Goal: Task Accomplishment & Management: Complete application form

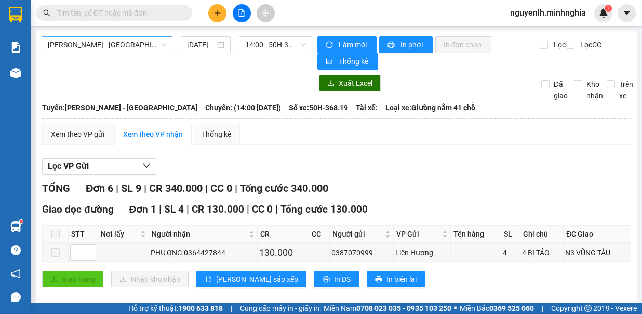
click at [135, 41] on span "[PERSON_NAME] - [GEOGRAPHIC_DATA]" at bounding box center [107, 45] width 118 height 16
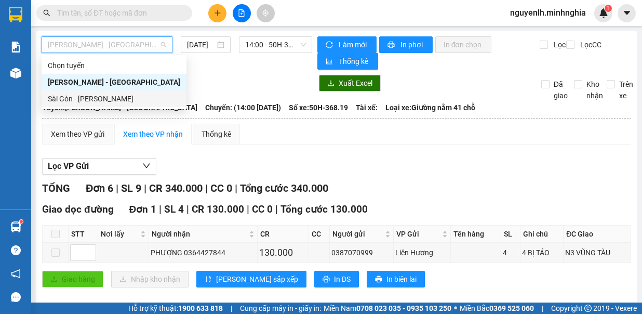
click at [143, 98] on div "Sài Gòn - [PERSON_NAME]" at bounding box center [114, 98] width 133 height 11
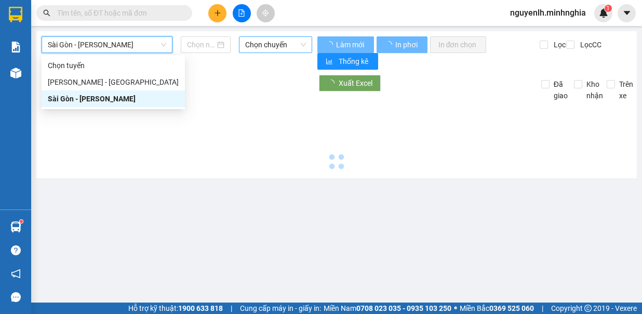
click at [265, 50] on span "Chọn chuyến" at bounding box center [275, 45] width 61 height 16
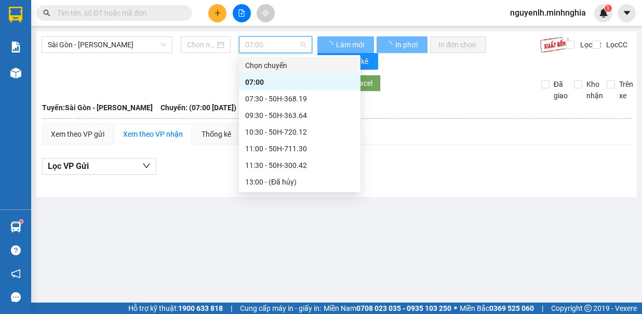
type input "[DATE]"
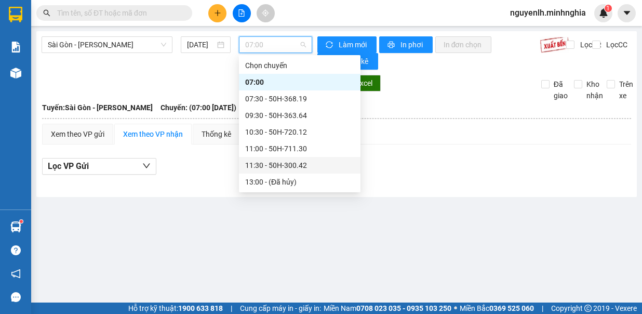
scroll to position [150, 0]
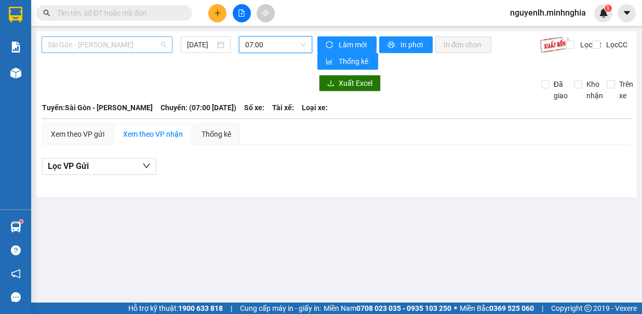
click at [139, 47] on span "Sài Gòn - [PERSON_NAME]" at bounding box center [107, 45] width 118 height 16
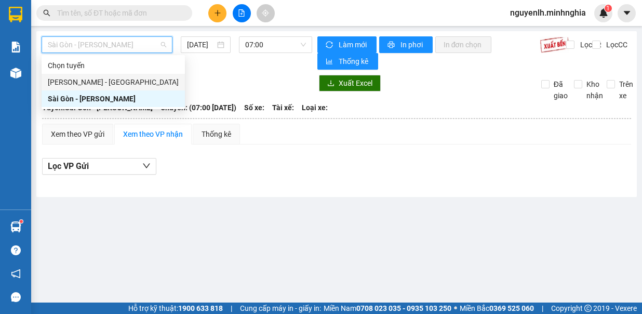
click at [123, 83] on div "[PERSON_NAME] - [GEOGRAPHIC_DATA]" at bounding box center [113, 81] width 131 height 11
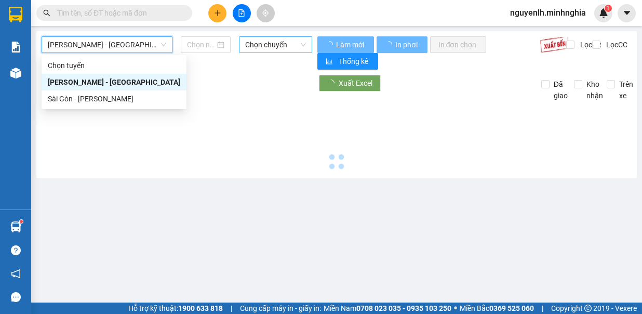
click at [288, 44] on span "Chọn chuyến" at bounding box center [275, 45] width 61 height 16
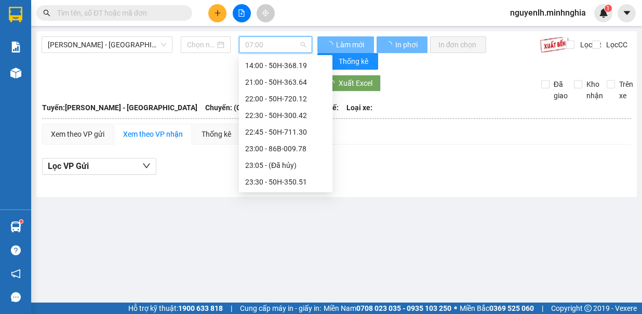
type input "[DATE]"
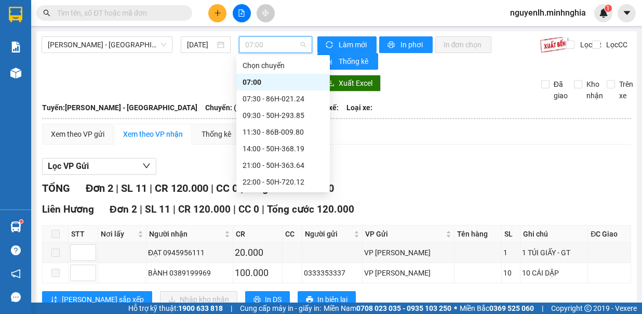
scroll to position [83, 0]
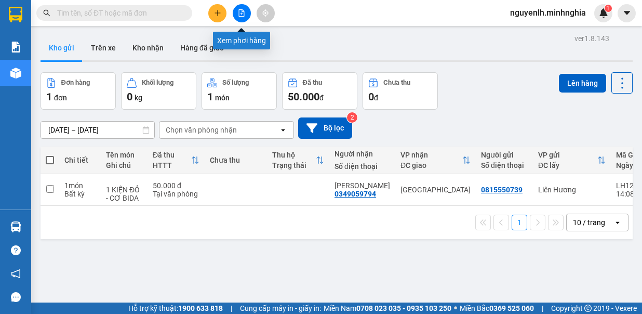
click at [241, 15] on icon "file-add" at bounding box center [241, 12] width 7 height 7
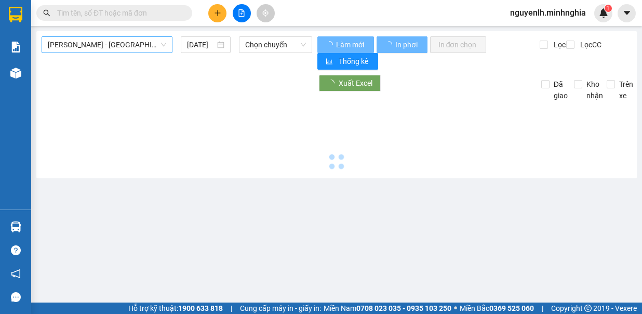
click at [134, 46] on span "[PERSON_NAME] - [GEOGRAPHIC_DATA]" at bounding box center [107, 45] width 118 height 16
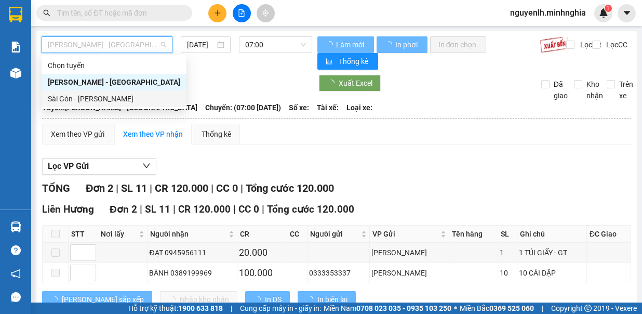
click at [114, 98] on div "Sài Gòn - [PERSON_NAME]" at bounding box center [114, 98] width 133 height 11
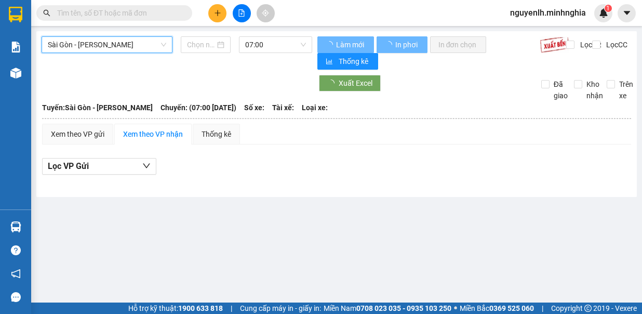
type input "[DATE]"
click at [274, 35] on div "Sài Gòn - Phan Rí Sài Gòn - Phan Rí 12/09/2025 07:00 Làm mới In phơi In đơn chọ…" at bounding box center [336, 114] width 601 height 166
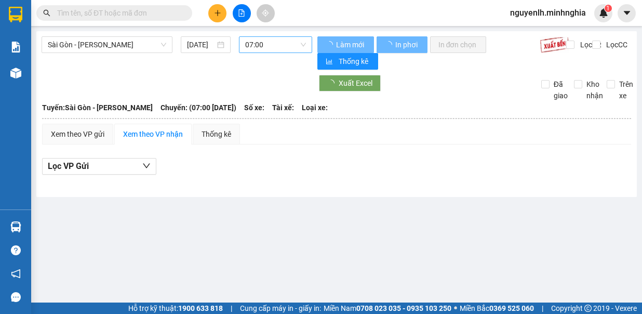
click at [280, 42] on span "07:00" at bounding box center [275, 45] width 61 height 16
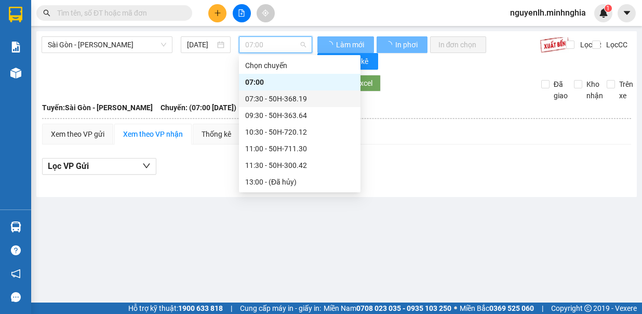
click at [278, 100] on div "07:30 - 50H-368.19" at bounding box center [299, 98] width 109 height 11
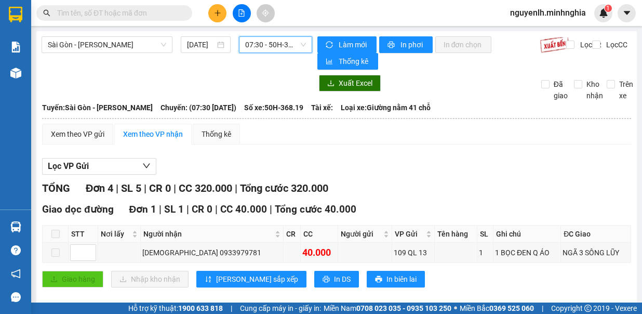
click at [266, 33] on div "Sài Gòn - Phan Rí 12/09/2025 07:30 07:30 - 50H-368.19 Làm mới In phơi In đơn ch…" at bounding box center [336, 280] width 601 height 498
drag, startPoint x: 272, startPoint y: 43, endPoint x: 311, endPoint y: 83, distance: 56.2
click at [272, 45] on span "07:30 - 50H-368.19" at bounding box center [275, 45] width 61 height 16
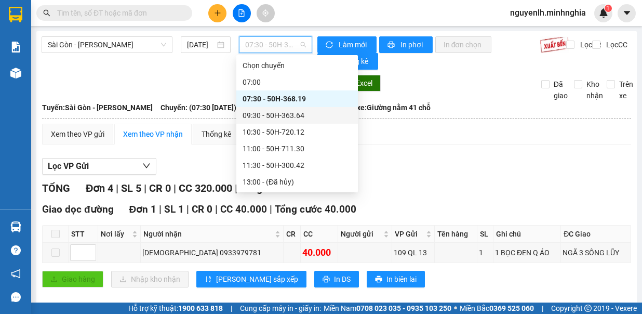
click at [308, 118] on div "09:30 - 50H-363.64" at bounding box center [297, 115] width 109 height 11
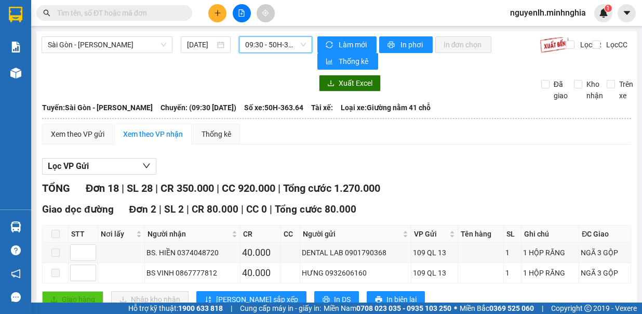
click at [287, 47] on span "09:30 - 50H-363.64" at bounding box center [275, 45] width 61 height 16
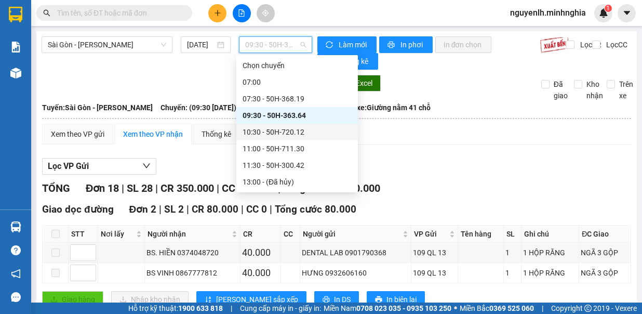
click at [291, 130] on div "10:30 - 50H-720.12" at bounding box center [297, 131] width 109 height 11
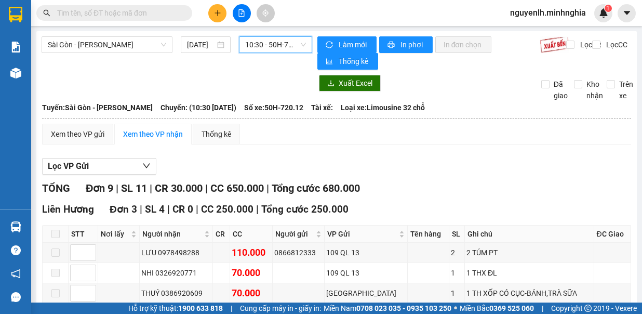
click at [295, 42] on span "10:30 - 50H-720.12" at bounding box center [275, 45] width 61 height 16
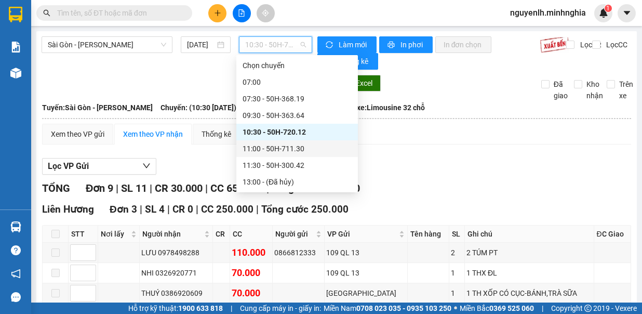
click at [311, 148] on div "11:00 - 50H-711.30" at bounding box center [297, 148] width 109 height 11
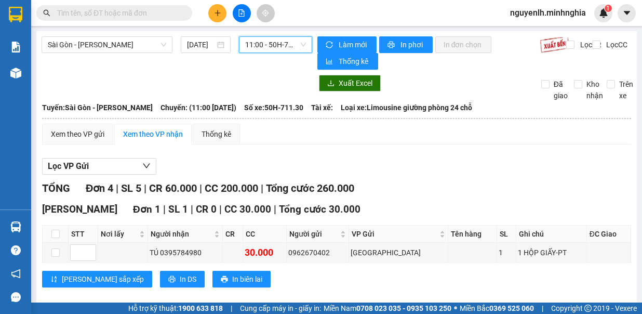
click at [295, 47] on span "11:00 - 50H-711.30" at bounding box center [275, 45] width 61 height 16
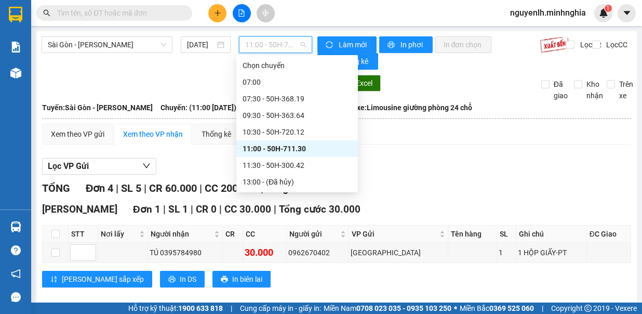
click at [313, 156] on div "11:00 - 50H-711.30" at bounding box center [297, 148] width 122 height 17
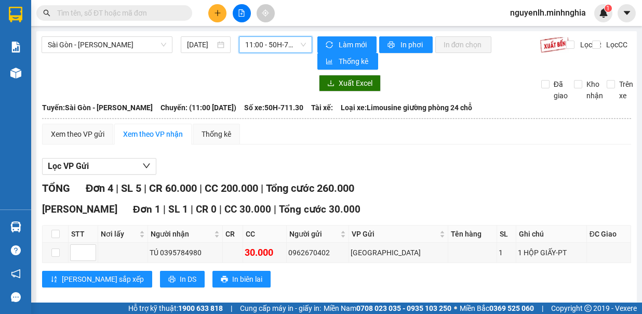
click at [279, 48] on span "11:00 - 50H-711.30" at bounding box center [275, 45] width 61 height 16
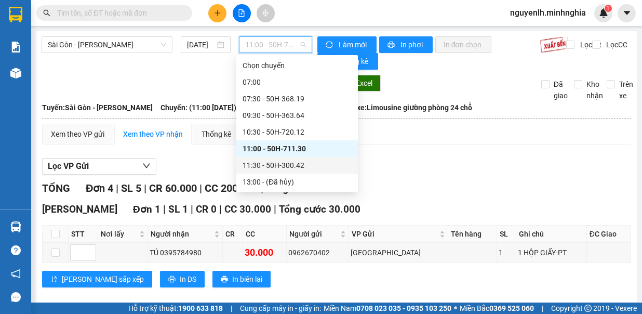
click at [299, 165] on div "11:30 - 50H-300.42" at bounding box center [297, 165] width 109 height 11
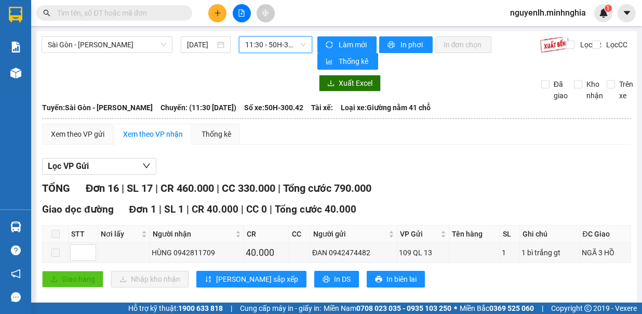
click at [282, 49] on span "11:30 - 50H-300.42" at bounding box center [275, 45] width 61 height 16
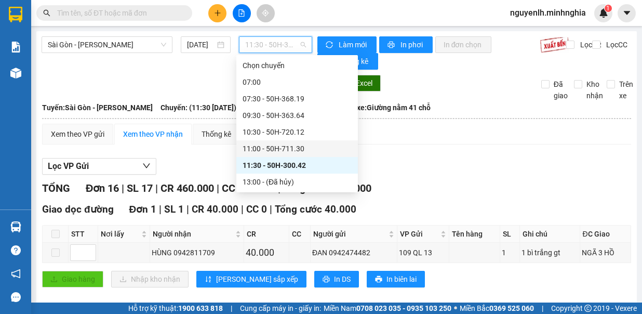
scroll to position [52, 0]
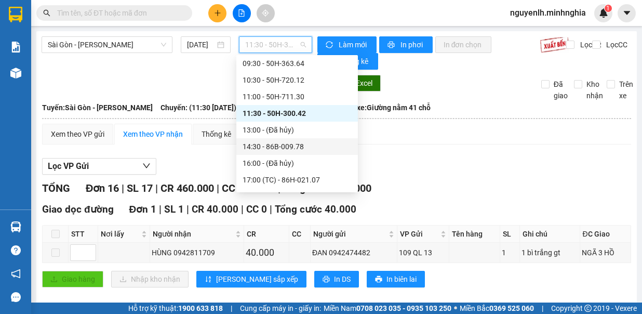
click at [310, 143] on div "14:30 - 86B-009.78" at bounding box center [297, 146] width 109 height 11
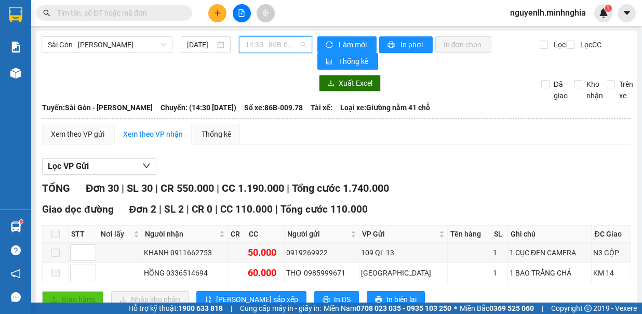
click at [275, 43] on span "14:30 - 86B-009.78" at bounding box center [275, 45] width 61 height 16
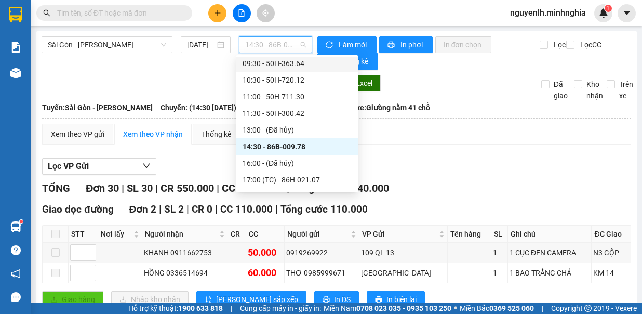
click at [315, 63] on div "09:30 - 50H-363.64" at bounding box center [297, 63] width 109 height 11
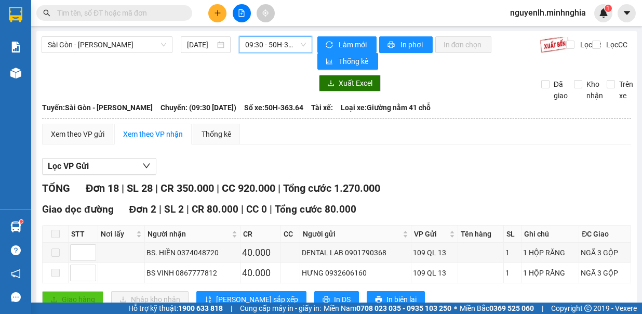
click at [274, 45] on span "09:30 - 50H-363.64" at bounding box center [275, 45] width 61 height 16
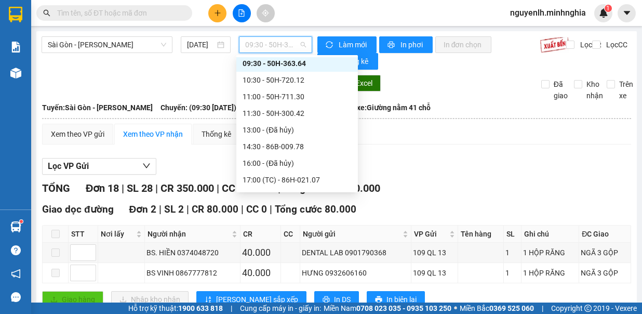
scroll to position [50, 0]
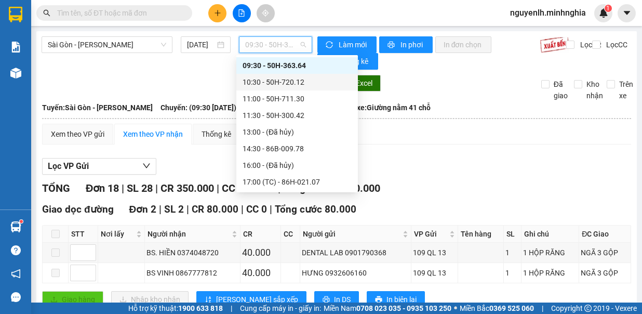
click at [310, 81] on div "10:30 - 50H-720.12" at bounding box center [297, 81] width 109 height 11
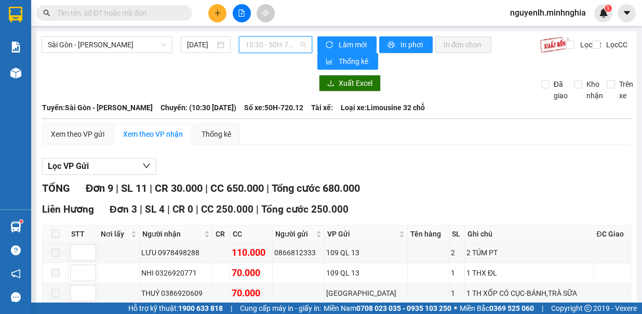
click at [279, 44] on span "10:30 - 50H-720.12" at bounding box center [275, 45] width 61 height 16
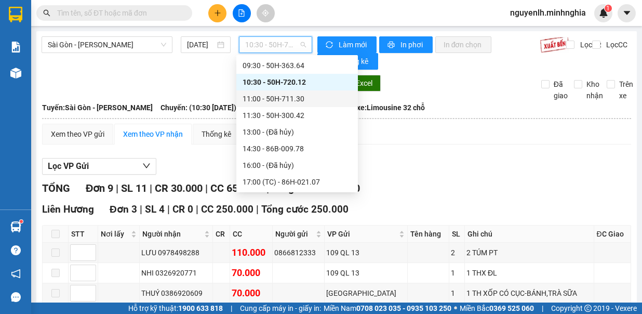
click at [303, 102] on div "11:00 - 50H-711.30" at bounding box center [297, 98] width 109 height 11
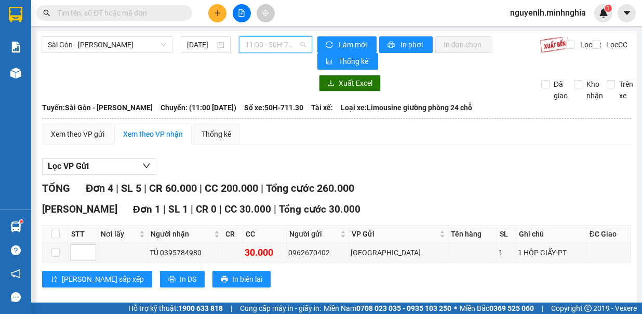
click at [269, 48] on span "11:00 - 50H-711.30" at bounding box center [275, 45] width 61 height 16
click at [519, 216] on div "Lương Sơn Đơn 1 | SL 1 | CR 0 | CC 30.000 | Tổng cước 30.000 STT Nơi lấy Người …" at bounding box center [336, 249] width 589 height 94
click at [287, 49] on span "11:00 - 50H-711.30" at bounding box center [275, 45] width 61 height 16
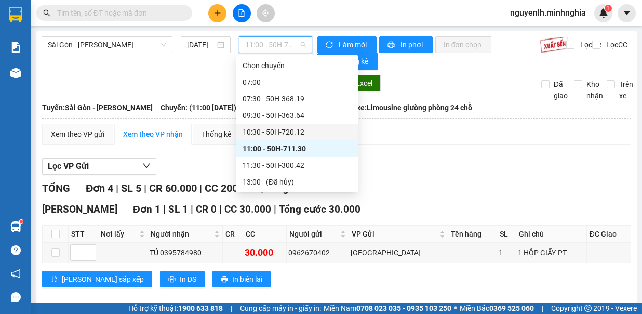
click at [292, 135] on div "10:30 - 50H-720.12" at bounding box center [297, 131] width 109 height 11
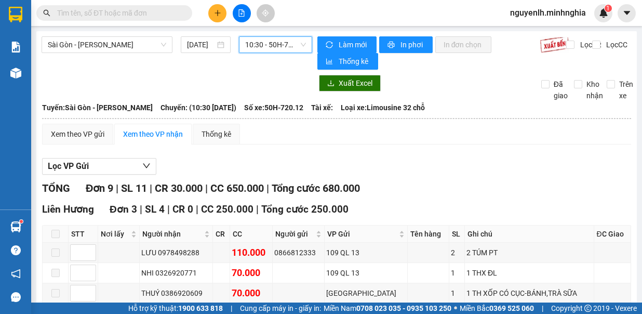
scroll to position [156, 0]
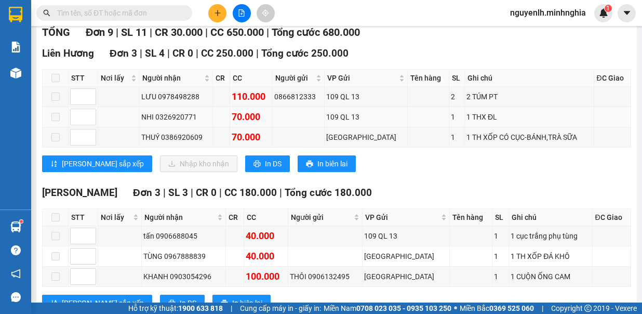
type input "P"
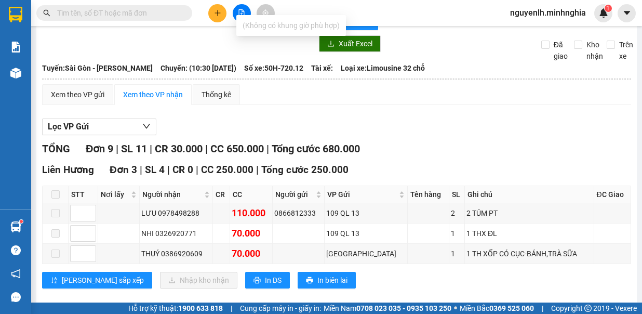
scroll to position [0, 0]
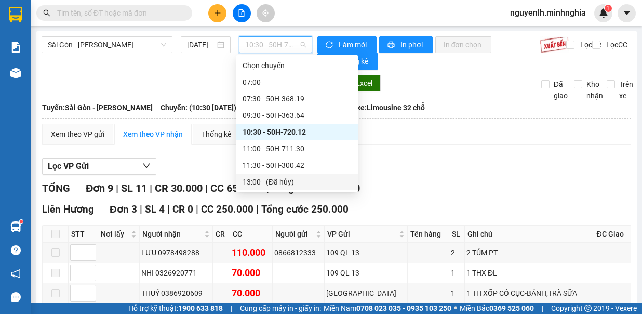
click at [135, 11] on input "text" at bounding box center [118, 12] width 123 height 11
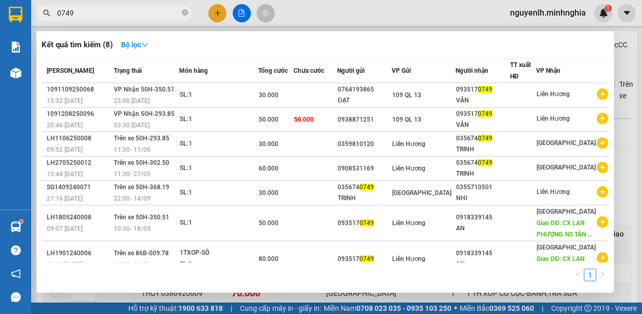
type input "0749"
click at [368, 21] on div at bounding box center [321, 157] width 642 height 314
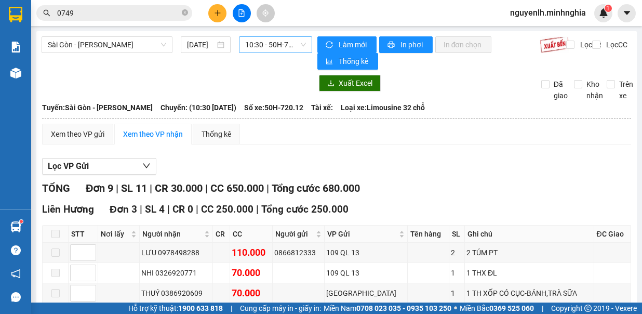
click at [266, 44] on span "10:30 - 50H-720.12" at bounding box center [275, 45] width 61 height 16
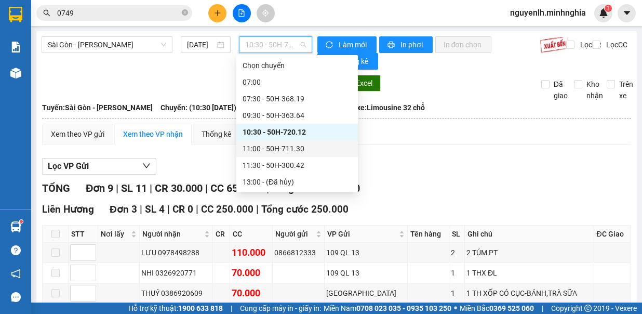
click at [290, 147] on div "11:00 - 50H-711.30" at bounding box center [297, 148] width 109 height 11
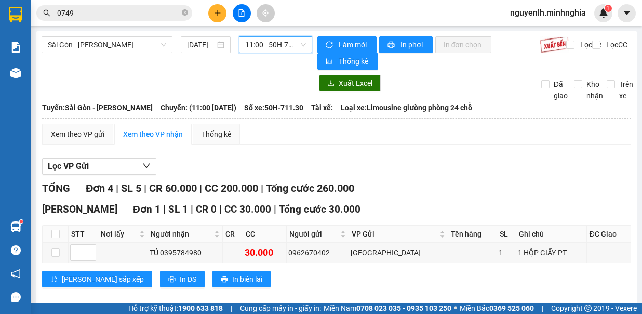
drag, startPoint x: 290, startPoint y: 44, endPoint x: 285, endPoint y: 46, distance: 5.4
click at [284, 45] on span "11:00 - 50H-711.30" at bounding box center [275, 45] width 61 height 16
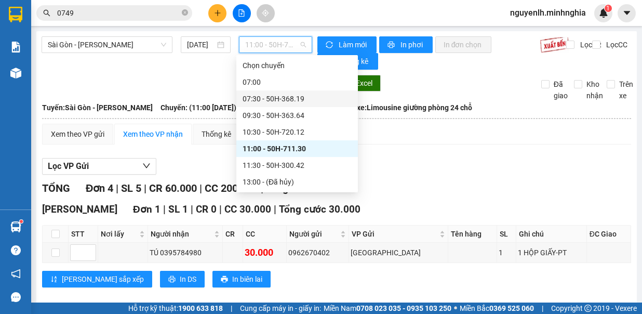
click at [319, 97] on div "07:30 - 50H-368.19" at bounding box center [297, 98] width 109 height 11
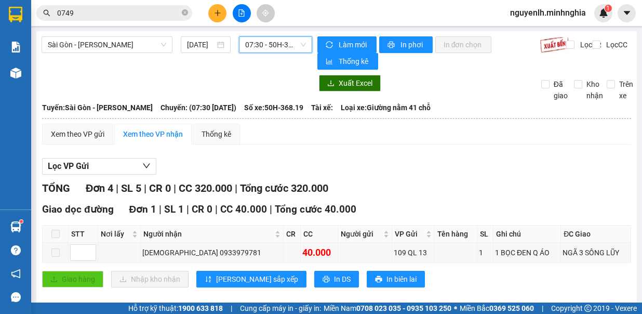
click at [269, 49] on span "07:30 - 50H-368.19" at bounding box center [275, 45] width 61 height 16
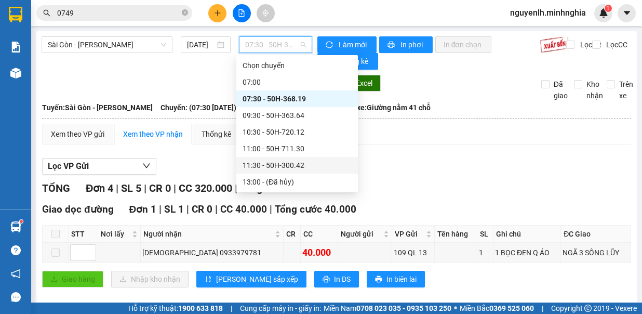
click at [318, 169] on div "11:30 - 50H-300.42" at bounding box center [297, 165] width 109 height 11
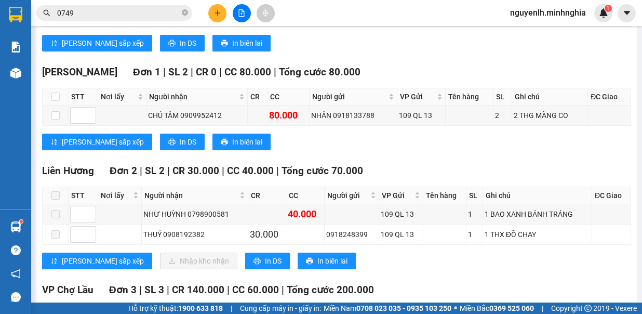
scroll to position [520, 0]
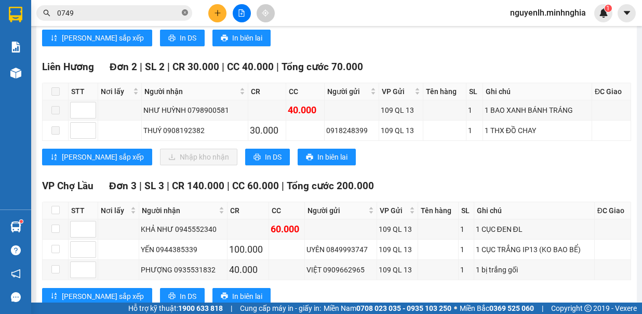
click at [186, 11] on icon "close-circle" at bounding box center [185, 12] width 6 height 6
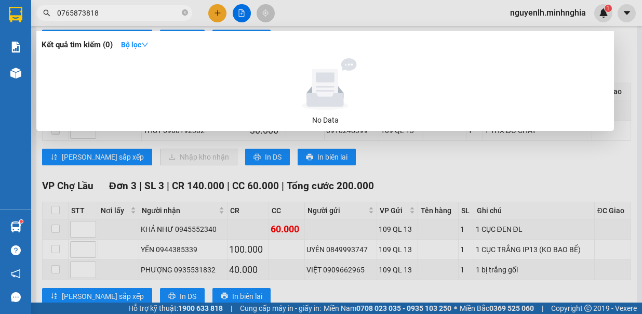
type input "0765873818"
click at [449, 158] on div at bounding box center [321, 157] width 642 height 314
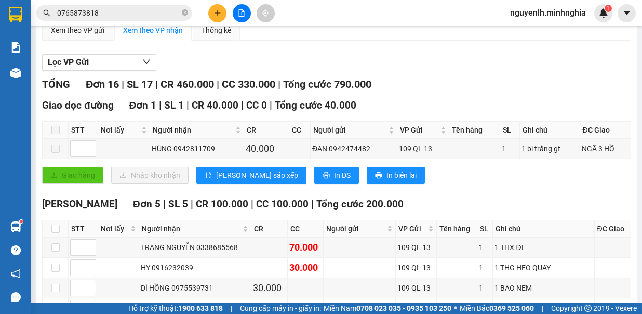
scroll to position [0, 0]
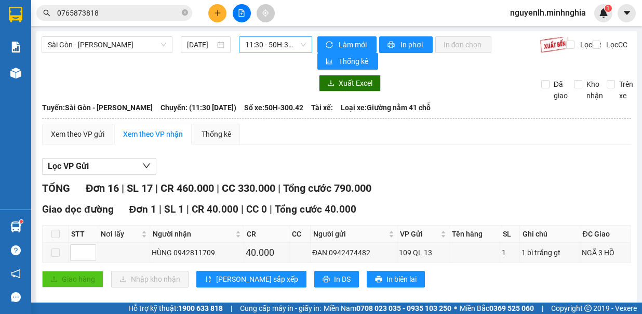
click at [270, 50] on span "11:30 - 50H-300.42" at bounding box center [275, 45] width 61 height 16
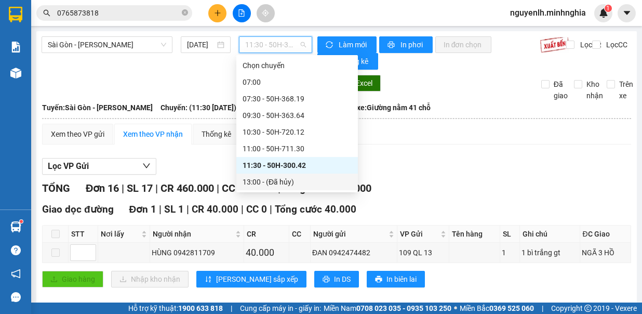
scroll to position [52, 0]
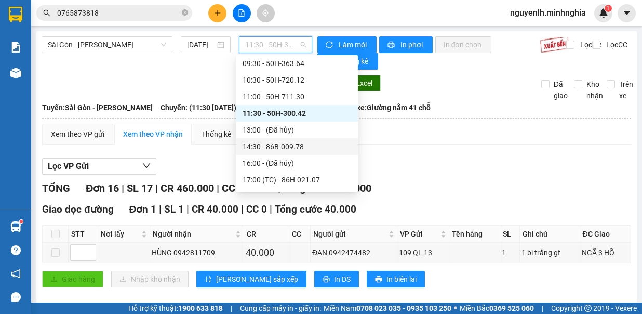
click at [308, 144] on div "14:30 - 86B-009.78" at bounding box center [297, 146] width 109 height 11
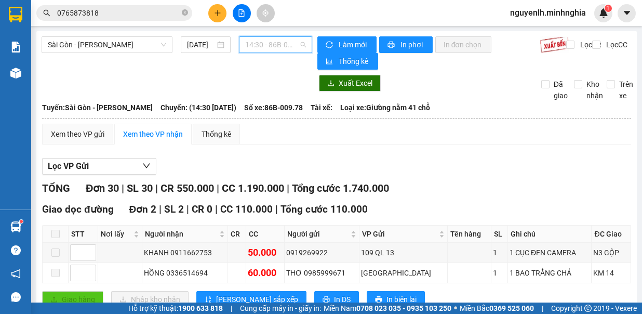
click at [274, 42] on span "14:30 - 86B-009.78" at bounding box center [275, 45] width 61 height 16
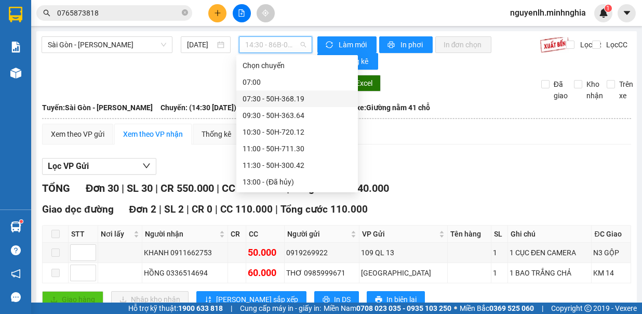
click at [299, 99] on div "07:30 - 50H-368.19" at bounding box center [297, 98] width 109 height 11
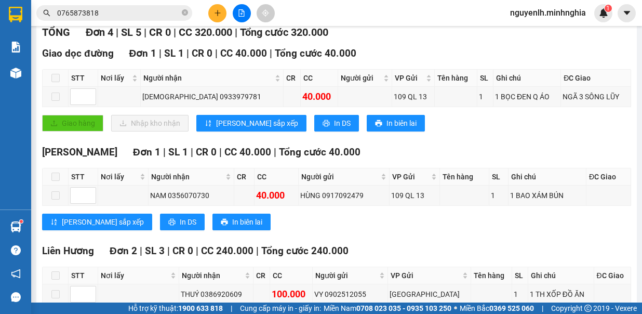
scroll to position [225, 0]
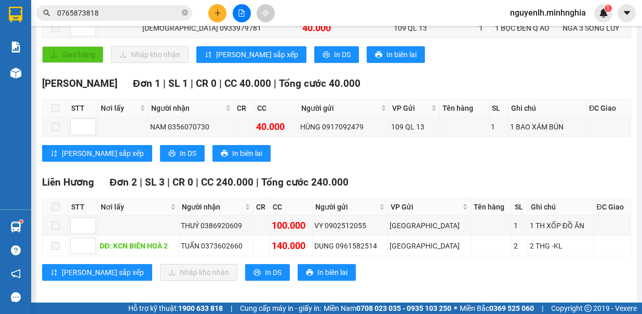
click at [134, 15] on input "0765873818" at bounding box center [118, 12] width 123 height 11
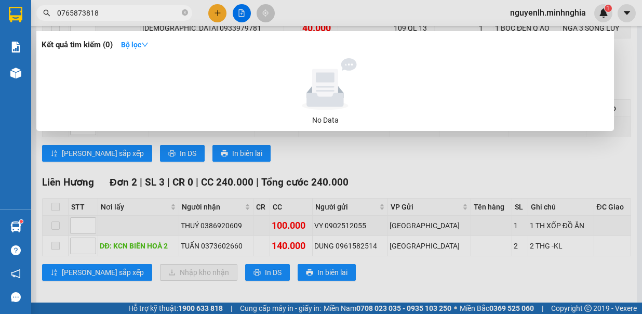
click at [335, 158] on div at bounding box center [321, 157] width 642 height 314
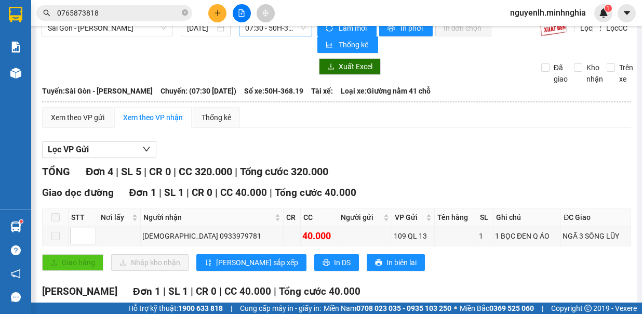
scroll to position [0, 0]
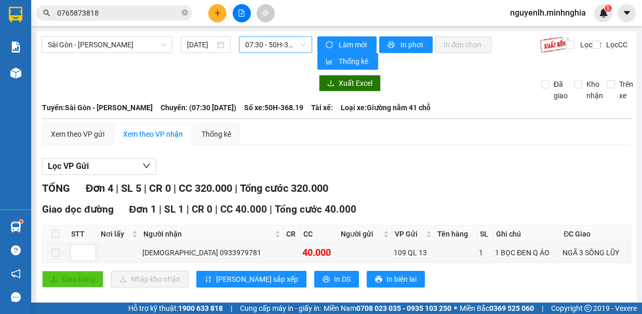
click at [290, 48] on span "07:30 - 50H-368.19" at bounding box center [275, 45] width 61 height 16
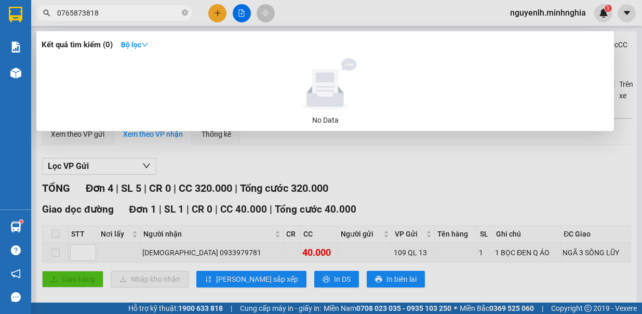
click at [151, 11] on input "0765873818" at bounding box center [118, 12] width 123 height 11
drag, startPoint x: 102, startPoint y: 9, endPoint x: 54, endPoint y: 18, distance: 49.1
click at [54, 18] on span "0765873818" at bounding box center [114, 13] width 156 height 16
click at [466, 193] on div at bounding box center [321, 157] width 642 height 314
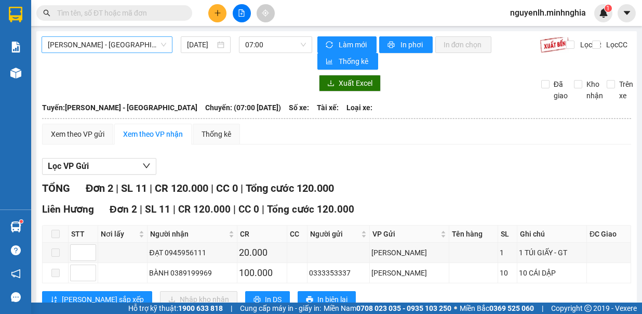
click at [72, 46] on span "[PERSON_NAME] - [GEOGRAPHIC_DATA]" at bounding box center [107, 45] width 118 height 16
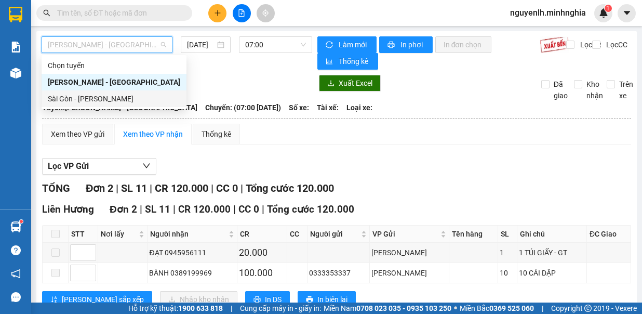
click at [64, 103] on div "Sài Gòn - [PERSON_NAME]" at bounding box center [114, 98] width 133 height 11
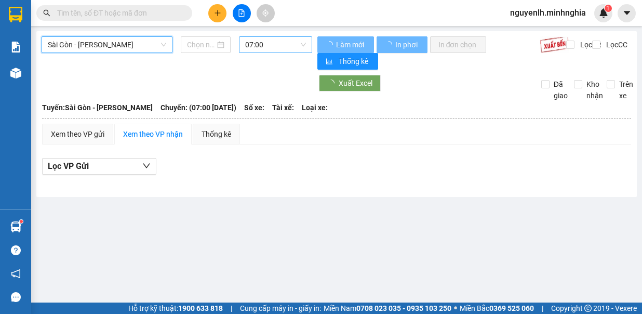
type input "[DATE]"
click at [293, 46] on span "07:00" at bounding box center [275, 45] width 61 height 16
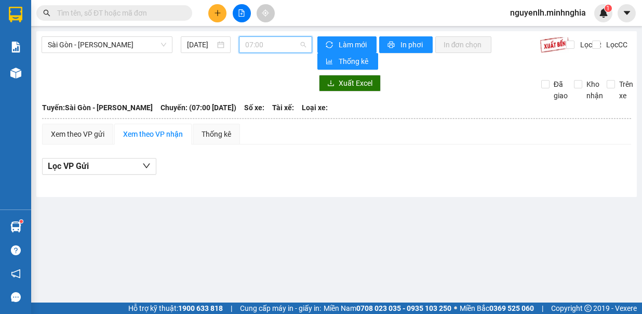
scroll to position [17, 0]
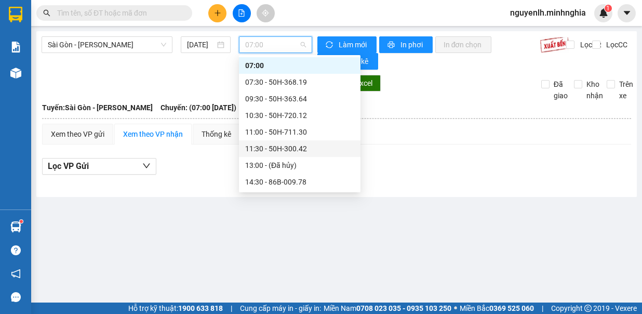
click at [265, 152] on div "11:30 - 50H-300.42" at bounding box center [299, 148] width 109 height 11
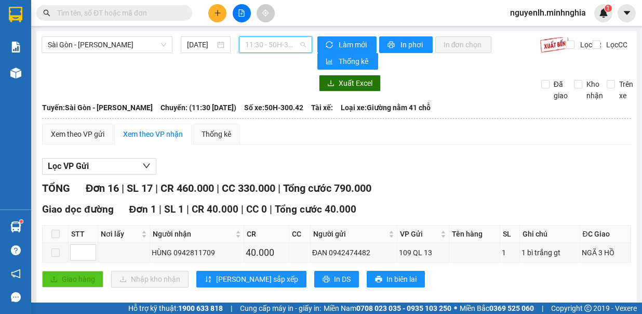
click at [287, 48] on span "11:30 - 50H-300.42" at bounding box center [275, 45] width 61 height 16
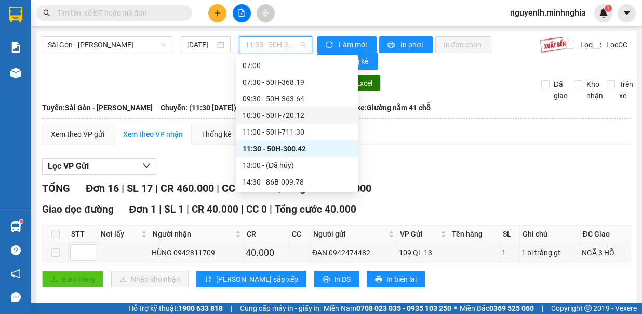
click at [267, 116] on div "10:30 - 50H-720.12" at bounding box center [297, 115] width 109 height 11
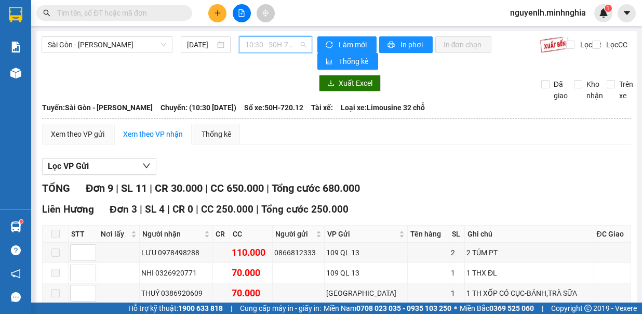
click at [278, 46] on span "10:30 - 50H-720.12" at bounding box center [275, 45] width 61 height 16
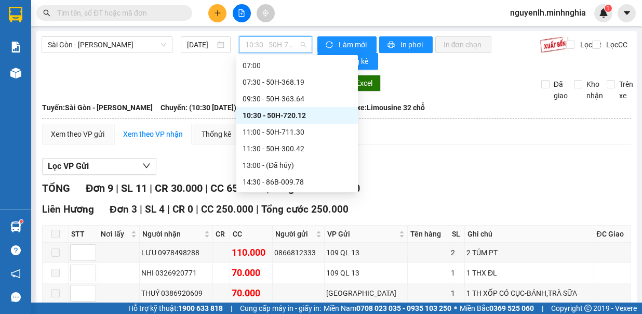
click at [67, 12] on input "text" at bounding box center [118, 12] width 123 height 11
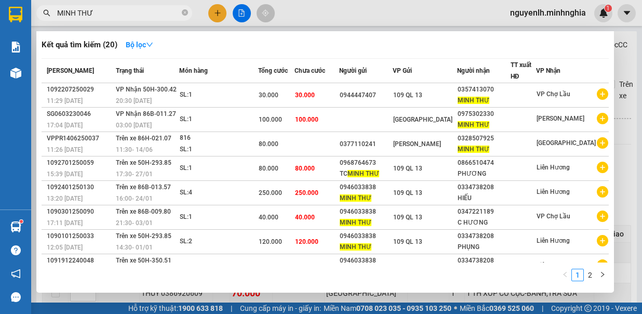
type input "MINH THƯ"
click at [449, 13] on div at bounding box center [321, 157] width 642 height 314
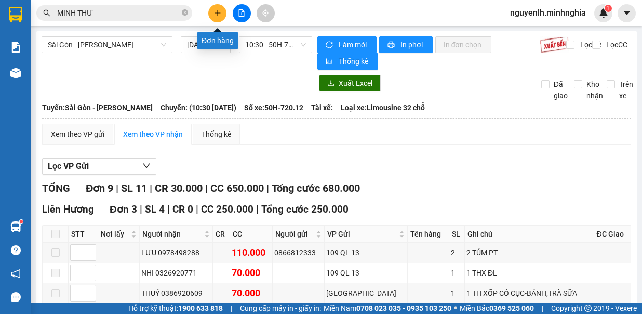
click at [220, 10] on icon "plus" at bounding box center [217, 12] width 7 height 7
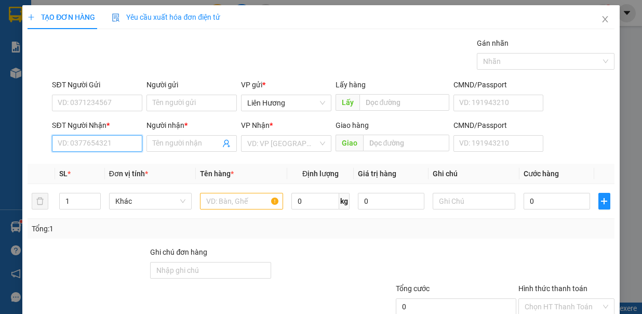
click at [118, 146] on input "SĐT Người Nhận *" at bounding box center [97, 143] width 90 height 17
click at [77, 137] on input "538" at bounding box center [97, 143] width 90 height 17
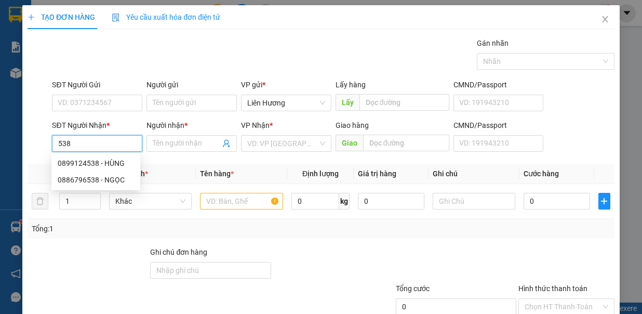
click at [94, 159] on div "0899124538 - HÙNG" at bounding box center [96, 162] width 76 height 11
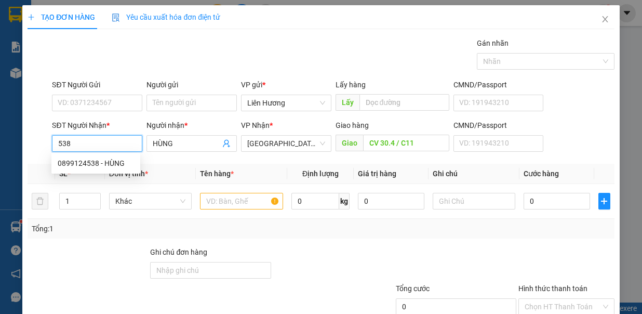
type input "0899124538"
type input "HÙNG"
type input "CV 30.4 / C11"
type input "0899124538"
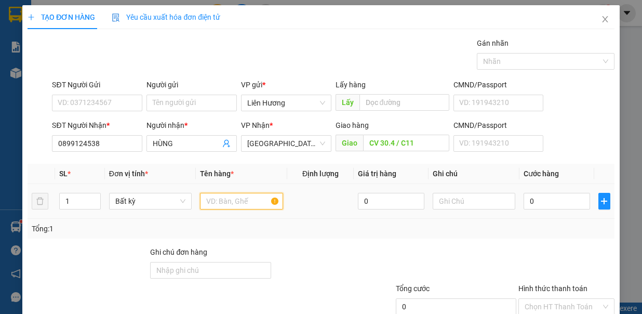
click at [247, 197] on input "text" at bounding box center [241, 201] width 83 height 17
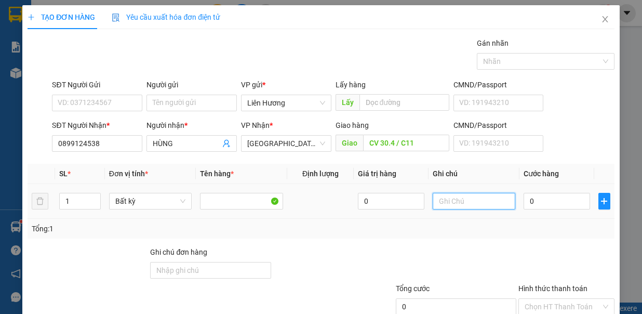
click at [447, 196] on input "text" at bounding box center [474, 201] width 83 height 17
type input "1TX - HS"
click at [536, 197] on input "0" at bounding box center [557, 201] width 67 height 17
type input "5"
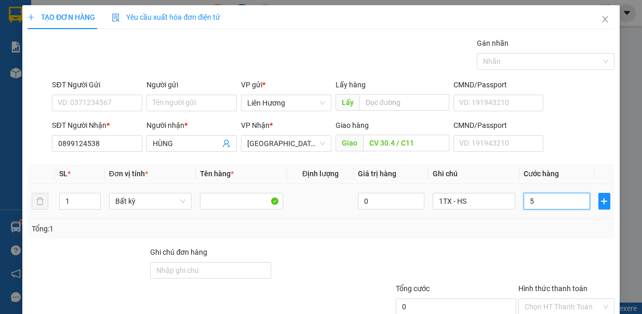
type input "5"
type input "50P"
type input "0"
click at [104, 104] on input "SĐT Người Gửi" at bounding box center [97, 103] width 90 height 17
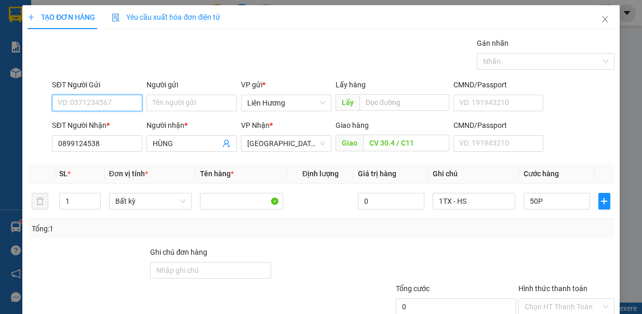
type input "0"
click at [109, 116] on div "0932553235 - BS THỊNH" at bounding box center [96, 122] width 91 height 17
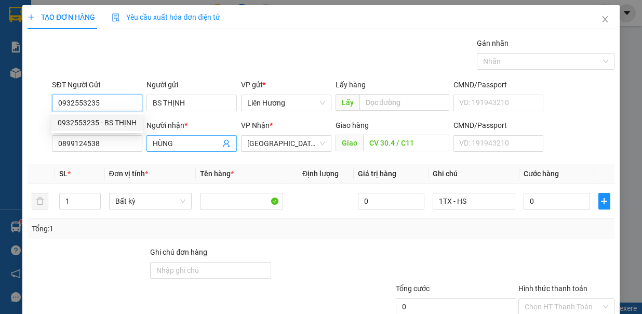
type input "0932553235"
type input "BS THỊNH"
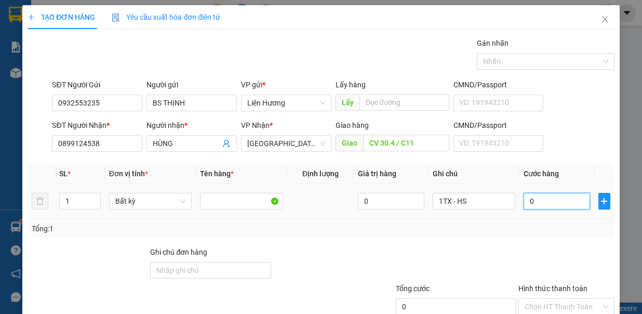
click at [540, 195] on input "0" at bounding box center [557, 201] width 67 height 17
type input "5"
type input "50"
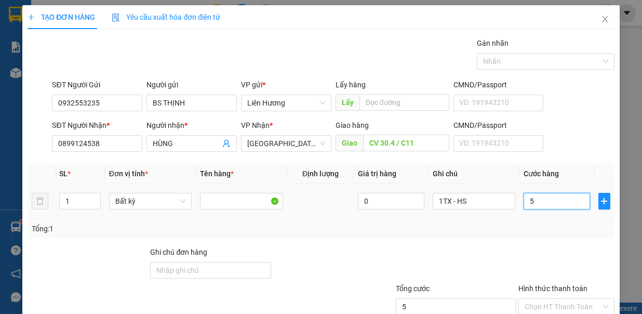
type input "50"
type input "50.000"
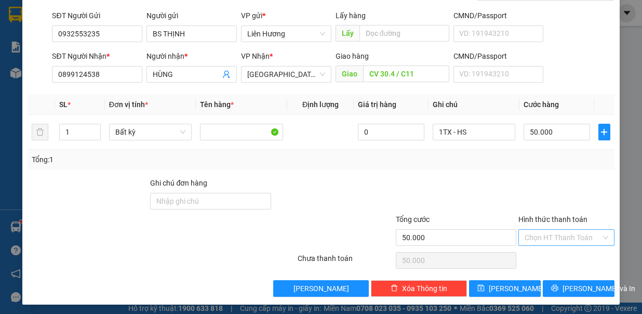
click at [565, 239] on input "Hình thức thanh toán" at bounding box center [563, 238] width 76 height 16
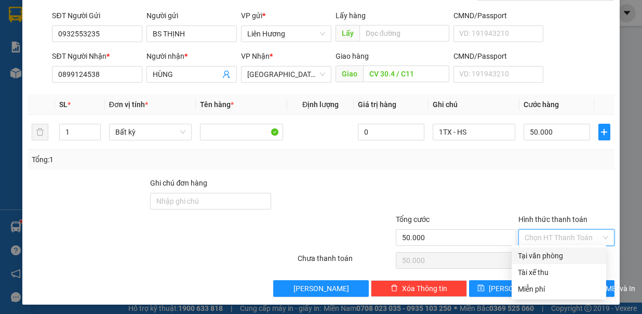
drag, startPoint x: 567, startPoint y: 257, endPoint x: 581, endPoint y: 281, distance: 27.7
click at [567, 258] on div "Tại văn phòng" at bounding box center [559, 255] width 82 height 11
type input "0"
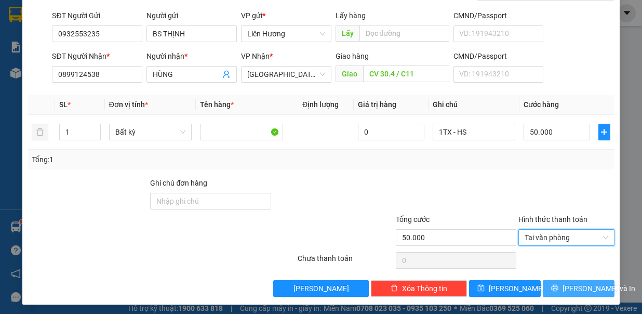
drag, startPoint x: 572, startPoint y: 285, endPoint x: 557, endPoint y: 285, distance: 15.1
click at [570, 285] on span "Lưu và In" at bounding box center [599, 288] width 73 height 11
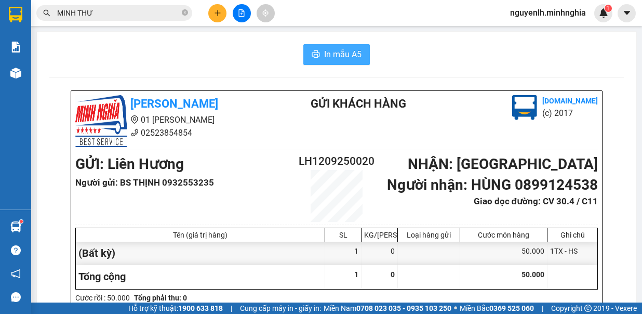
click at [354, 51] on span "In mẫu A5" at bounding box center [342, 54] width 37 height 13
click at [348, 46] on button "In mẫu A5" at bounding box center [336, 54] width 67 height 21
click at [219, 10] on icon "plus" at bounding box center [217, 12] width 7 height 7
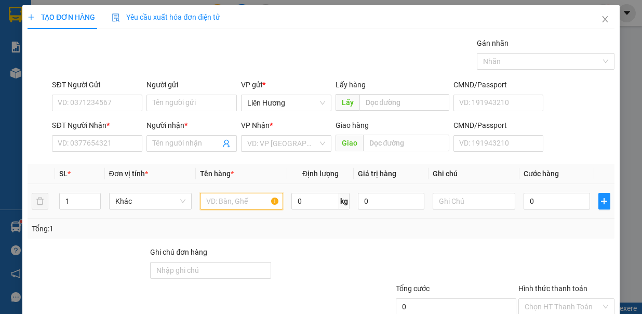
click at [247, 197] on input "text" at bounding box center [241, 201] width 83 height 17
click at [451, 206] on input "text" at bounding box center [474, 201] width 83 height 17
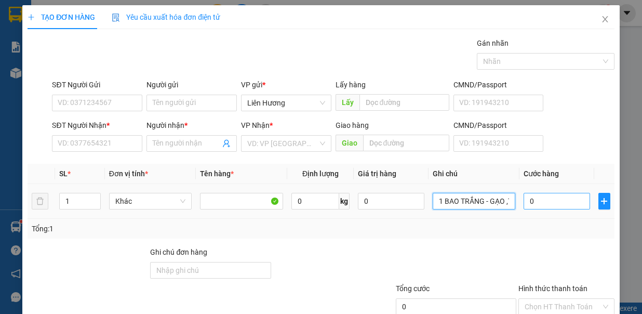
type input "1 BAO TRẮNG - GẠO ,TC"
click at [545, 195] on input "0" at bounding box center [557, 201] width 67 height 17
type input "7"
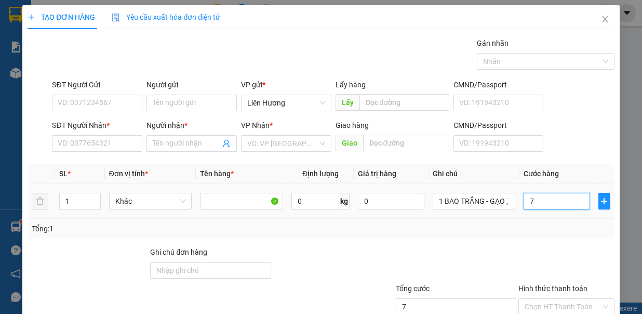
type input "70"
click at [107, 143] on input "SĐT Người Nhận *" at bounding box center [97, 143] width 90 height 17
type input "70.000"
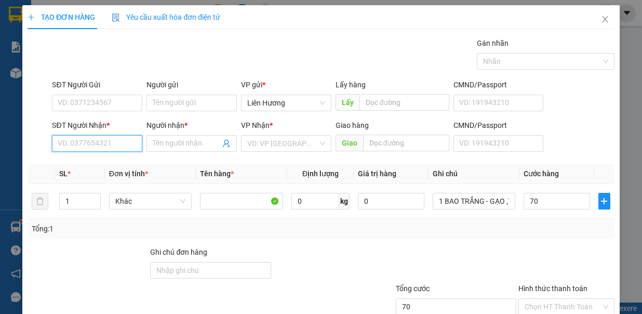
type input "70.000"
click at [126, 142] on input "SĐT Người Nhận *" at bounding box center [97, 143] width 90 height 17
click at [90, 162] on div "0342573120 - DUYÊN" at bounding box center [96, 162] width 76 height 11
type input "0342573120"
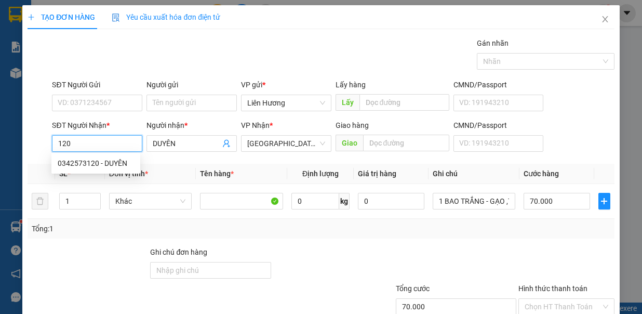
type input "DUYÊN"
type input "0342573120"
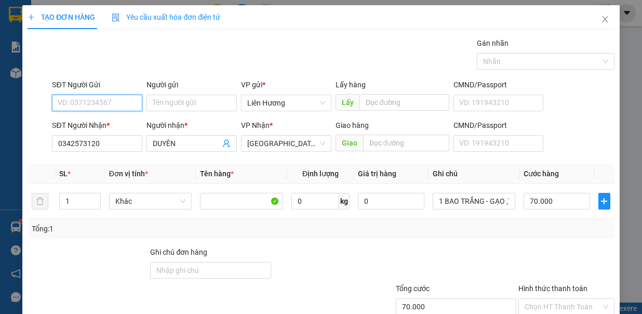
click at [105, 98] on input "SĐT Người Gửi" at bounding box center [97, 103] width 90 height 17
click at [100, 124] on div "0915511063" at bounding box center [96, 122] width 76 height 11
type input "0915511063"
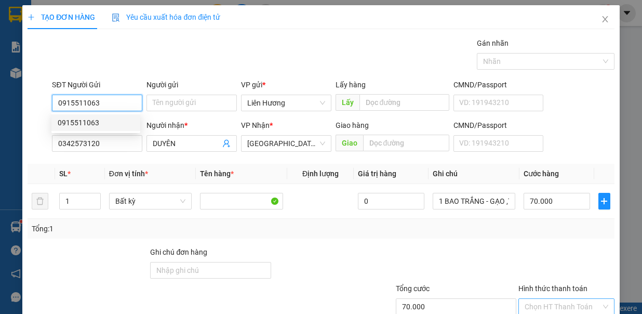
scroll to position [69, 0]
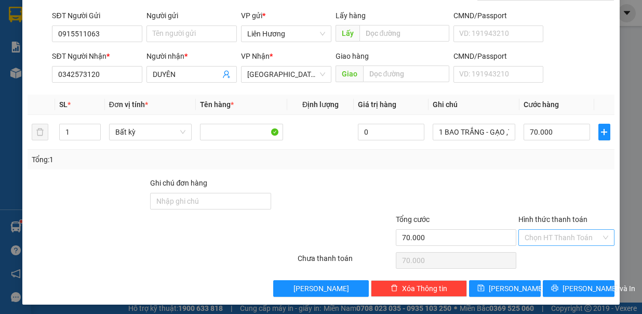
click at [565, 237] on input "Hình thức thanh toán" at bounding box center [563, 238] width 76 height 16
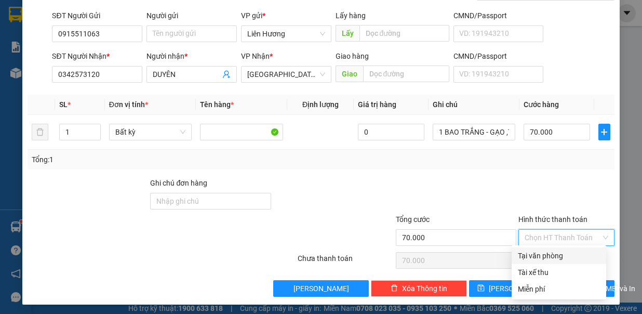
click at [570, 254] on div "Tại văn phòng" at bounding box center [559, 255] width 82 height 11
type input "0"
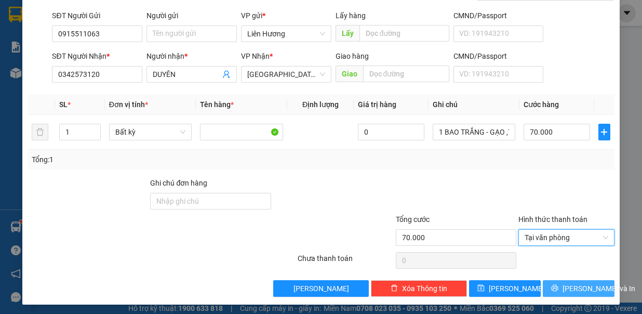
click at [569, 280] on button "[PERSON_NAME] và In" at bounding box center [579, 288] width 72 height 17
click at [565, 285] on span "[PERSON_NAME] và In" at bounding box center [599, 288] width 73 height 11
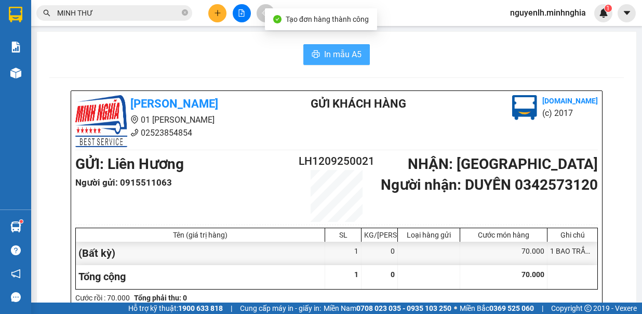
click at [324, 52] on span "In mẫu A5" at bounding box center [342, 54] width 37 height 13
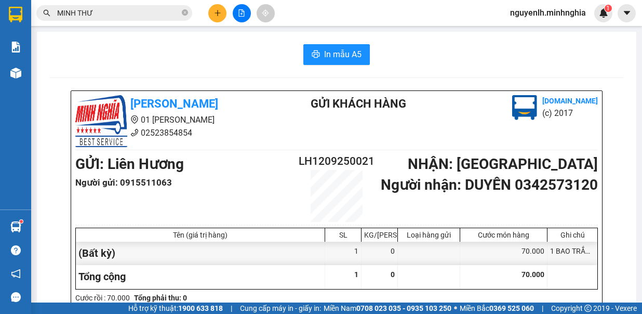
click at [217, 15] on icon "plus" at bounding box center [217, 13] width 1 height 6
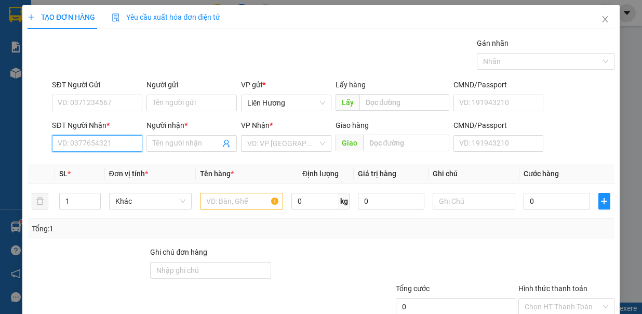
click at [116, 138] on input "SĐT Người Nhận *" at bounding box center [97, 143] width 90 height 17
click at [109, 166] on div "0938295182 - DŨNG" at bounding box center [96, 162] width 76 height 11
type input "0938295182"
type input "DŨNG"
type input "0938295182"
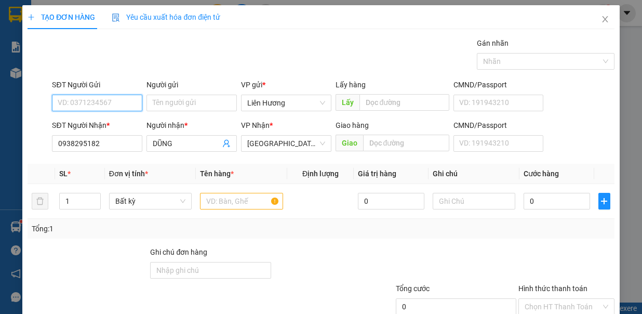
click at [103, 95] on input "SĐT Người Gửi" at bounding box center [97, 103] width 90 height 17
drag, startPoint x: 107, startPoint y: 116, endPoint x: 201, endPoint y: 184, distance: 116.1
click at [107, 117] on div "0919537026" at bounding box center [96, 122] width 76 height 11
type input "0919537026"
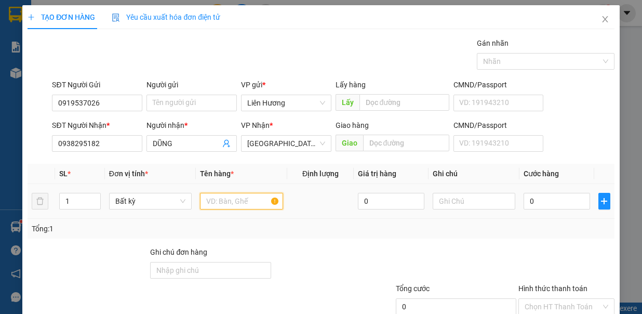
click at [223, 201] on input "text" at bounding box center [241, 201] width 83 height 17
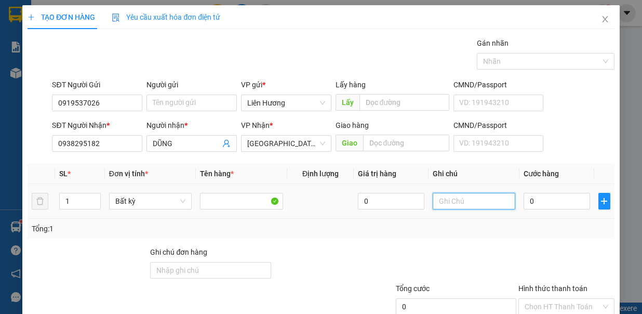
click at [447, 197] on input "text" at bounding box center [474, 201] width 83 height 17
type input "1TG - Đ.ĂN"
click at [547, 201] on input "0" at bounding box center [557, 201] width 67 height 17
type input "4"
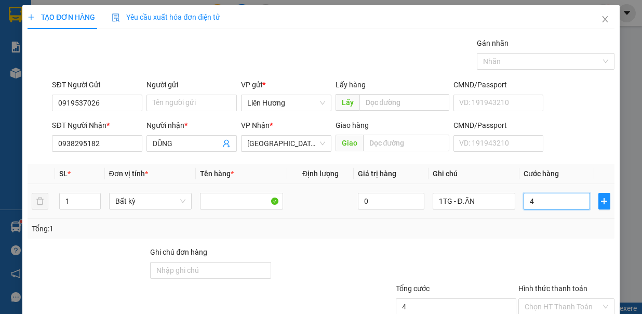
type input "4"
type input "40"
type input "40.000"
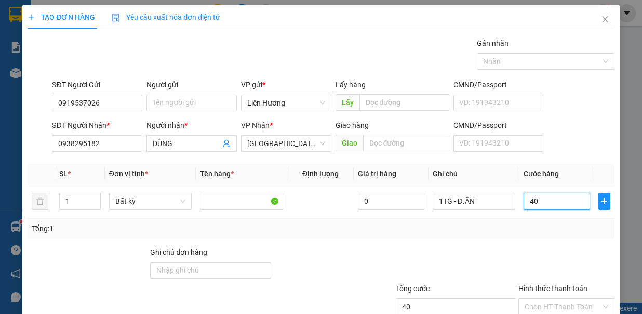
type input "40.000"
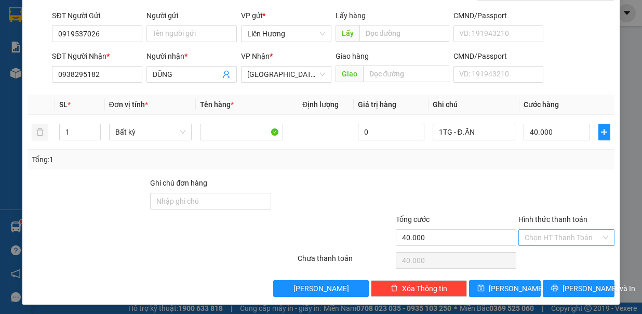
drag, startPoint x: 547, startPoint y: 225, endPoint x: 550, endPoint y: 237, distance: 13.0
click at [547, 225] on div "Hình thức thanh toán" at bounding box center [567, 222] width 96 height 16
click at [550, 237] on input "Hình thức thanh toán" at bounding box center [563, 238] width 76 height 16
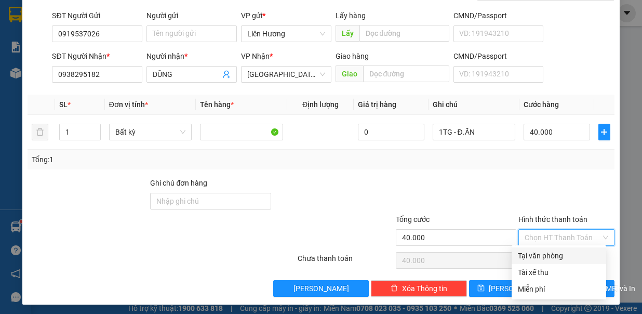
click at [570, 256] on div "Tại văn phòng" at bounding box center [559, 255] width 82 height 11
type input "0"
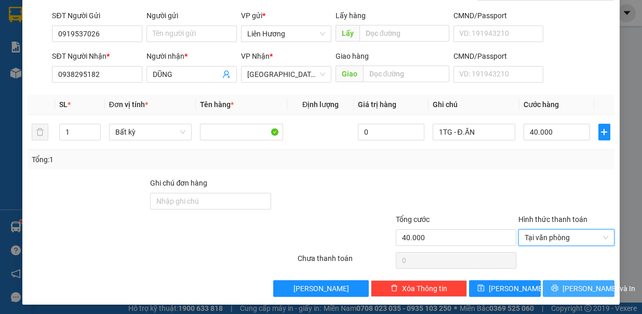
click at [545, 283] on button "[PERSON_NAME] và In" at bounding box center [579, 288] width 72 height 17
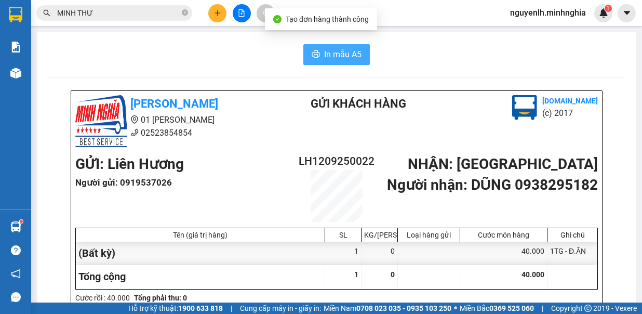
click at [320, 46] on button "In mẫu A5" at bounding box center [336, 54] width 67 height 21
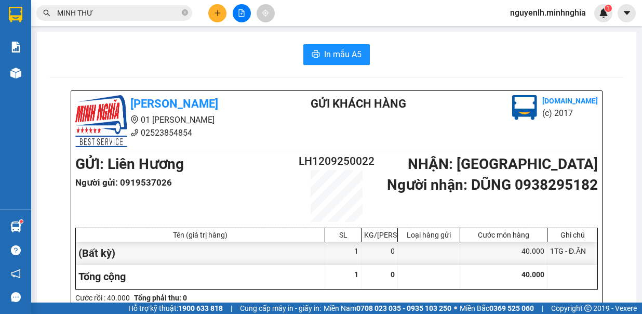
click at [218, 8] on button at bounding box center [217, 13] width 18 height 18
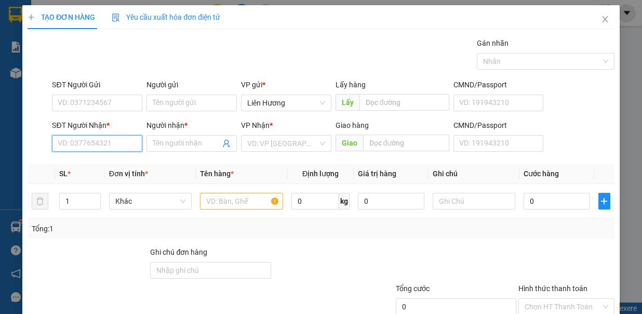
click at [73, 146] on input "SĐT Người Nhận *" at bounding box center [97, 143] width 90 height 17
click at [79, 143] on input "0938062142" at bounding box center [97, 143] width 90 height 17
click at [83, 144] on input "0938062142" at bounding box center [97, 143] width 90 height 17
type input "0938082142"
click at [82, 158] on div "0938082142 - CÚC" at bounding box center [96, 162] width 76 height 11
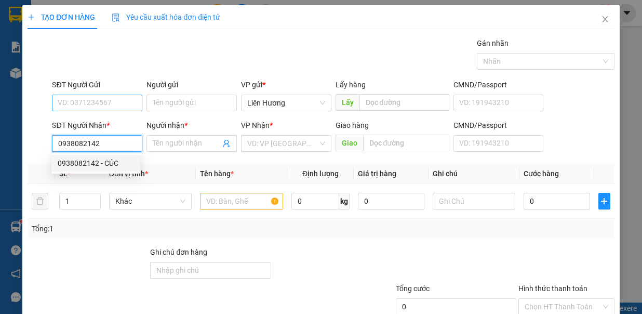
type input "CÚC"
type input "0938082142"
click at [112, 96] on input "SĐT Người Gửi" at bounding box center [97, 103] width 90 height 17
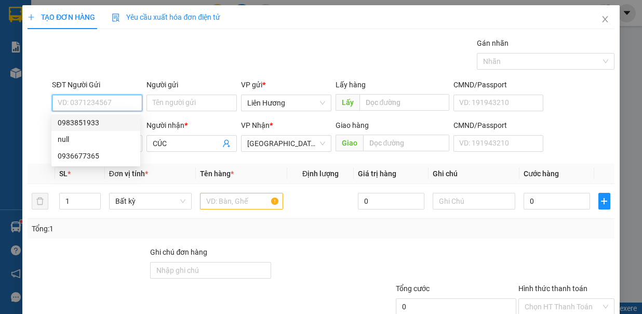
click at [117, 122] on div "0983851933" at bounding box center [96, 122] width 76 height 11
type input "0983851933"
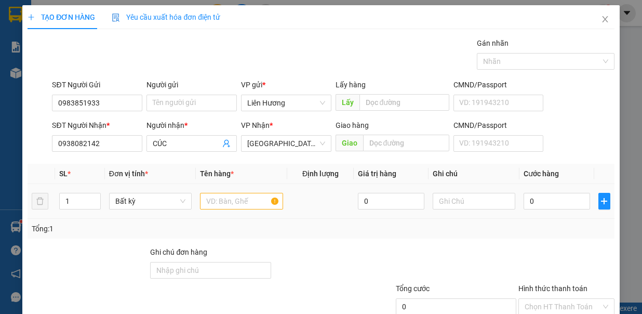
click at [94, 193] on span "Increase Value" at bounding box center [94, 197] width 11 height 8
click at [232, 196] on input "text" at bounding box center [241, 201] width 83 height 17
type input "2"
click at [93, 204] on icon "down" at bounding box center [95, 206] width 4 height 4
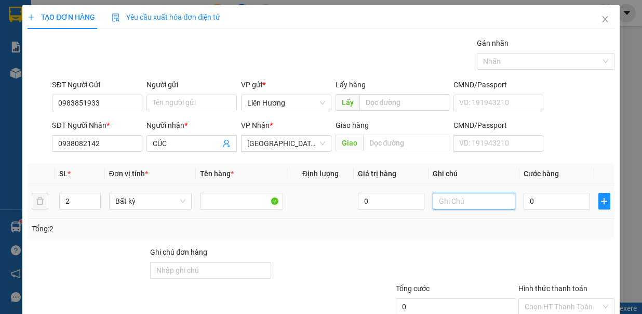
click at [433, 197] on input "text" at bounding box center [474, 201] width 83 height 17
type input "1"
type input "1TX CÓ CỤC Đ.ĂN"
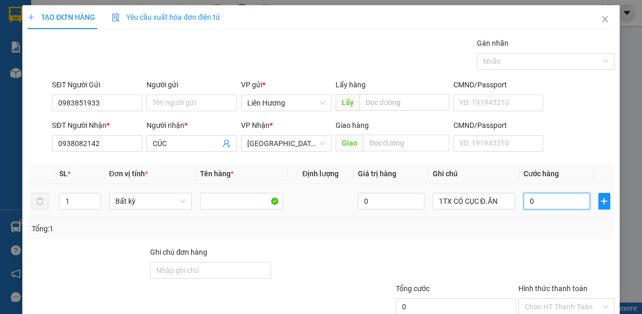
click at [524, 202] on input "0" at bounding box center [557, 201] width 67 height 17
click at [554, 205] on input "0" at bounding box center [557, 201] width 67 height 17
type input "060"
type input "60"
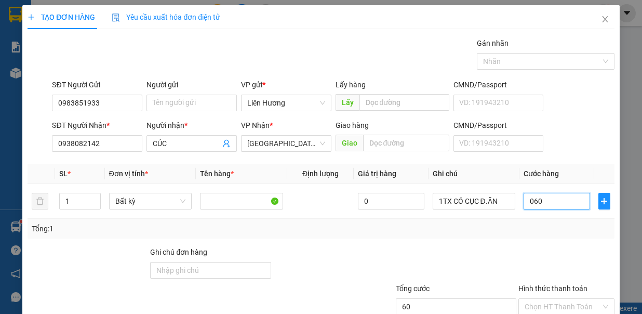
type input "60.000"
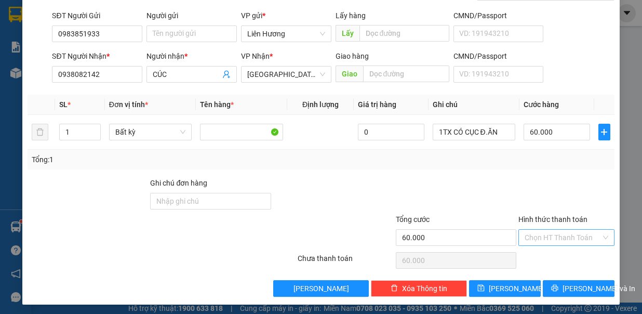
click at [565, 235] on input "Hình thức thanh toán" at bounding box center [563, 238] width 76 height 16
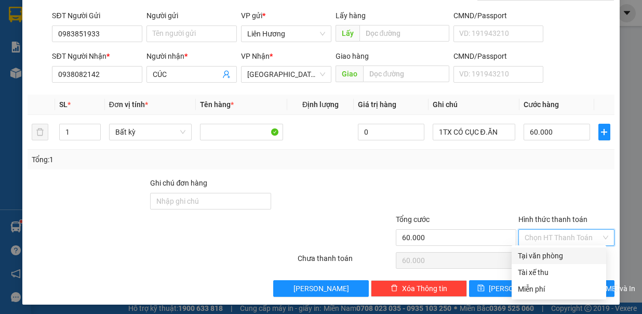
click at [573, 252] on div "Tại văn phòng" at bounding box center [559, 255] width 82 height 11
type input "0"
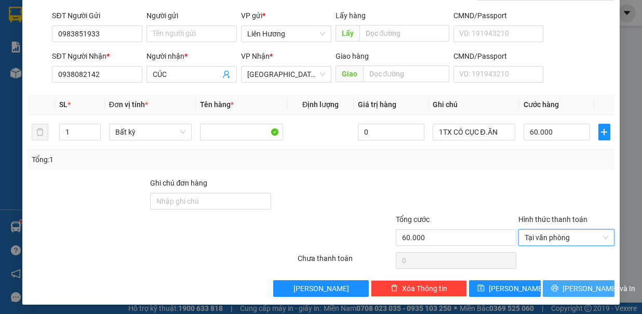
click at [581, 280] on button "Lưu và In" at bounding box center [579, 288] width 72 height 17
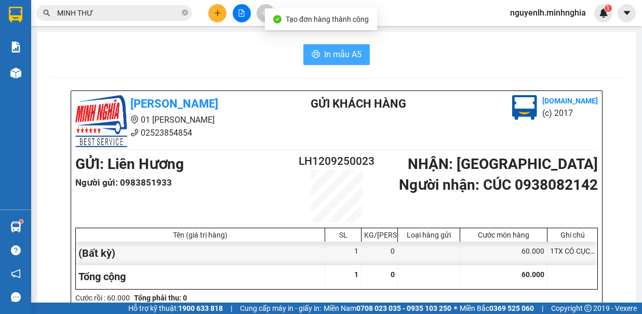
click at [319, 50] on button "In mẫu A5" at bounding box center [336, 54] width 67 height 21
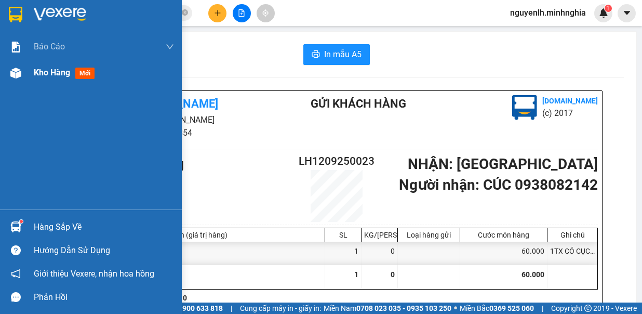
click at [51, 64] on div "Kho hàng mới" at bounding box center [104, 73] width 140 height 26
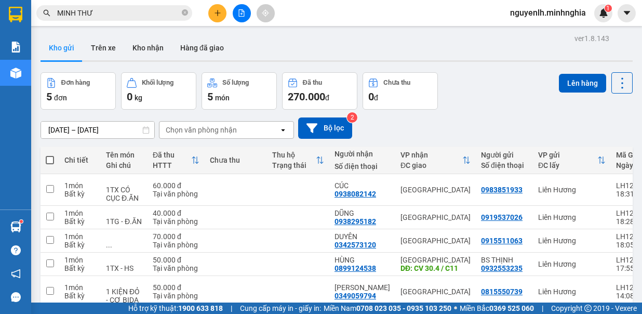
scroll to position [51, 0]
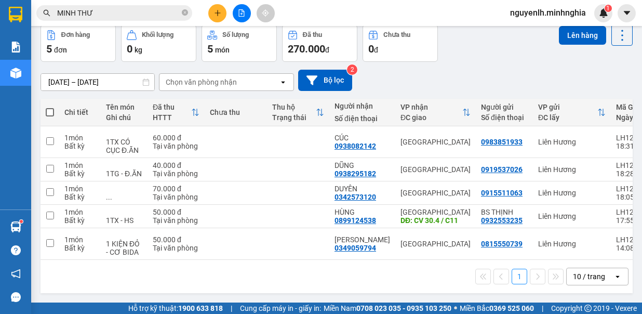
click at [214, 14] on icon "plus" at bounding box center [217, 12] width 7 height 7
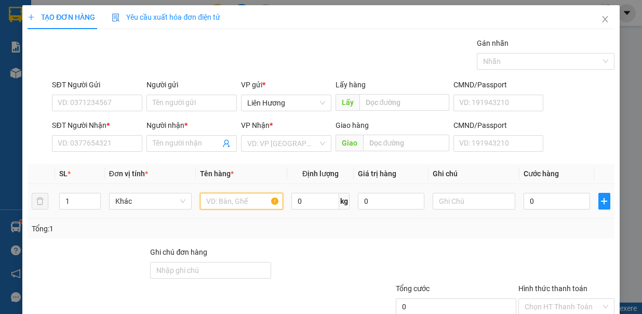
click at [220, 204] on input "text" at bounding box center [241, 201] width 83 height 17
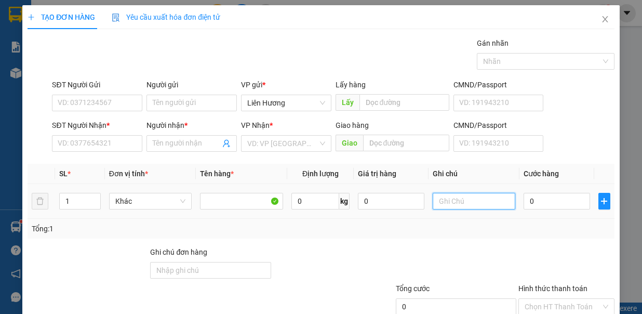
click at [446, 200] on input "text" at bounding box center [474, 201] width 83 height 17
type input "1B XANH - TG B.TRÁNG"
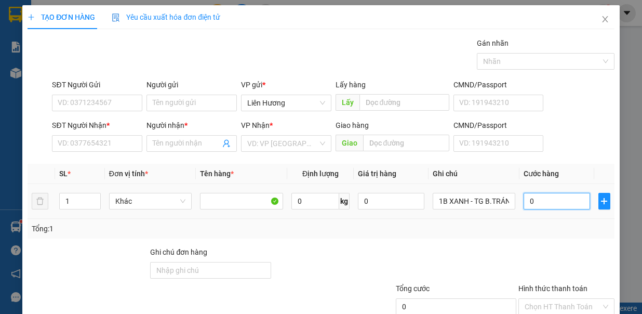
click at [551, 204] on input "0" at bounding box center [557, 201] width 67 height 17
click at [94, 132] on div "SĐT Người Nhận *" at bounding box center [97, 128] width 90 height 16
click at [94, 142] on input "SĐT Người Nhận *" at bounding box center [97, 143] width 90 height 17
type input "0369618723"
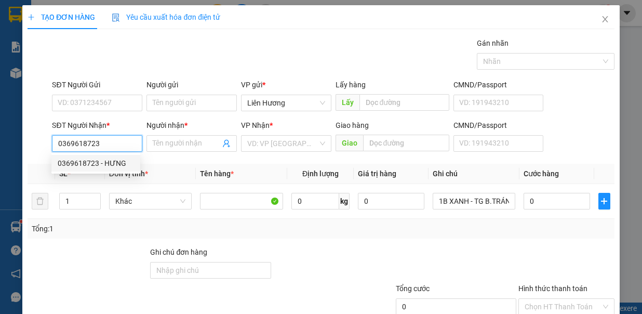
click at [112, 166] on div "0369618723 - HƯNG" at bounding box center [96, 162] width 76 height 11
type input "HƯNG"
type input "0369618723"
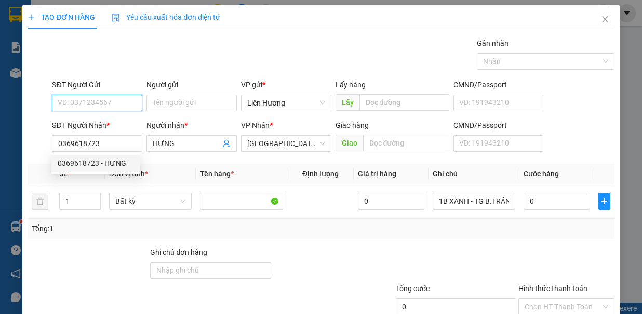
click at [112, 101] on input "SĐT Người Gửi" at bounding box center [97, 103] width 90 height 17
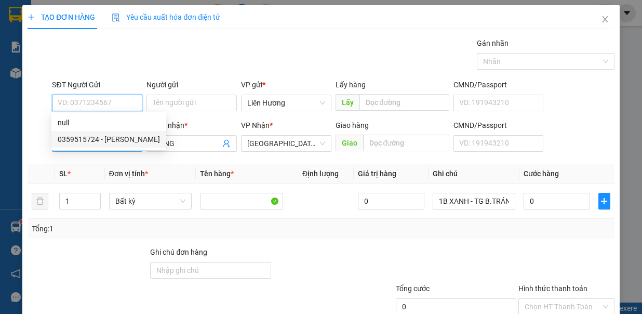
drag, startPoint x: 106, startPoint y: 140, endPoint x: 120, endPoint y: 141, distance: 14.0
click at [106, 140] on div "0359515724 - HẢI" at bounding box center [109, 139] width 102 height 11
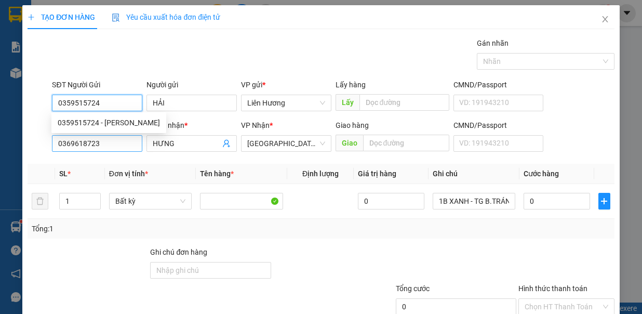
type input "0359515724"
type input "HẢI"
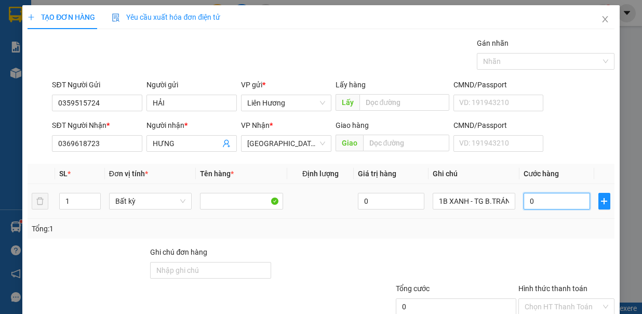
click at [549, 202] on input "0" at bounding box center [557, 201] width 67 height 17
type input "4"
type input "4P"
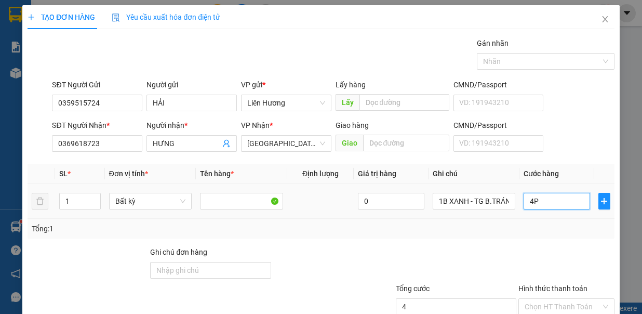
type input "0"
type input "4"
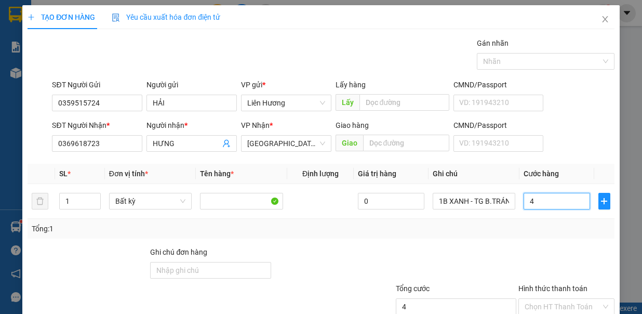
type input "40"
type input "40.000"
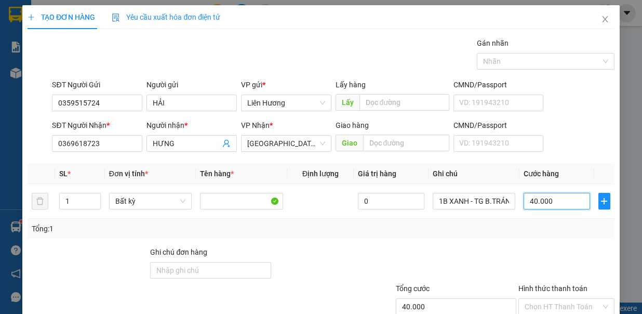
scroll to position [69, 0]
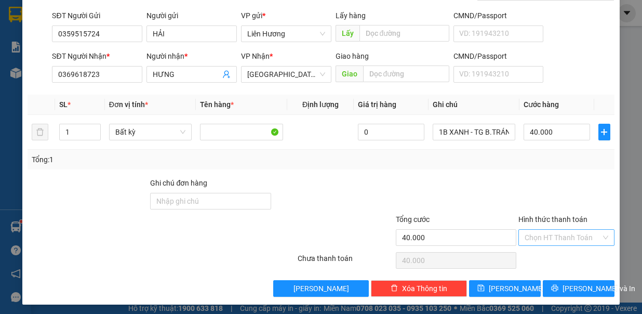
click at [580, 234] on input "Hình thức thanh toán" at bounding box center [563, 238] width 76 height 16
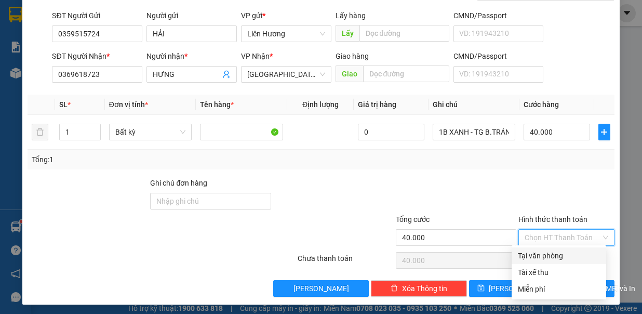
click at [566, 252] on div "Tại văn phòng" at bounding box center [559, 255] width 82 height 11
type input "0"
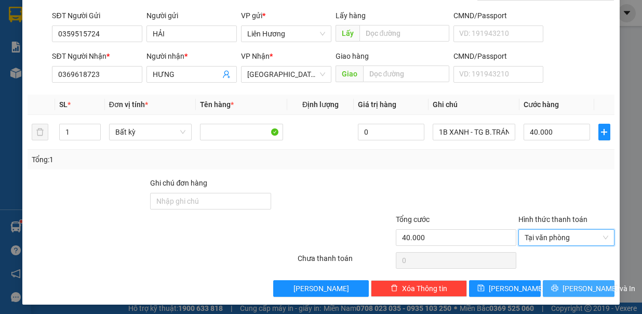
click at [569, 283] on span "Lưu và In" at bounding box center [599, 288] width 73 height 11
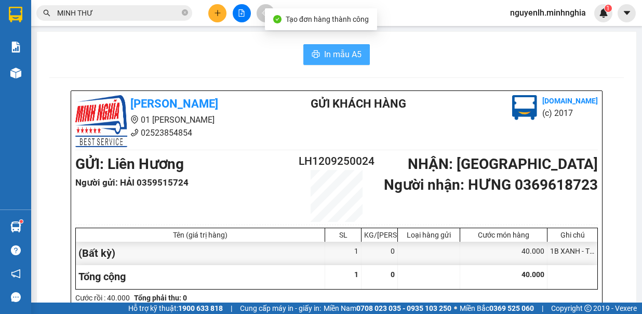
click at [341, 56] on span "In mẫu A5" at bounding box center [342, 54] width 37 height 13
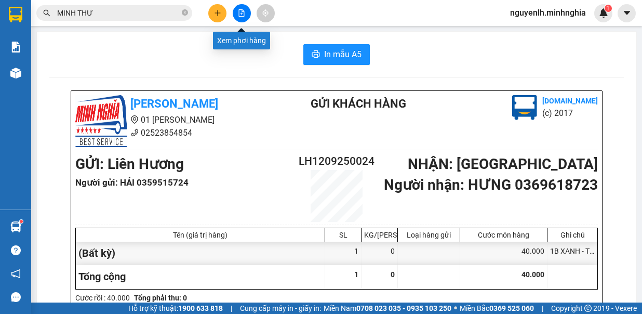
click at [238, 13] on icon "file-add" at bounding box center [241, 12] width 7 height 7
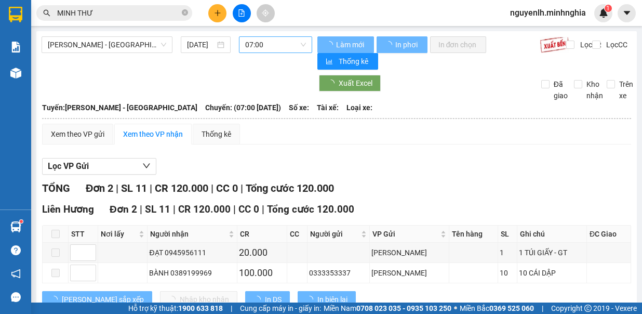
click at [282, 48] on span "07:00" at bounding box center [275, 45] width 61 height 16
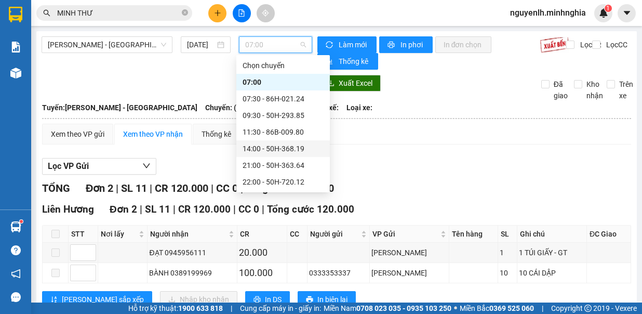
click at [203, 43] on input "[DATE]" at bounding box center [201, 44] width 28 height 11
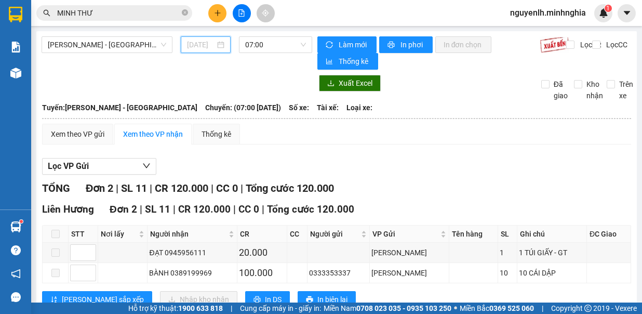
scroll to position [30, 0]
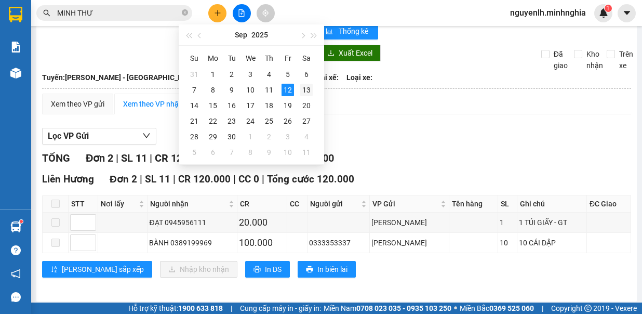
click at [303, 89] on div "13" at bounding box center [306, 90] width 12 height 12
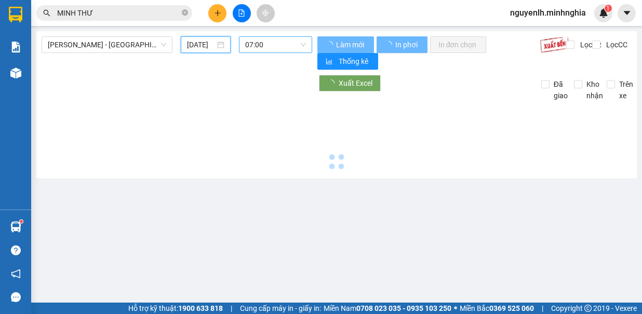
click at [291, 44] on span "07:00" at bounding box center [275, 45] width 61 height 16
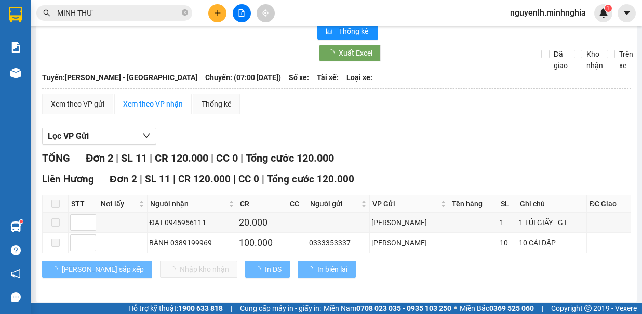
type input "13/09/2025"
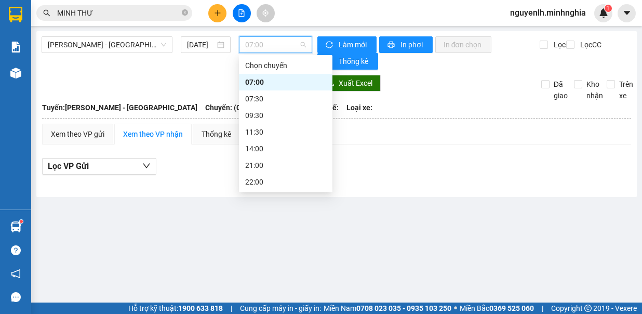
scroll to position [17, 0]
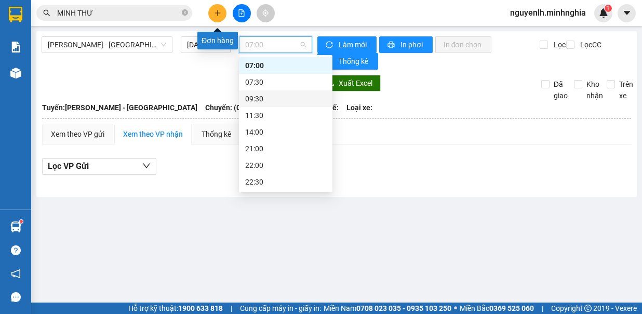
click at [214, 6] on button at bounding box center [217, 13] width 18 height 18
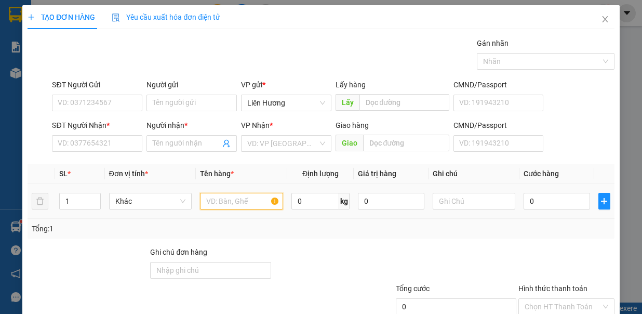
click at [243, 195] on input "text" at bounding box center [241, 201] width 83 height 17
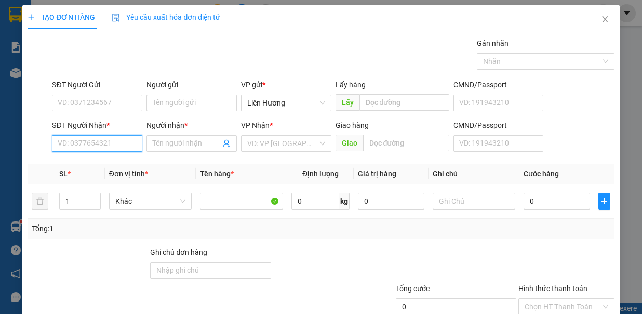
click at [75, 144] on input "SĐT Người Nhận *" at bounding box center [97, 143] width 90 height 17
type input "0332495172"
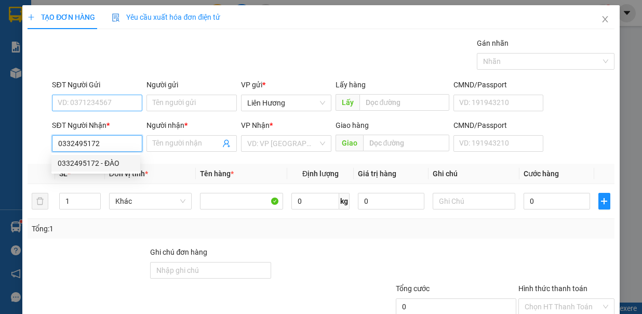
drag, startPoint x: 114, startPoint y: 166, endPoint x: 123, endPoint y: 106, distance: 60.9
click at [114, 166] on div "0332495172 - ĐÀO" at bounding box center [96, 162] width 76 height 11
type input "ĐÀO"
type input "0332495172"
click at [126, 104] on input "SĐT Người Gửi" at bounding box center [97, 103] width 90 height 17
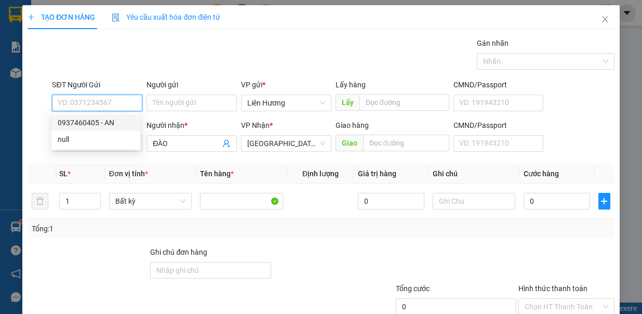
click at [115, 123] on div "0937460405 - AN" at bounding box center [96, 122] width 76 height 11
type input "0937460405"
type input "AN"
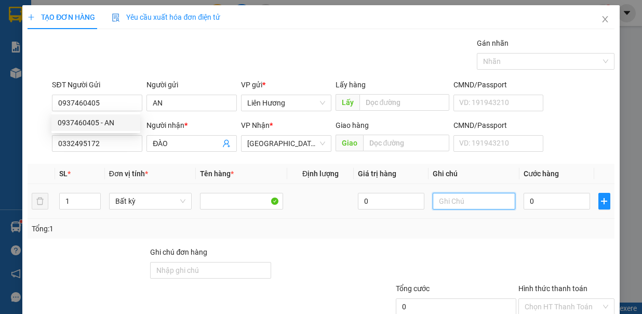
click at [469, 195] on input "text" at bounding box center [474, 201] width 83 height 17
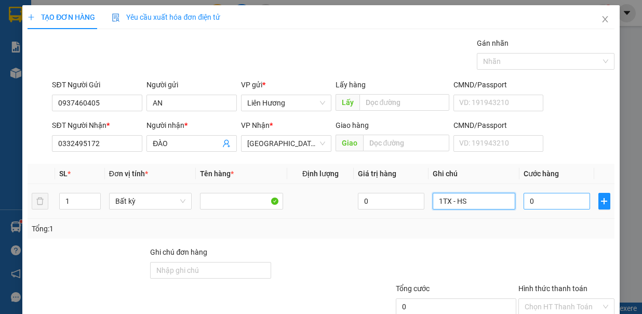
type input "1TX - HS"
click at [539, 196] on input "0" at bounding box center [557, 201] width 67 height 17
type input "4"
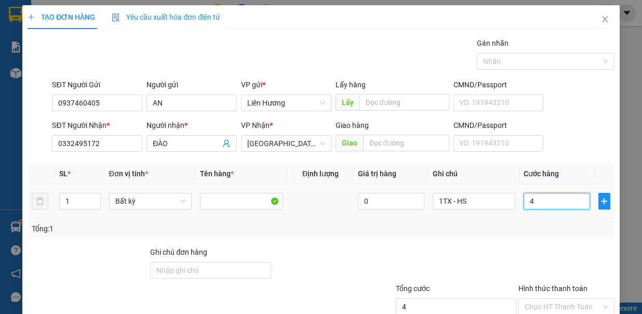
type input "40"
type input "40.000"
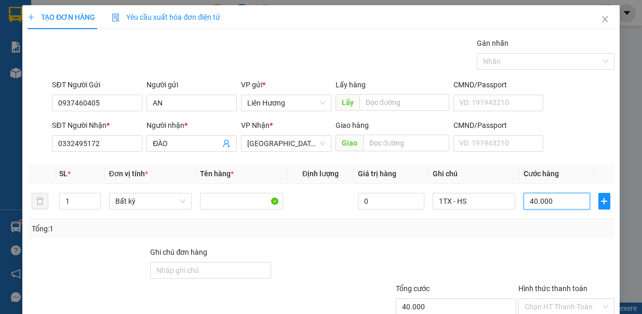
scroll to position [69, 0]
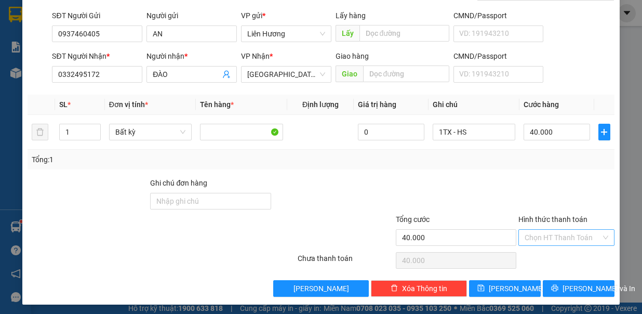
click at [565, 235] on input "Hình thức thanh toán" at bounding box center [563, 238] width 76 height 16
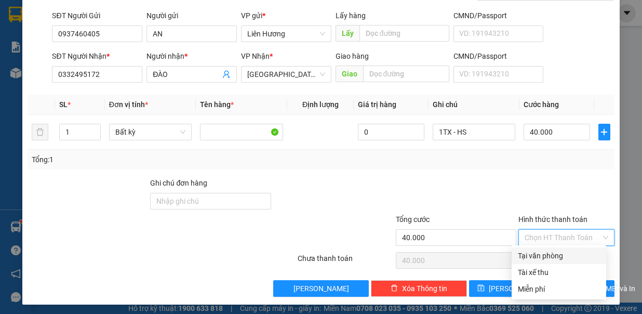
click at [565, 252] on div "Tại văn phòng" at bounding box center [559, 255] width 82 height 11
type input "0"
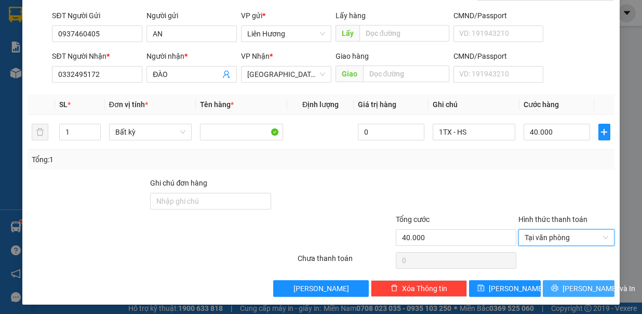
click at [565, 285] on span "Lưu và In" at bounding box center [599, 288] width 73 height 11
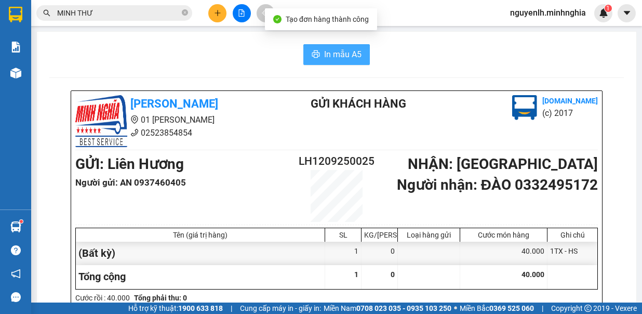
click at [324, 55] on span "In mẫu A5" at bounding box center [342, 54] width 37 height 13
click at [182, 14] on icon "close-circle" at bounding box center [185, 12] width 6 height 6
click at [180, 11] on span "MINH THƯ" at bounding box center [114, 13] width 156 height 16
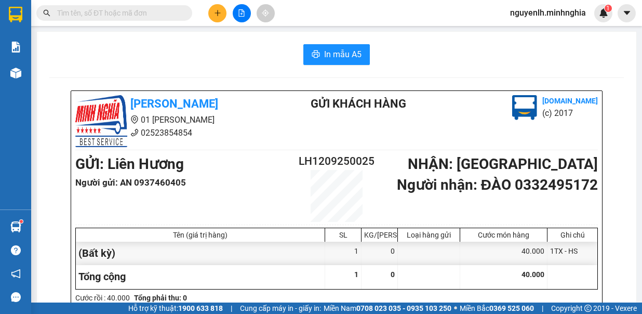
drag, startPoint x: 183, startPoint y: 14, endPoint x: 143, endPoint y: 10, distance: 40.1
paste input "0332495172"
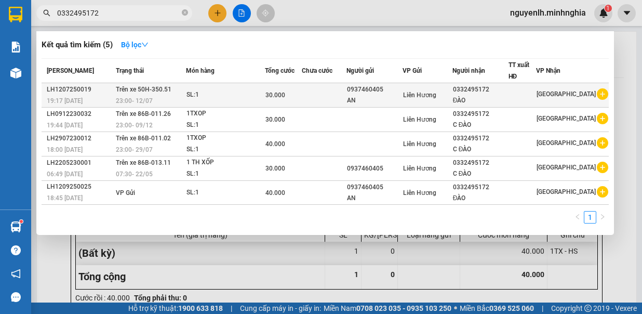
type input "0332495172"
click at [173, 96] on div "23:00 - 12/07" at bounding box center [151, 100] width 70 height 11
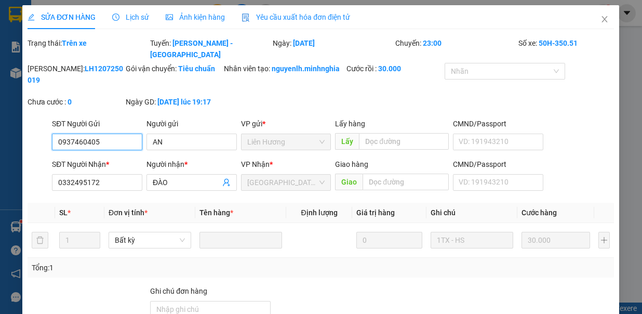
type input "0937460405"
type input "0332495172"
type input "30.000"
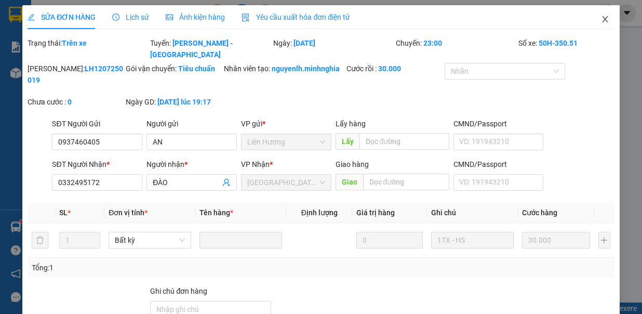
click at [601, 15] on span "close" at bounding box center [605, 19] width 8 height 8
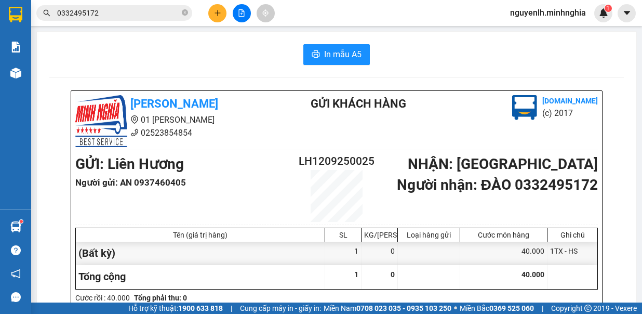
click at [100, 15] on input "0332495172" at bounding box center [118, 12] width 123 height 11
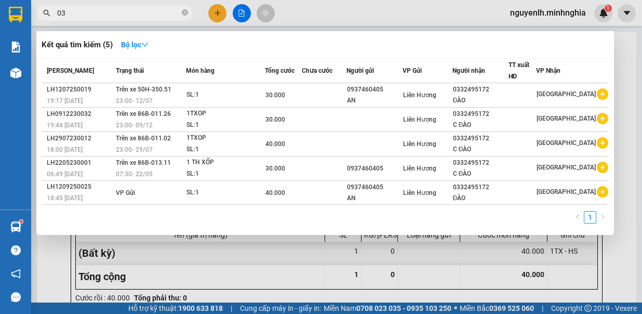
type input "0"
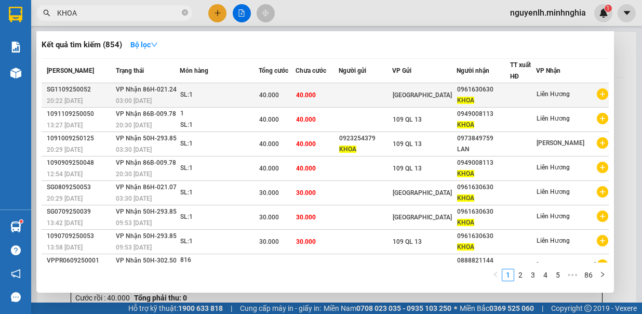
type input "KHOA"
click at [159, 98] on div "03:00 - 12/09" at bounding box center [147, 100] width 63 height 11
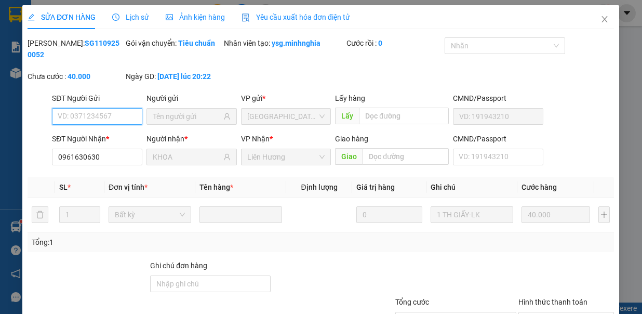
type input "0961630630"
type input "KHOA"
type input "40.000"
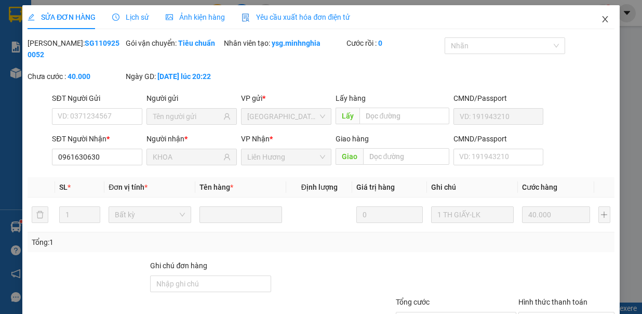
click at [601, 17] on icon "close" at bounding box center [605, 19] width 8 height 8
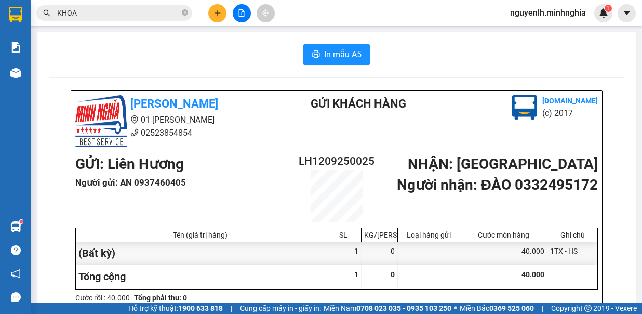
click at [94, 17] on input "KHOA" at bounding box center [118, 12] width 123 height 11
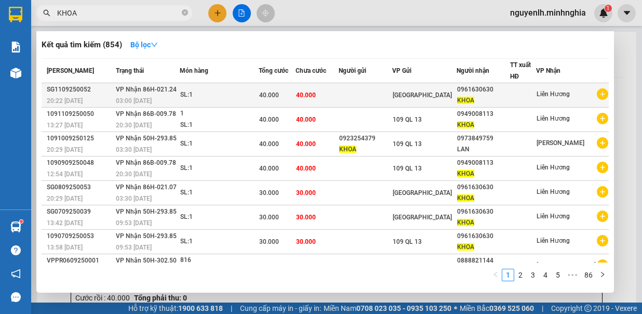
click at [438, 98] on div "[GEOGRAPHIC_DATA]" at bounding box center [424, 94] width 63 height 11
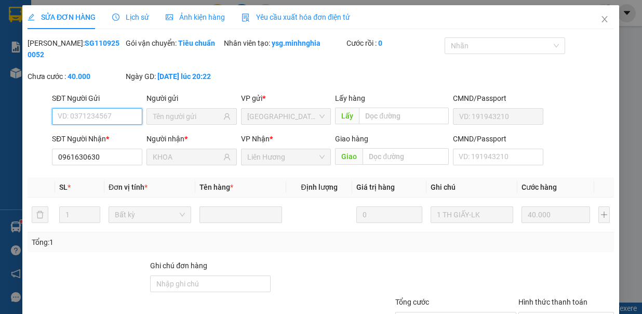
type input "0961630630"
type input "KHOA"
type input "40.000"
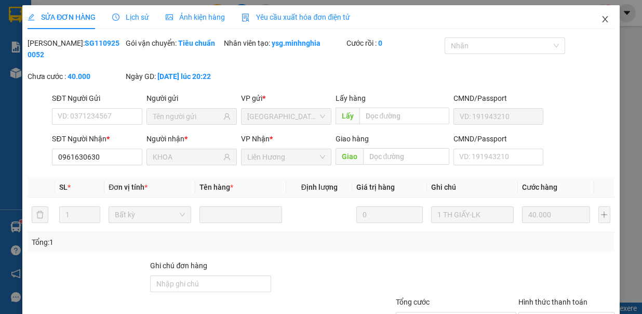
click at [601, 16] on icon "close" at bounding box center [605, 19] width 8 height 8
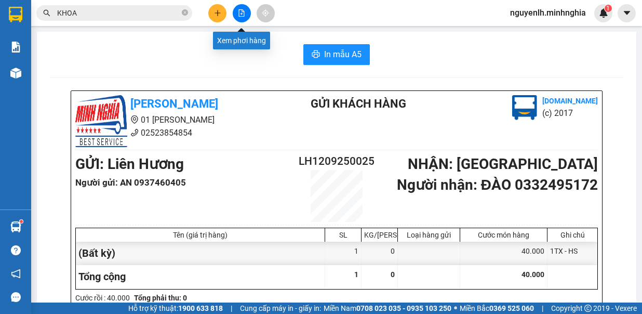
click at [245, 16] on button at bounding box center [242, 13] width 18 height 18
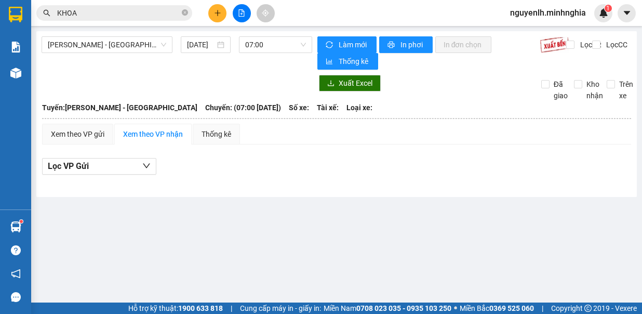
type input "[DATE]"
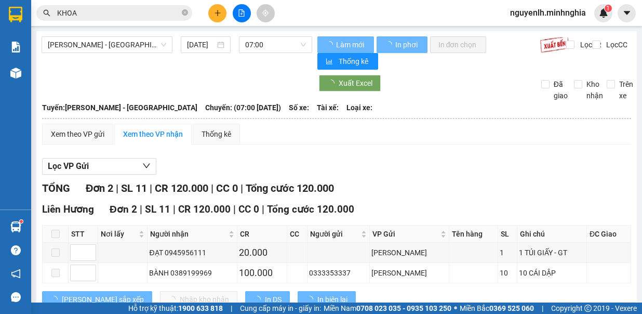
click at [110, 44] on span "[PERSON_NAME] - [GEOGRAPHIC_DATA]" at bounding box center [107, 45] width 118 height 16
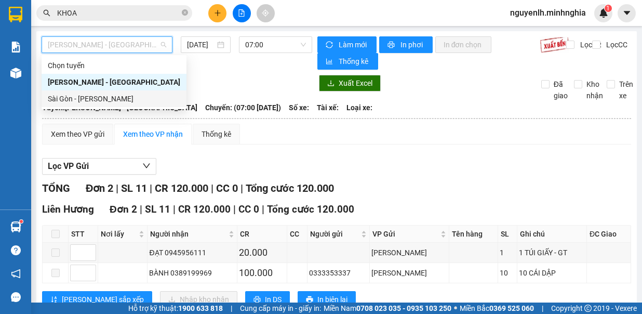
click at [67, 103] on div "Sài Gòn - [PERSON_NAME]" at bounding box center [114, 98] width 133 height 11
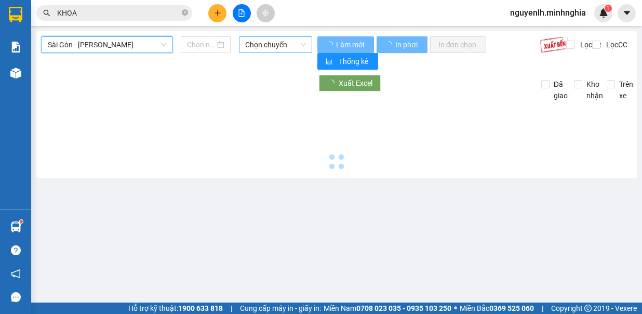
click at [270, 48] on span "Chọn chuyến" at bounding box center [275, 45] width 61 height 16
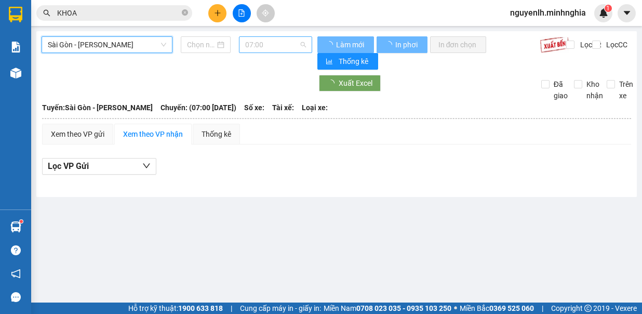
type input "[DATE]"
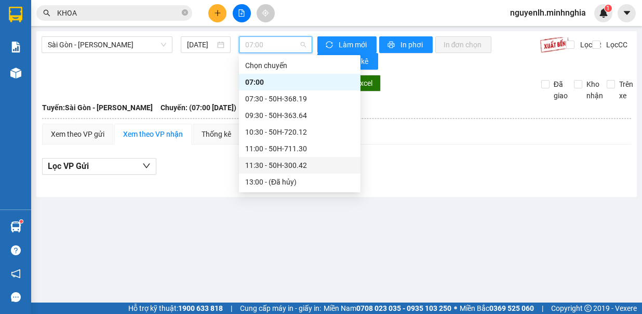
scroll to position [104, 0]
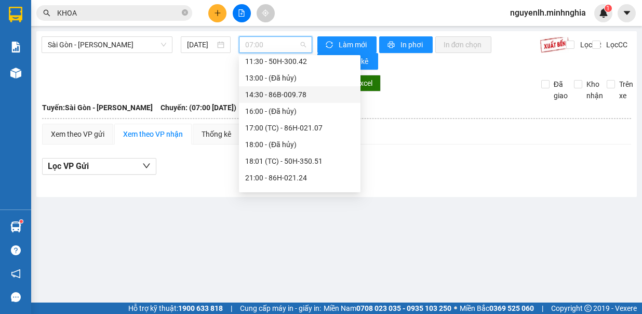
click at [263, 93] on div "14:30 - 86B-009.78" at bounding box center [299, 94] width 109 height 11
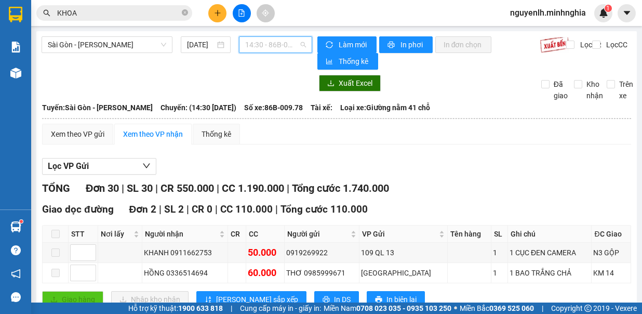
click at [285, 46] on span "14:30 - 86B-009.78" at bounding box center [275, 45] width 61 height 16
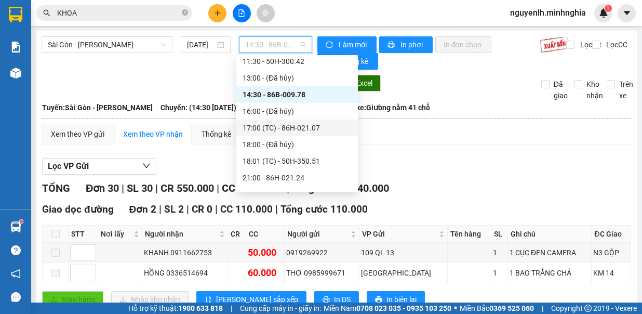
click at [263, 130] on div "17:00 (TC) - 86H-021.07" at bounding box center [297, 127] width 109 height 11
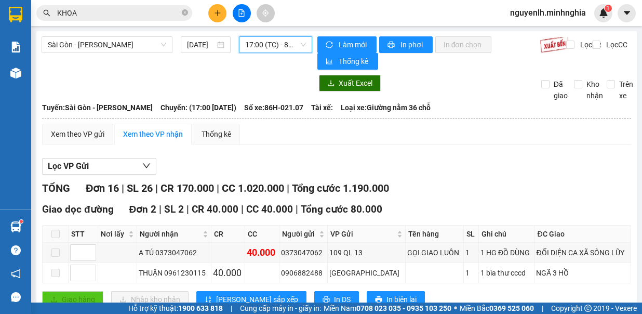
click at [279, 46] on span "17:00 (TC) - 86H-021.07" at bounding box center [275, 45] width 61 height 16
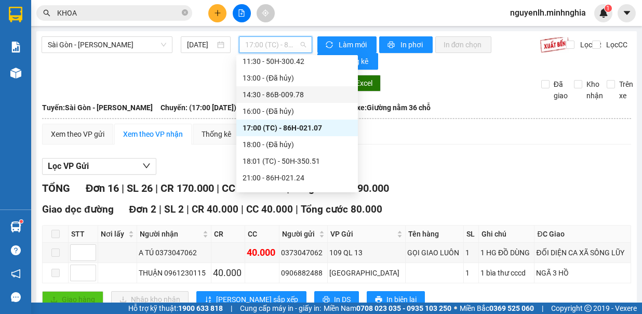
click at [271, 98] on div "14:30 - 86B-009.78" at bounding box center [297, 94] width 109 height 11
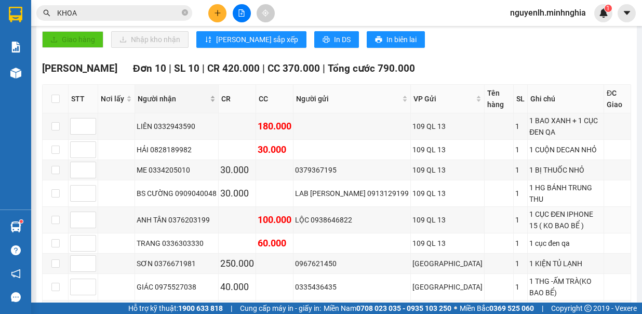
scroll to position [416, 0]
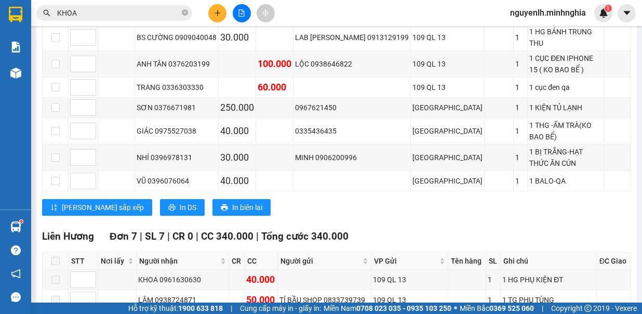
click at [107, 12] on input "KHOA" at bounding box center [118, 12] width 123 height 11
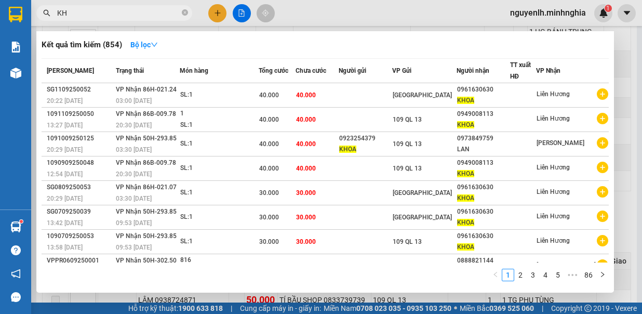
type input "K"
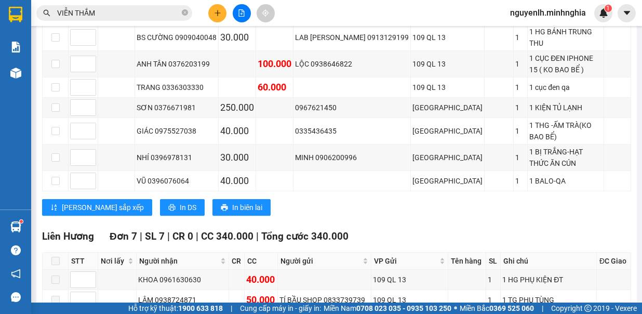
click at [107, 12] on input "VIỄN THẮM" at bounding box center [118, 12] width 123 height 11
click at [102, 12] on input "VIỄN THẮM" at bounding box center [118, 12] width 123 height 11
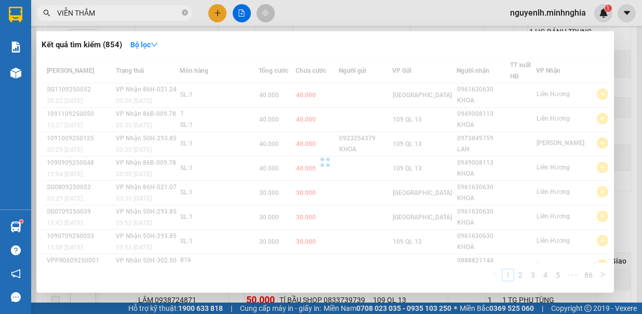
scroll to position [0, 0]
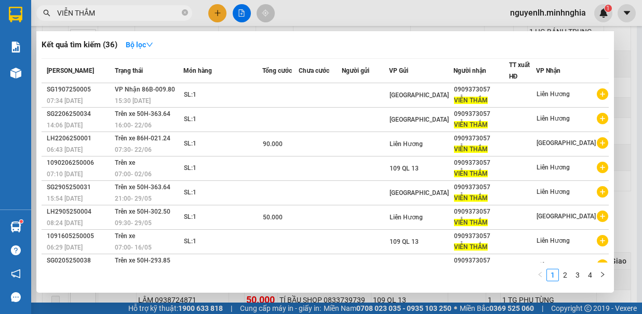
type input "VIỄN THẮM"
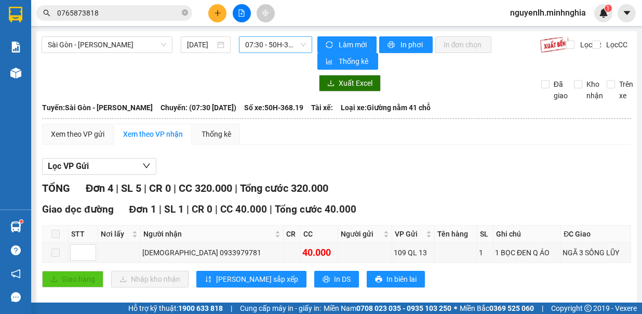
click at [272, 38] on span "07:30 - 50H-368.19" at bounding box center [275, 45] width 61 height 16
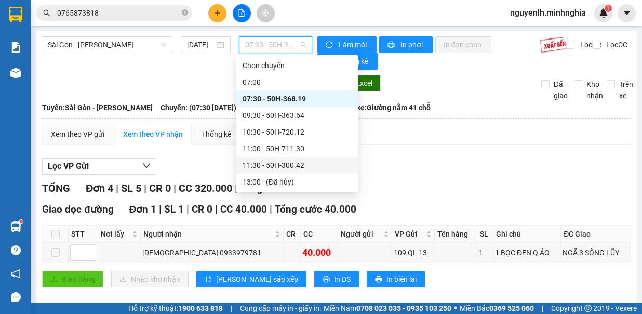
click at [309, 168] on div "11:30 - 50H-300.42" at bounding box center [297, 165] width 109 height 11
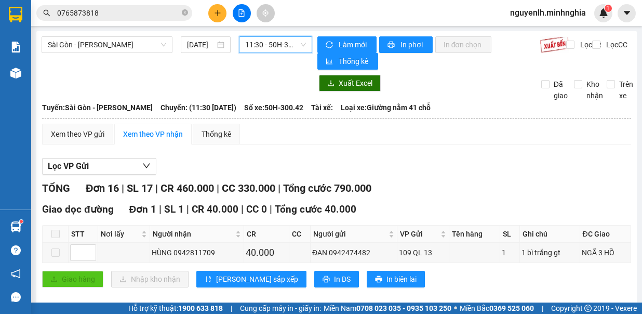
click at [264, 46] on span "11:30 - 50H-300.42" at bounding box center [275, 45] width 61 height 16
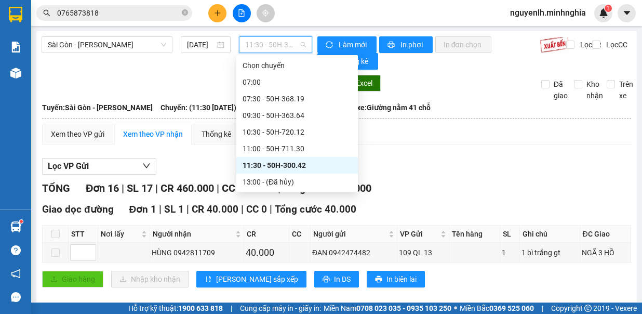
scroll to position [52, 0]
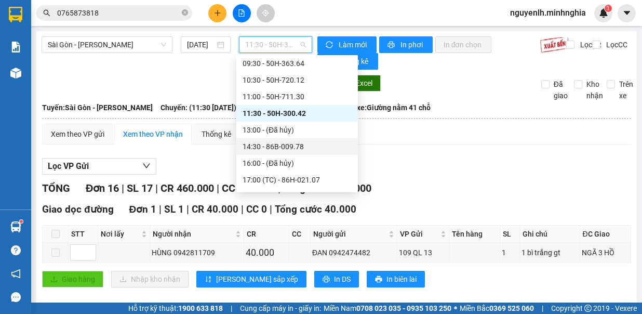
click at [300, 148] on div "14:30 - 86B-009.78" at bounding box center [297, 146] width 109 height 11
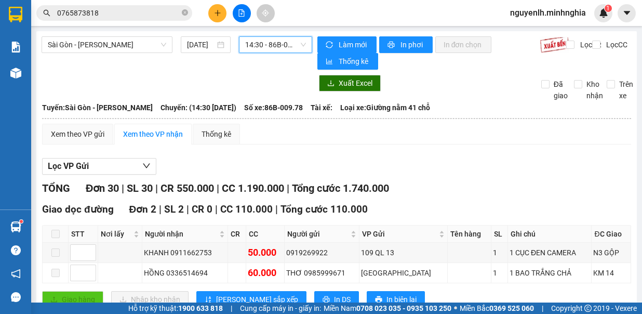
click at [271, 44] on span "14:30 - 86B-009.78" at bounding box center [275, 45] width 61 height 16
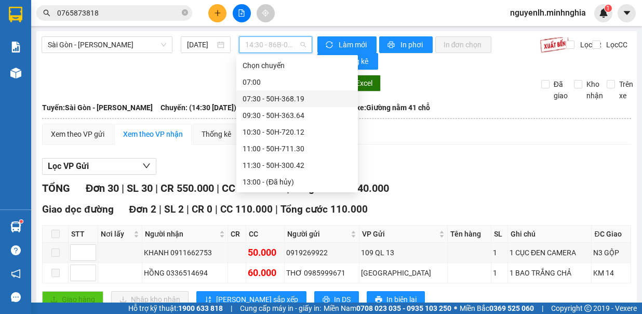
click at [302, 91] on div "07:30 - 50H-368.19" at bounding box center [297, 98] width 122 height 17
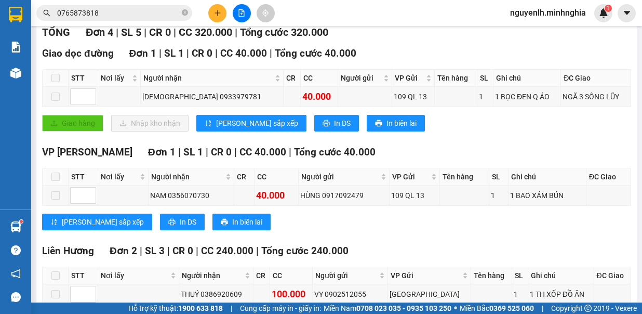
scroll to position [225, 0]
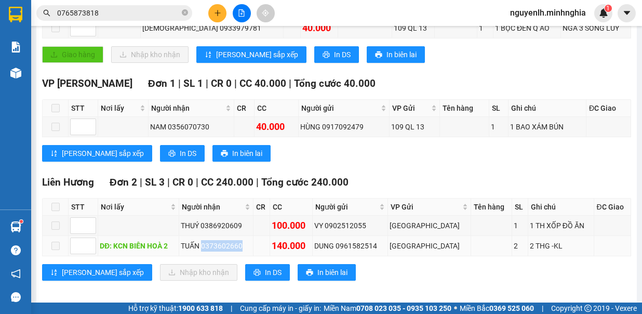
drag, startPoint x: 209, startPoint y: 237, endPoint x: 250, endPoint y: 241, distance: 41.2
click at [250, 241] on div "TUẤN 0373602660" at bounding box center [216, 245] width 70 height 11
copy div "0373602660"
click at [184, 12] on icon "close-circle" at bounding box center [185, 12] width 6 height 6
paste input "0373602660"
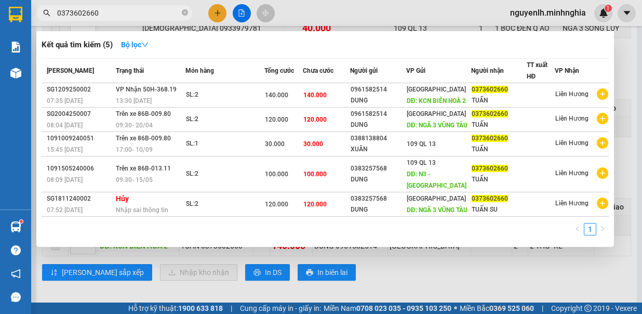
type input "0373602660"
click at [351, 11] on div at bounding box center [321, 157] width 642 height 314
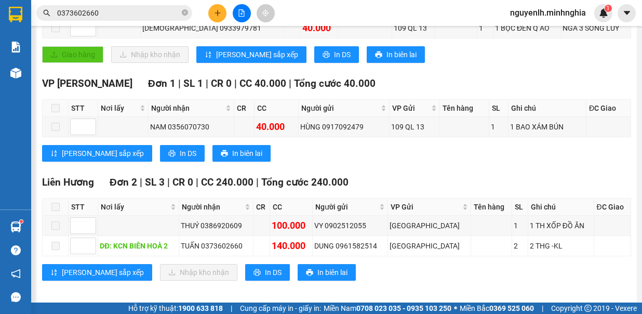
scroll to position [0, 0]
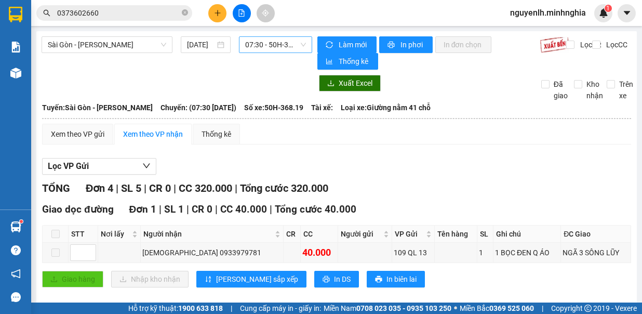
click at [279, 39] on span "07:30 - 50H-368.19" at bounding box center [275, 45] width 61 height 16
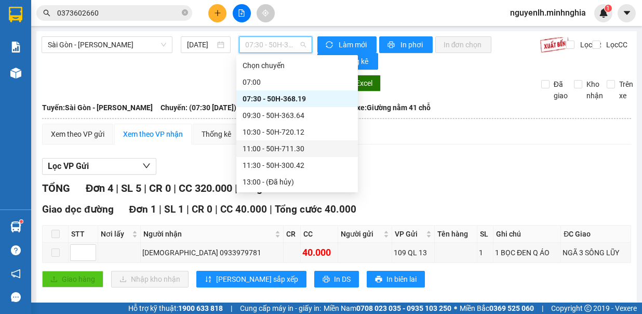
scroll to position [52, 0]
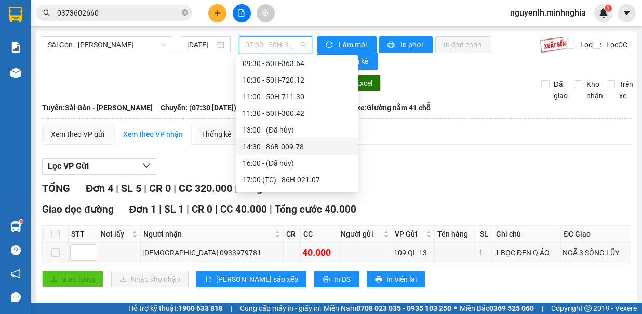
click at [312, 144] on div "14:30 - 86B-009.78" at bounding box center [297, 146] width 109 height 11
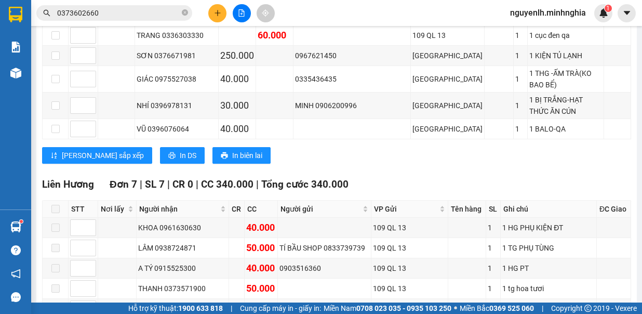
scroll to position [572, 0]
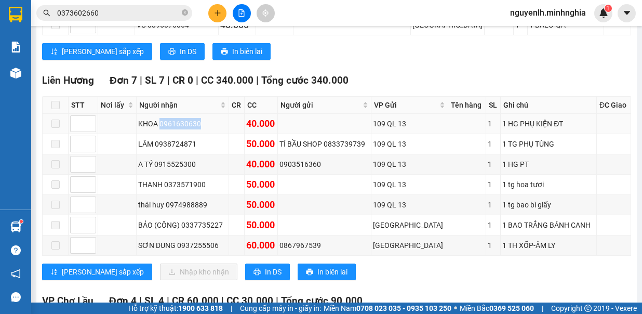
drag, startPoint x: 162, startPoint y: 85, endPoint x: 201, endPoint y: 84, distance: 39.0
click at [201, 118] on div "KHOA 0961630630" at bounding box center [182, 123] width 88 height 11
copy div "0961630630"
click at [187, 15] on span "0373602660" at bounding box center [114, 13] width 156 height 16
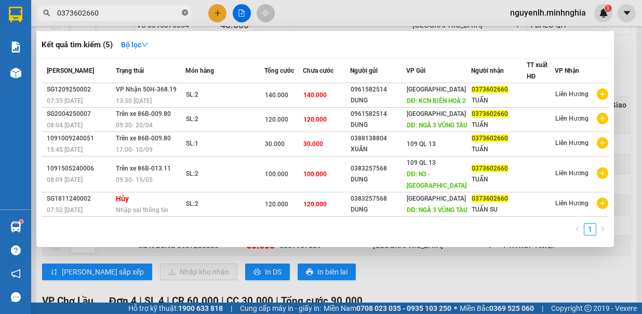
click at [185, 14] on icon "close-circle" at bounding box center [185, 12] width 6 height 6
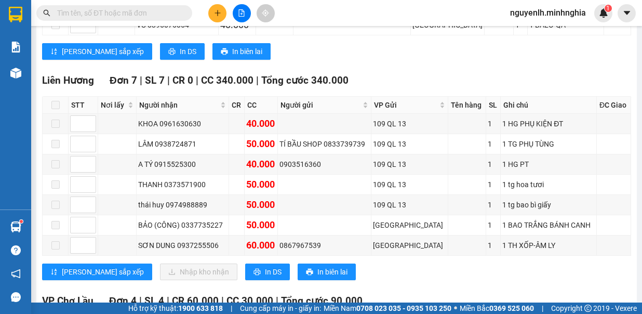
paste input "0961630630"
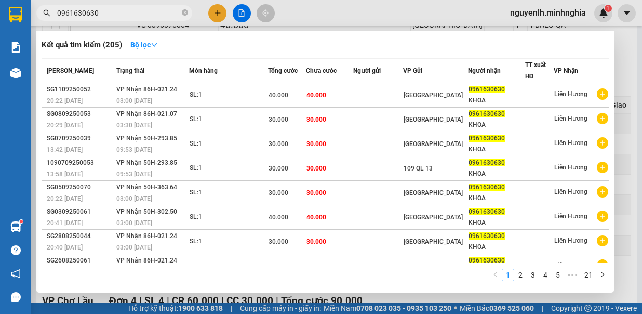
type input "0961630630"
click at [300, 11] on div at bounding box center [321, 157] width 642 height 314
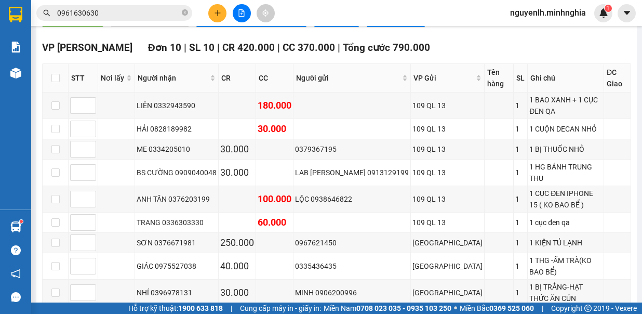
scroll to position [0, 0]
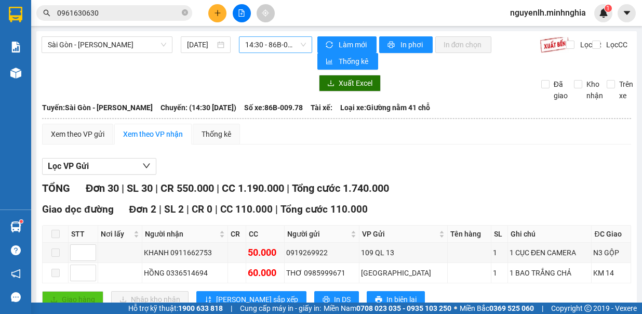
click at [285, 52] on span "14:30 - 86B-009.78" at bounding box center [275, 45] width 61 height 16
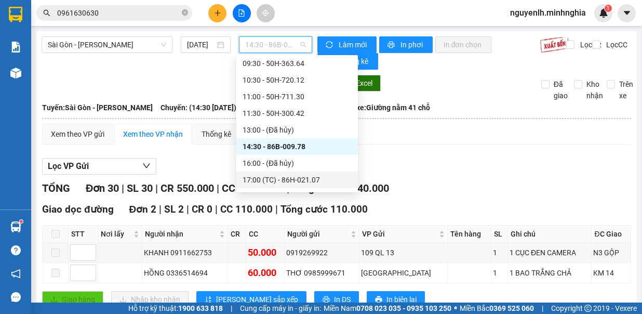
click at [297, 176] on div "17:00 (TC) - 86H-021.07" at bounding box center [297, 179] width 109 height 11
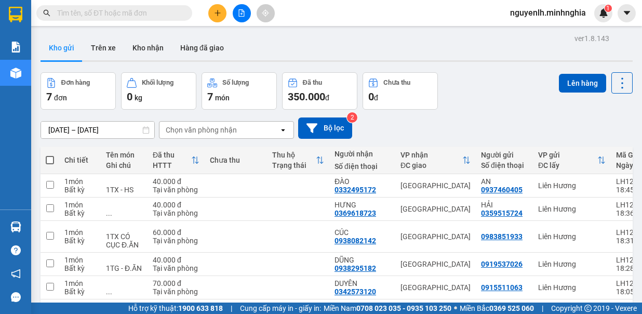
click at [243, 17] on button at bounding box center [242, 13] width 18 height 18
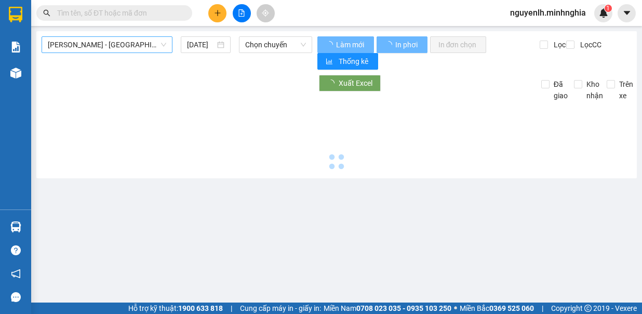
click at [126, 41] on span "[PERSON_NAME] - [GEOGRAPHIC_DATA]" at bounding box center [107, 45] width 118 height 16
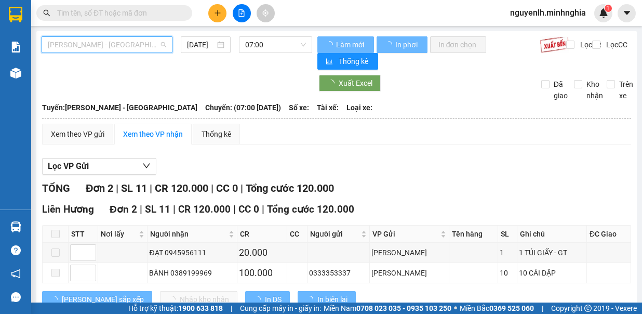
click at [113, 105] on div "Sài Gòn - [PERSON_NAME]" at bounding box center [114, 98] width 145 height 17
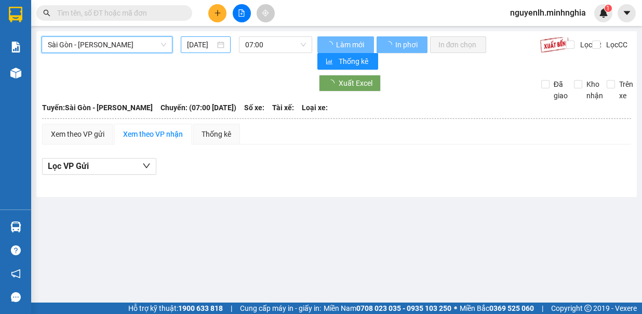
click at [206, 44] on input "[DATE]" at bounding box center [201, 44] width 28 height 11
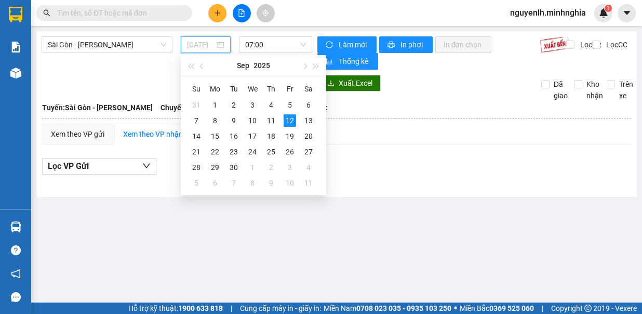
drag, startPoint x: 278, startPoint y: 118, endPoint x: 262, endPoint y: 67, distance: 54.3
click at [278, 118] on td "11" at bounding box center [271, 121] width 19 height 16
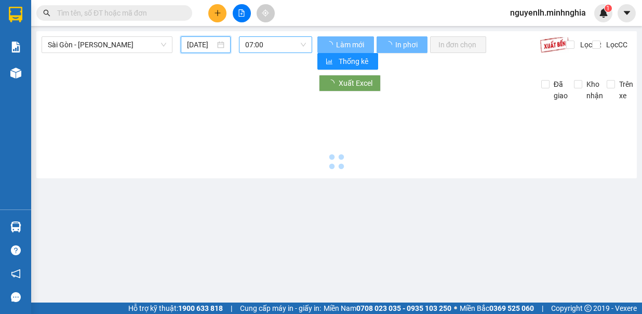
click at [270, 49] on span "07:00" at bounding box center [275, 45] width 61 height 16
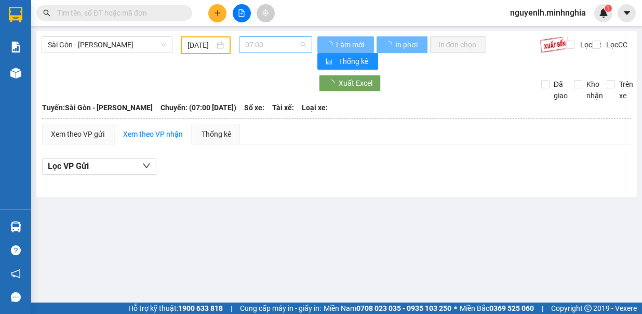
type input "[DATE]"
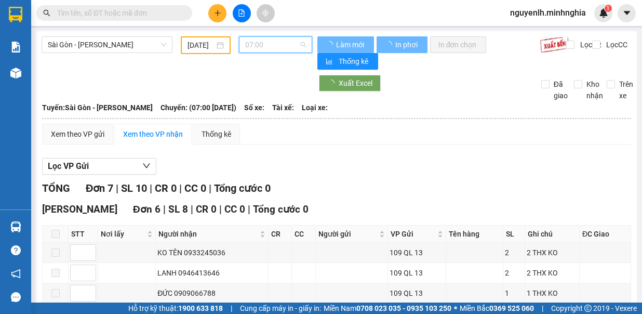
click at [281, 94] on div "07:30 - 50H-363.64" at bounding box center [285, 98] width 81 height 11
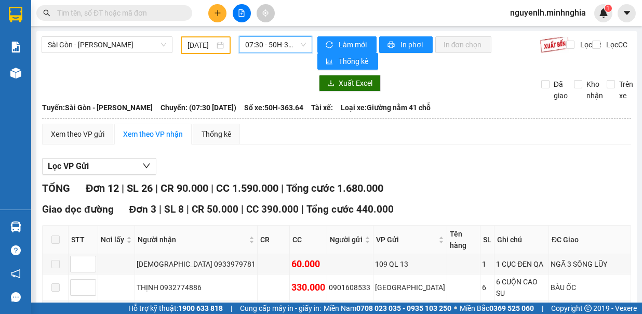
drag, startPoint x: 264, startPoint y: 39, endPoint x: 264, endPoint y: 48, distance: 8.3
click at [264, 48] on span "07:30 - 50H-363.64" at bounding box center [275, 45] width 61 height 16
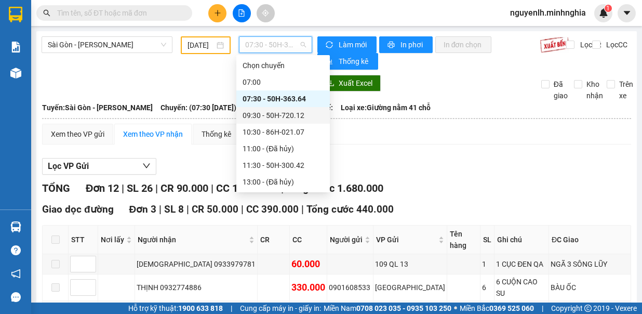
click at [293, 122] on div "09:30 - 50H-720.12" at bounding box center [283, 115] width 94 height 17
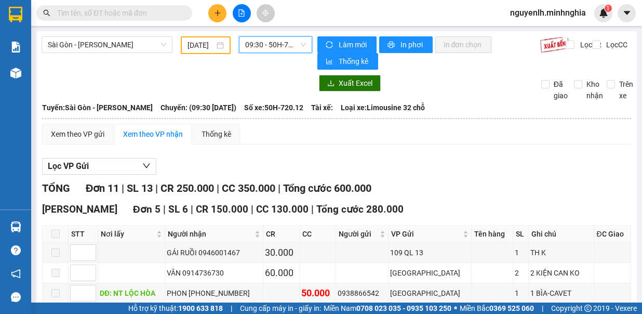
click at [276, 49] on span "09:30 - 50H-720.12" at bounding box center [275, 45] width 61 height 16
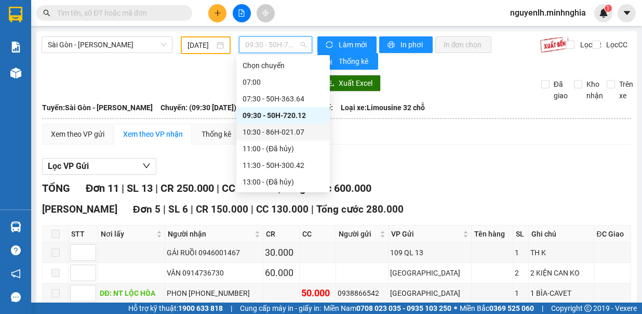
click at [284, 133] on div "10:30 - 86H-021.07" at bounding box center [283, 131] width 81 height 11
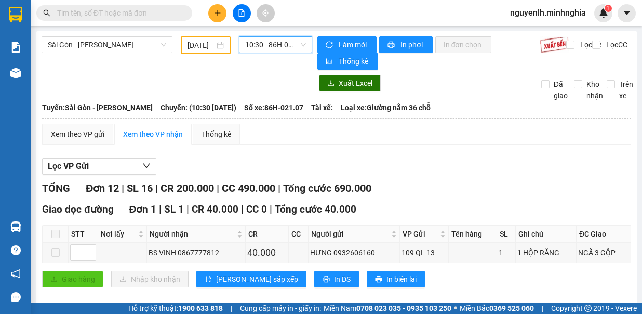
click at [269, 50] on span "10:30 - 86H-021.07" at bounding box center [275, 45] width 61 height 16
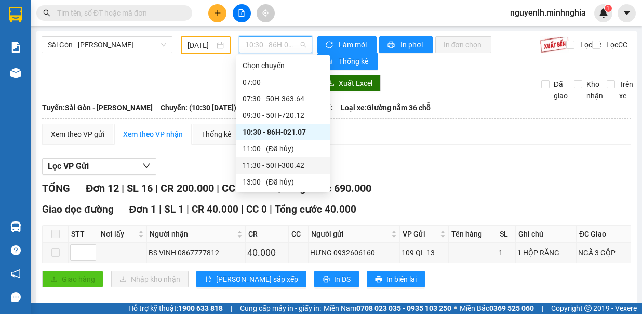
click at [272, 163] on div "11:30 - 50H-300.42" at bounding box center [283, 165] width 81 height 11
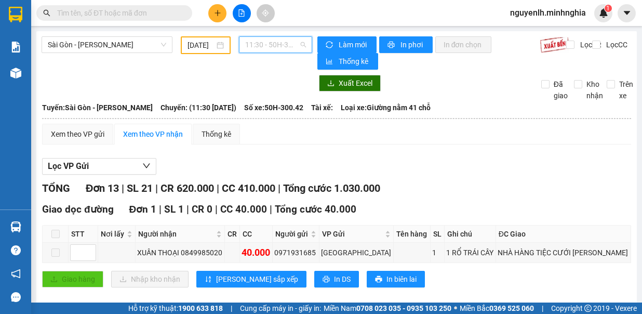
click at [293, 46] on span "11:30 - 50H-300.42" at bounding box center [275, 45] width 61 height 16
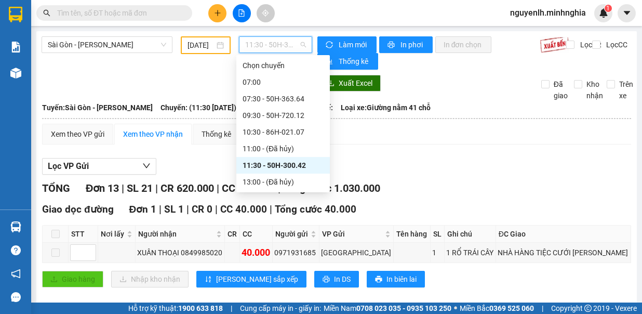
scroll to position [52, 0]
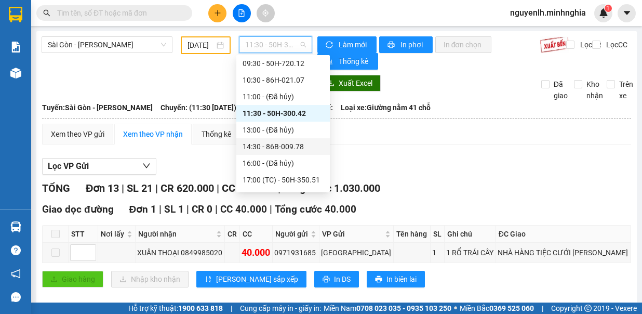
click at [310, 141] on div "14:30 - 86B-009.78" at bounding box center [283, 146] width 81 height 11
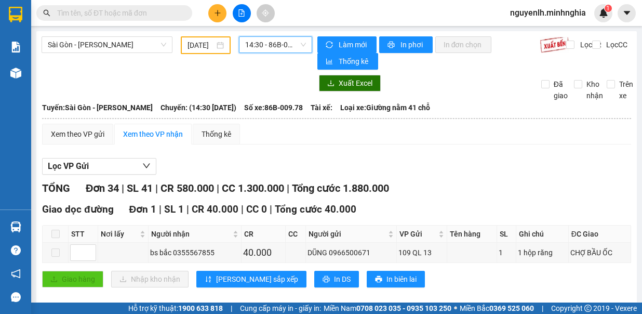
drag, startPoint x: 262, startPoint y: 40, endPoint x: 254, endPoint y: 44, distance: 9.1
click at [254, 44] on span "14:30 - 86B-009.78" at bounding box center [275, 45] width 61 height 16
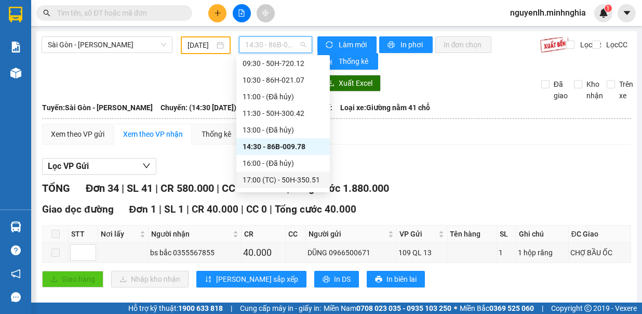
click at [304, 178] on div "17:00 (TC) - 50H-350.51" at bounding box center [283, 179] width 81 height 11
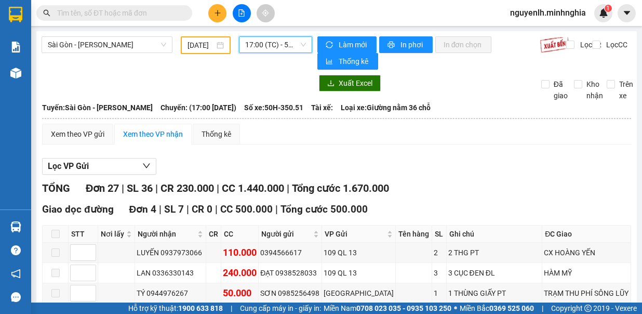
click at [274, 47] on span "17:00 (TC) - 50H-350.51" at bounding box center [275, 45] width 61 height 16
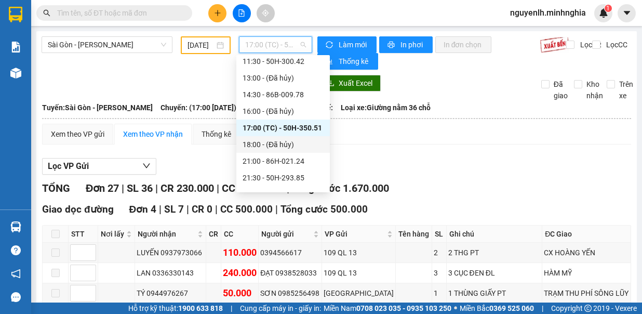
scroll to position [116, 0]
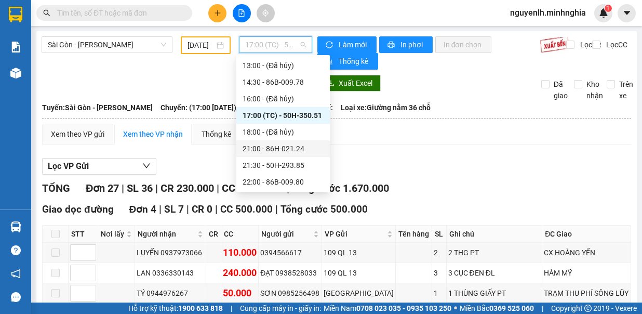
click at [298, 152] on div "21:00 - 86H-021.24" at bounding box center [283, 148] width 81 height 11
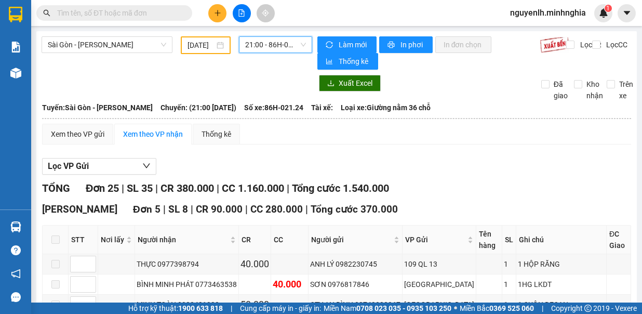
click at [283, 39] on span "21:00 - 86H-021.24" at bounding box center [275, 45] width 61 height 16
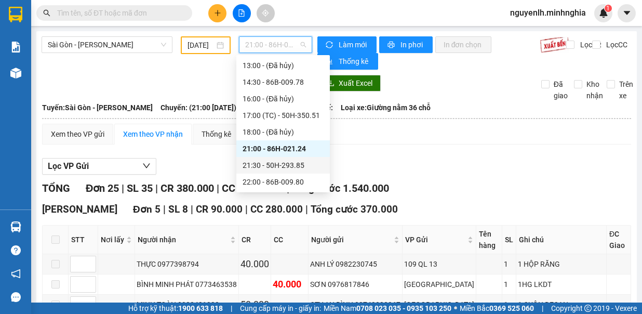
click at [288, 167] on div "21:30 - 50H-293.85" at bounding box center [283, 165] width 81 height 11
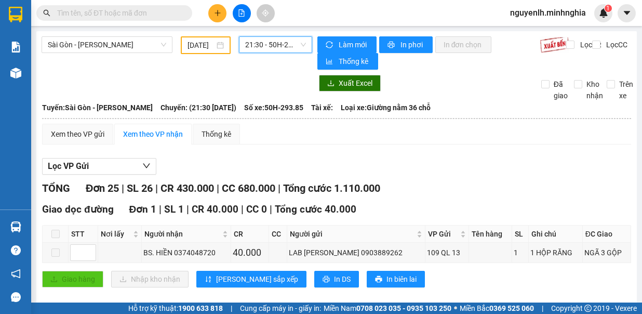
click at [283, 49] on span "21:30 - 50H-293.85" at bounding box center [275, 45] width 61 height 16
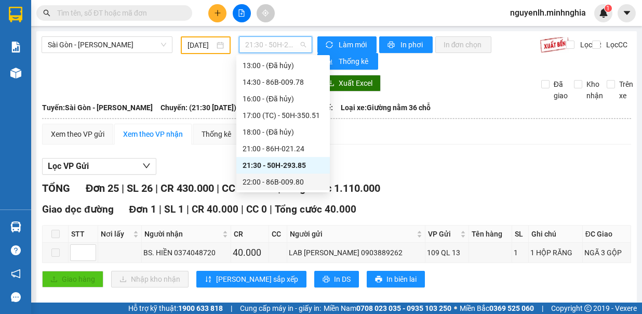
click at [295, 184] on div "22:00 - 86B-009.80" at bounding box center [283, 181] width 81 height 11
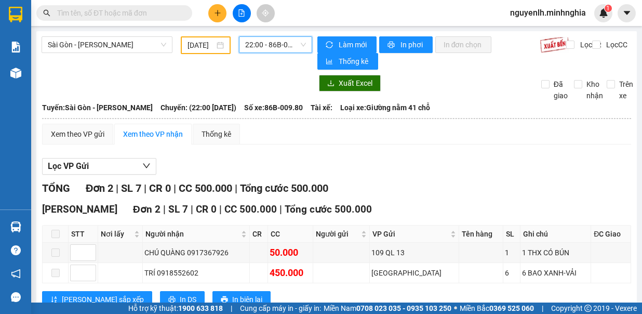
scroll to position [30, 0]
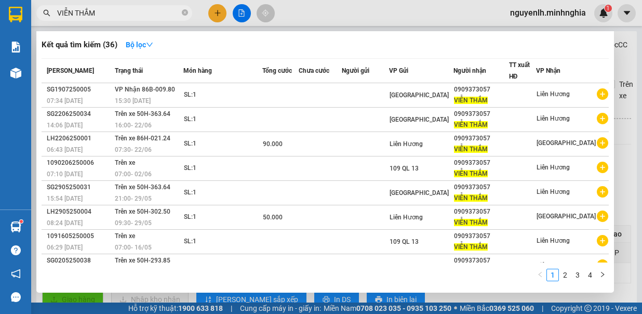
click at [218, 15] on div at bounding box center [321, 157] width 642 height 314
click at [219, 20] on button at bounding box center [217, 13] width 18 height 18
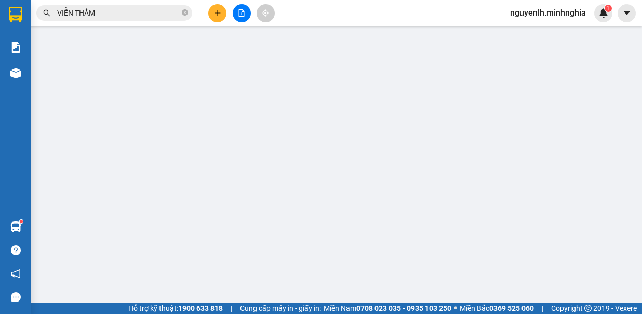
click at [220, 11] on div "Yêu cầu xuất hóa đơn điện tử" at bounding box center [166, 16] width 109 height 11
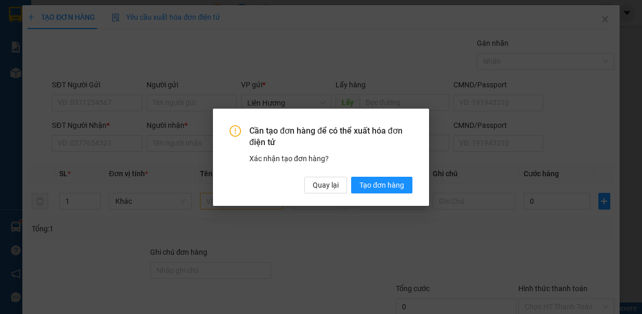
click at [215, 196] on div "Cần tạo đơn hàng để có thể xuất hóa đơn điện tử Xác nhận tạo đơn hàng? Quay lại…" at bounding box center [321, 157] width 642 height 314
click at [309, 179] on button "Quay lại" at bounding box center [326, 184] width 43 height 17
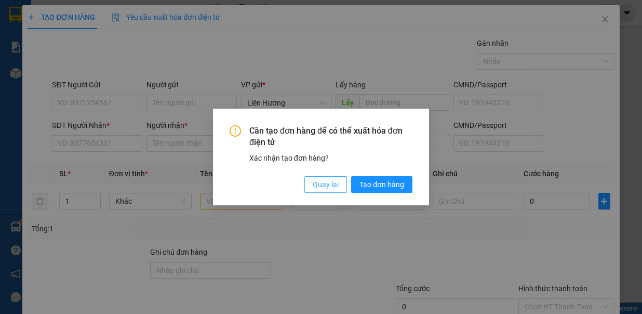
drag, startPoint x: 317, startPoint y: 182, endPoint x: 251, endPoint y: 204, distance: 69.5
click at [318, 182] on span "Quay lại" at bounding box center [326, 184] width 26 height 11
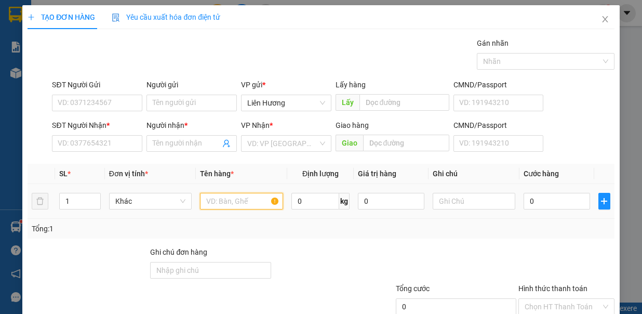
click at [218, 203] on input "text" at bounding box center [241, 201] width 83 height 17
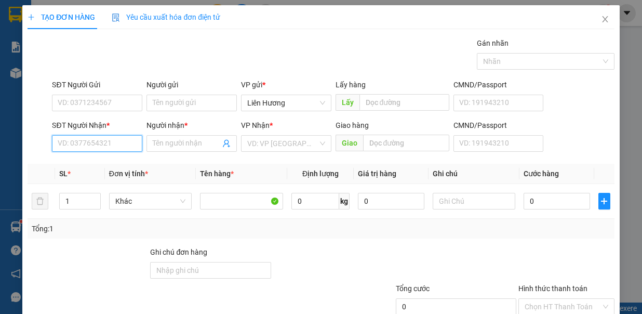
click at [125, 139] on input "SĐT Người Nhận *" at bounding box center [97, 143] width 90 height 17
click at [130, 160] on div "0363930365 - VƯỢNG" at bounding box center [96, 162] width 76 height 11
type input "0363930365"
type input "VƯỢNG"
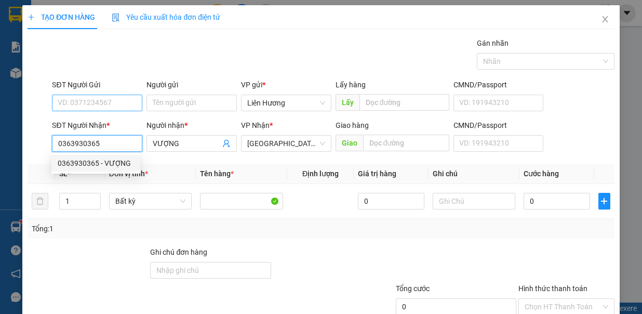
type input "0363930365"
drag, startPoint x: 98, startPoint y: 100, endPoint x: 103, endPoint y: 97, distance: 6.5
click at [99, 99] on input "SĐT Người Gửi" at bounding box center [97, 103] width 90 height 17
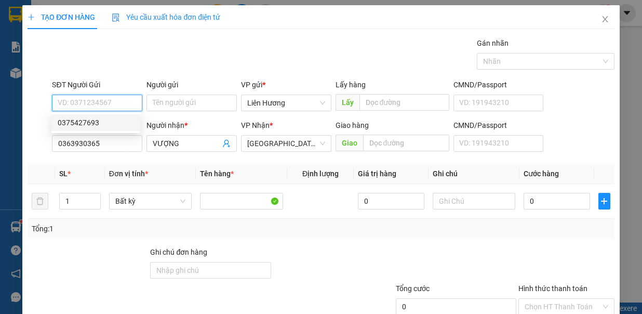
drag, startPoint x: 96, startPoint y: 130, endPoint x: 100, endPoint y: 122, distance: 9.3
click at [98, 126] on div "0375427693" at bounding box center [95, 122] width 89 height 17
type input "0375427693"
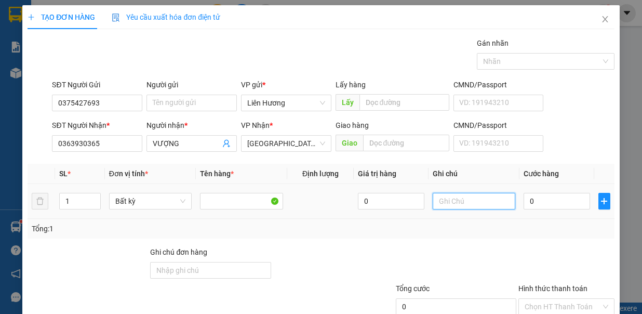
click at [455, 200] on input "text" at bounding box center [474, 201] width 83 height 17
click at [443, 199] on input "1TX BÔNG ĐU ĐỦ" at bounding box center [474, 201] width 83 height 17
type input "1TX - BÔNG ĐU ĐỦ"
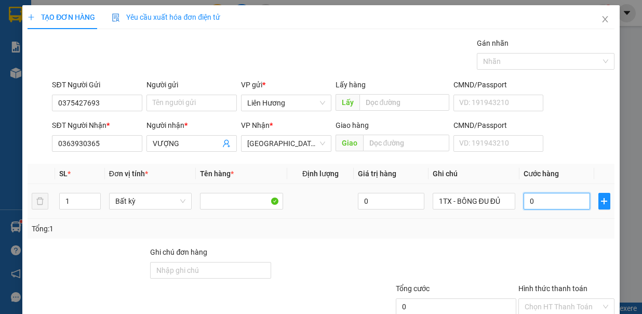
click at [533, 198] on input "0" at bounding box center [557, 201] width 67 height 17
type input "4"
type input "40"
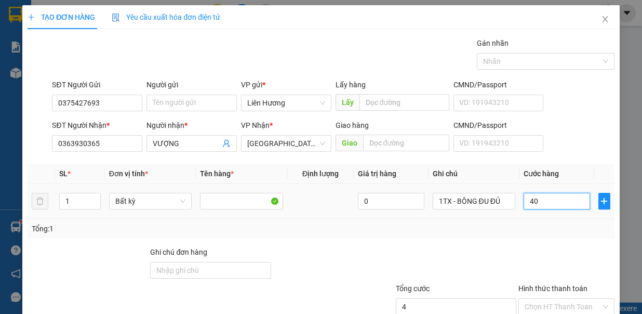
type input "40"
type input "40.000"
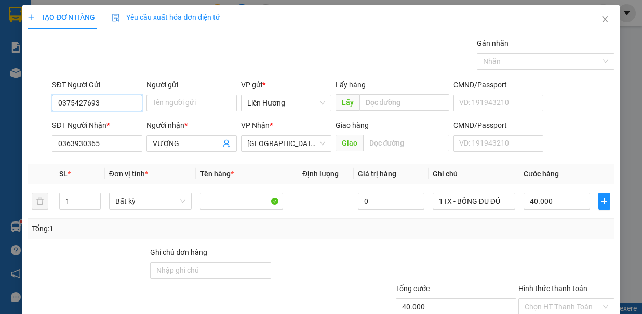
drag, startPoint x: 95, startPoint y: 104, endPoint x: 50, endPoint y: 106, distance: 45.3
click at [50, 106] on div "SĐT Người Gửi 0375427693" at bounding box center [97, 97] width 95 height 36
type input "0352621632"
click at [574, 299] on input "Hình thức thanh toán" at bounding box center [563, 307] width 76 height 16
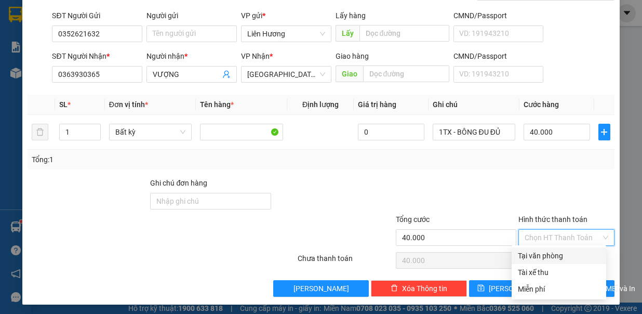
drag, startPoint x: 573, startPoint y: 255, endPoint x: 561, endPoint y: 266, distance: 15.8
click at [573, 256] on div "Tại văn phòng" at bounding box center [559, 255] width 82 height 11
type input "0"
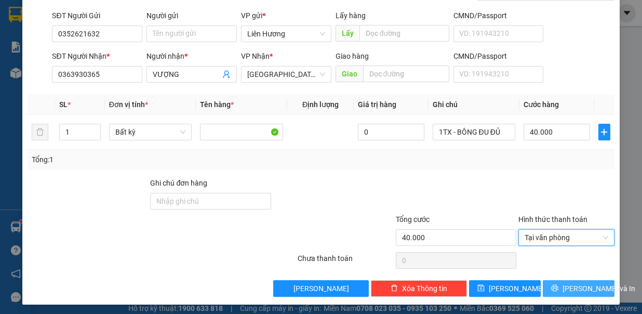
drag, startPoint x: 569, startPoint y: 280, endPoint x: 560, endPoint y: 270, distance: 13.2
click at [570, 283] on span "[PERSON_NAME] và In" at bounding box center [599, 288] width 73 height 11
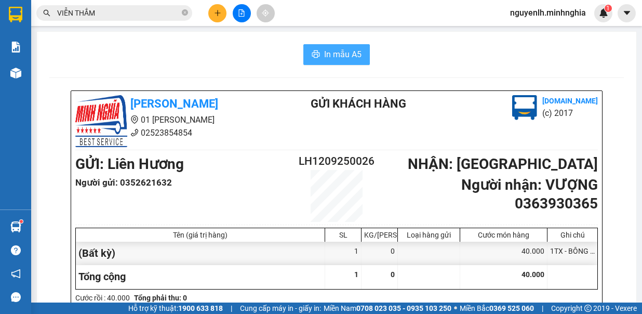
click at [351, 52] on span "In mẫu A5" at bounding box center [342, 54] width 37 height 13
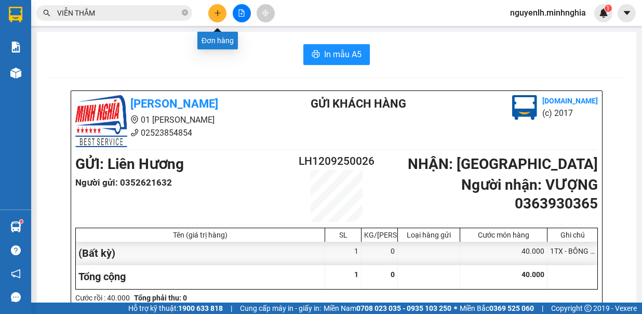
click at [217, 10] on icon "plus" at bounding box center [217, 12] width 7 height 7
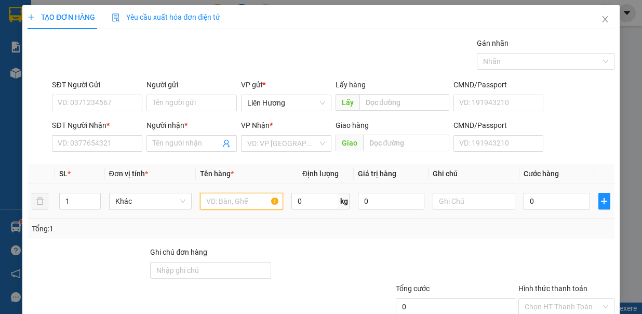
click at [243, 199] on input "text" at bounding box center [241, 201] width 83 height 17
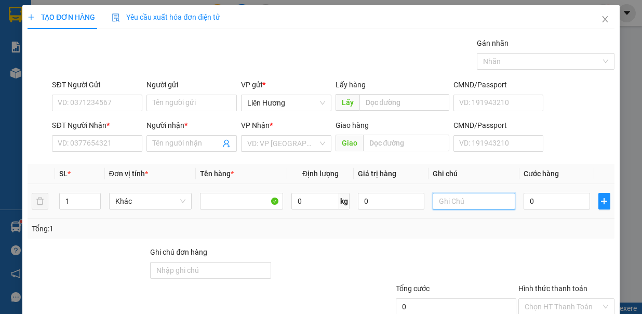
click at [478, 202] on input "text" at bounding box center [474, 201] width 83 height 17
type input "1TX - Đ.ĂN"
click at [530, 202] on input "0" at bounding box center [557, 201] width 67 height 17
type input "70"
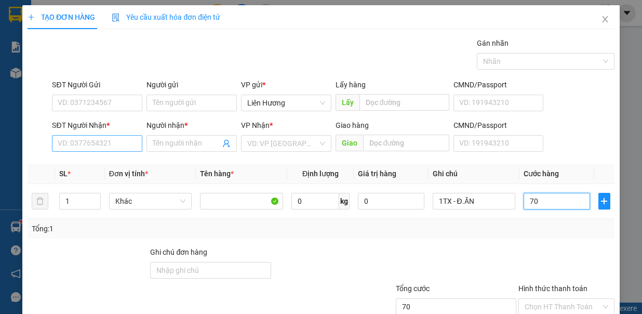
type input "70"
click at [103, 144] on input "SĐT Người Nhận *" at bounding box center [97, 143] width 90 height 17
type input "70.000"
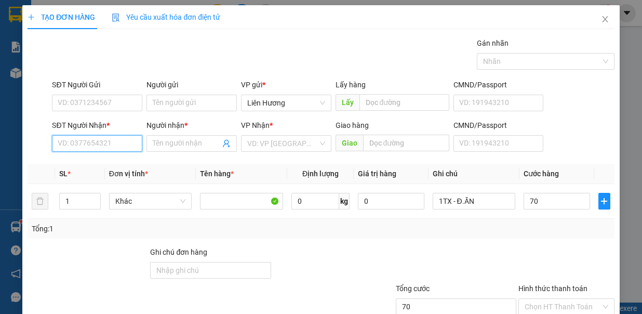
type input "70.000"
type input "0823085270"
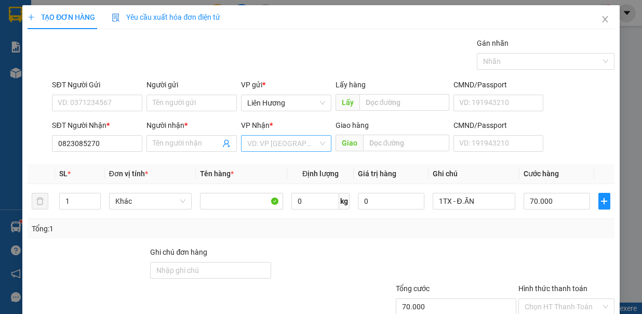
click at [266, 140] on input "search" at bounding box center [282, 144] width 71 height 16
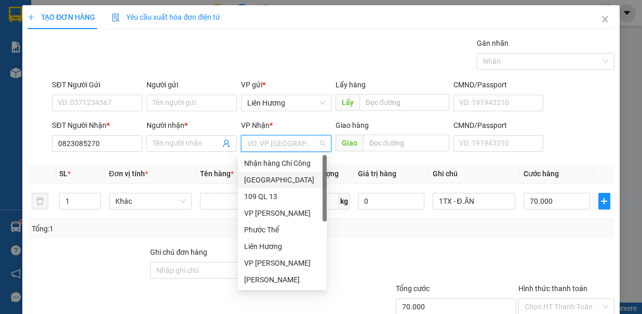
click at [260, 185] on div "[GEOGRAPHIC_DATA]" at bounding box center [282, 179] width 76 height 11
click at [184, 139] on input "Người nhận *" at bounding box center [187, 143] width 68 height 11
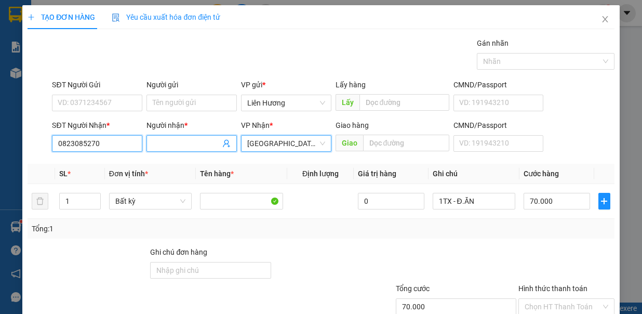
click at [109, 141] on input "0823085270" at bounding box center [97, 143] width 90 height 17
click at [166, 141] on input "Người nhận *" at bounding box center [187, 143] width 68 height 11
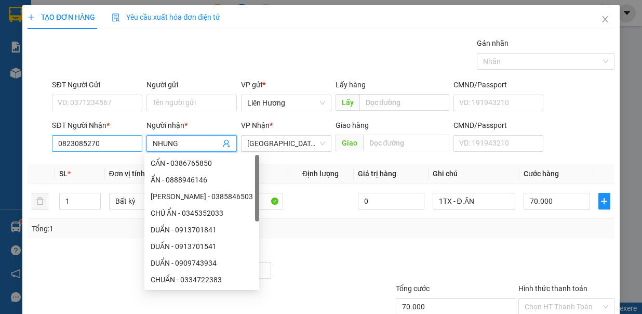
type input "NHUNG"
click at [99, 142] on input "0823085270" at bounding box center [97, 143] width 90 height 17
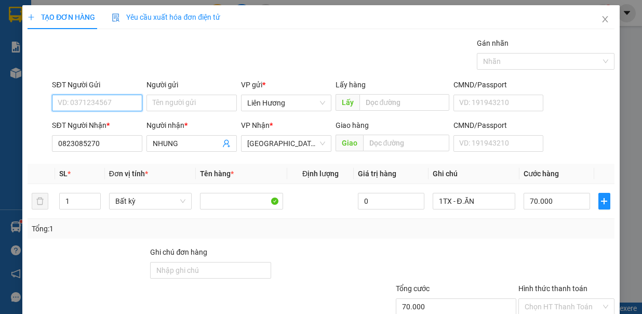
click at [131, 108] on input "SĐT Người Gửi" at bounding box center [97, 103] width 90 height 17
type input "0368078622"
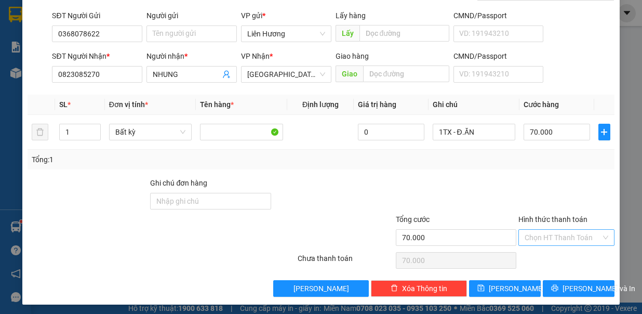
click at [551, 231] on input "Hình thức thanh toán" at bounding box center [563, 238] width 76 height 16
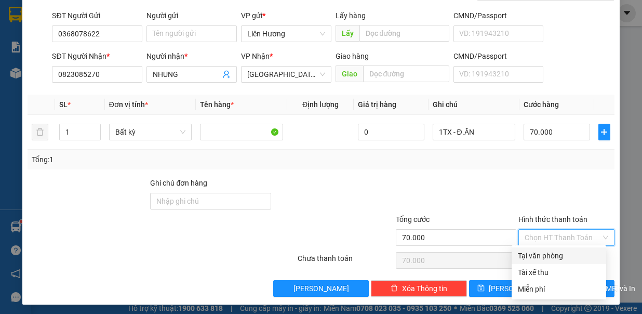
click at [560, 255] on div "Tại văn phòng" at bounding box center [559, 255] width 82 height 11
type input "0"
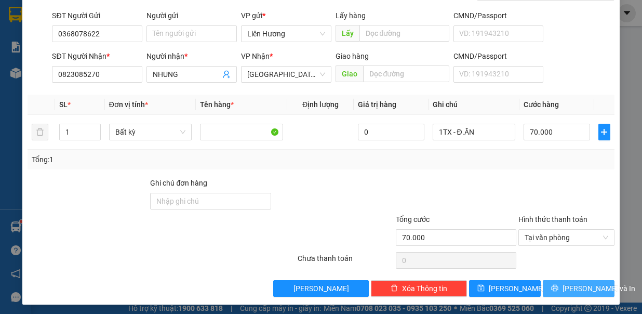
click at [563, 286] on span "Lưu và In" at bounding box center [599, 288] width 73 height 11
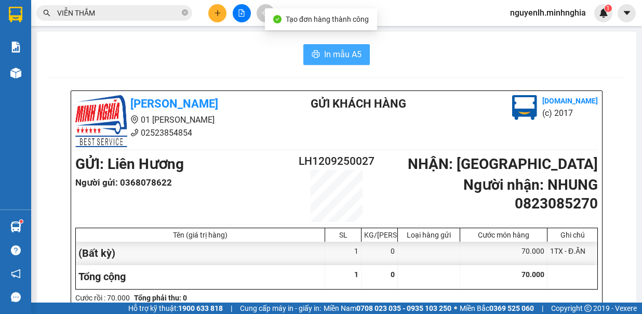
click at [320, 46] on button "In mẫu A5" at bounding box center [336, 54] width 67 height 21
drag, startPoint x: 320, startPoint y: 46, endPoint x: 500, endPoint y: 205, distance: 240.4
click at [571, 214] on div "GỬI : Liên Hương Người gửi : 0368078622 LH1209250027 NHẬN : Sài Gòn Người nhận …" at bounding box center [336, 187] width 523 height 69
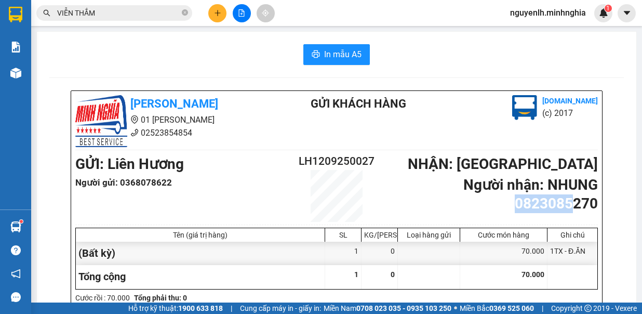
click at [551, 204] on b "Người nhận : NHUNG 0823085270" at bounding box center [531, 194] width 135 height 36
drag, startPoint x: 510, startPoint y: 207, endPoint x: 592, endPoint y: 211, distance: 81.7
click at [592, 211] on b "Người nhận : NHUNG 0823085270" at bounding box center [531, 194] width 135 height 36
copy b "0823085270"
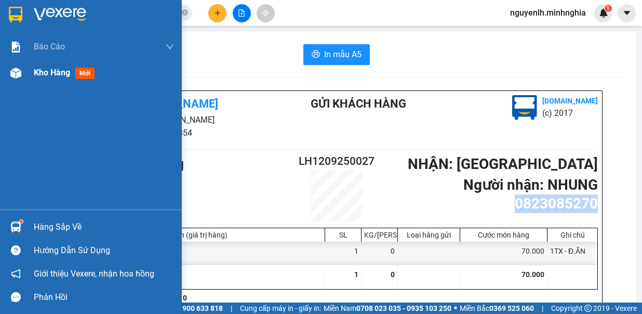
click at [16, 77] on img at bounding box center [15, 73] width 11 height 11
click at [49, 71] on span "Kho hàng" at bounding box center [52, 73] width 36 height 10
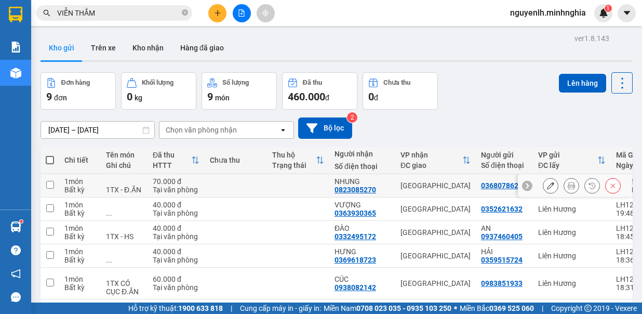
click at [547, 188] on icon at bounding box center [550, 185] width 7 height 7
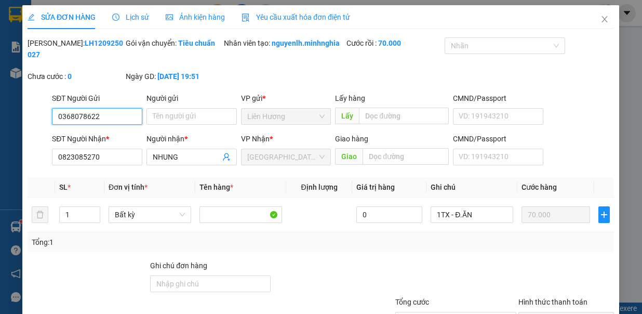
type input "0368078622"
type input "0823085270"
type input "70.000"
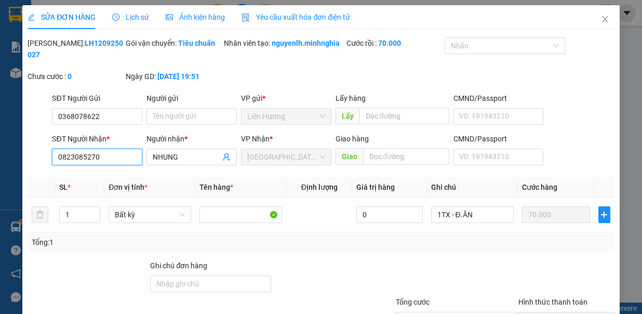
click at [75, 165] on input "0823085270" at bounding box center [97, 157] width 90 height 17
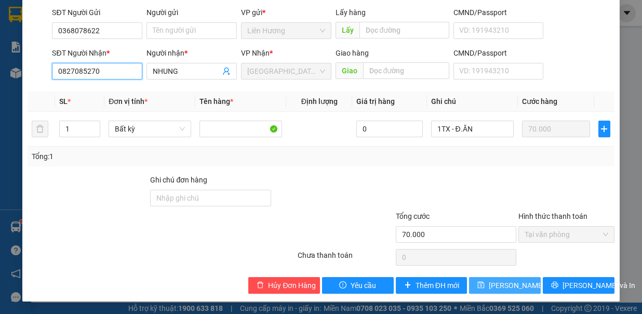
type input "0827085270"
click at [489, 284] on span "Lưu thay đổi" at bounding box center [530, 285] width 83 height 11
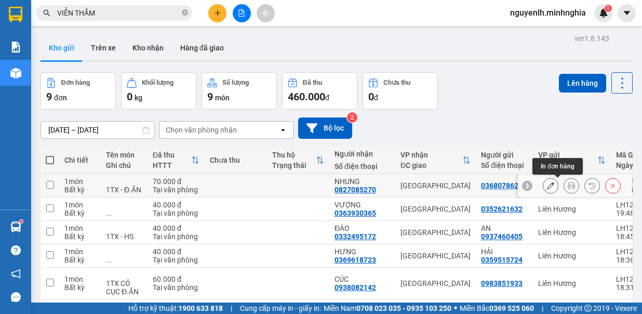
click at [568, 185] on icon at bounding box center [571, 185] width 7 height 7
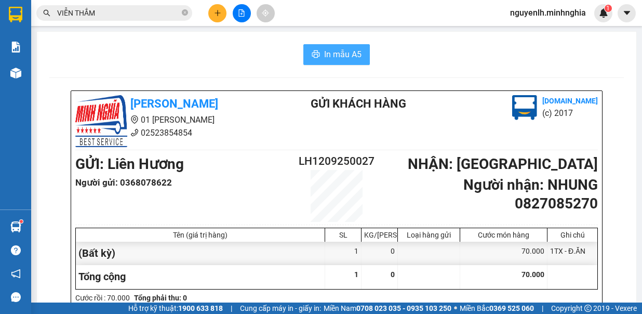
click at [339, 55] on span "In mẫu A5" at bounding box center [342, 54] width 37 height 13
click at [220, 16] on icon "plus" at bounding box center [217, 12] width 7 height 7
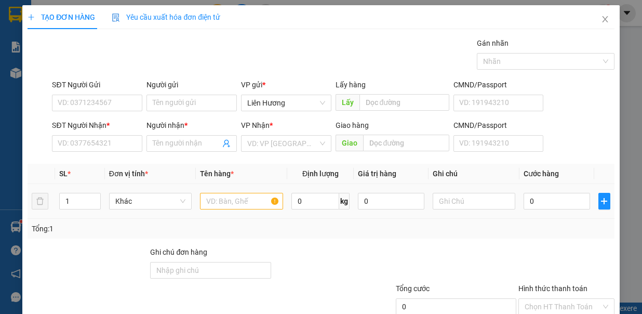
click at [222, 208] on div at bounding box center [241, 201] width 83 height 21
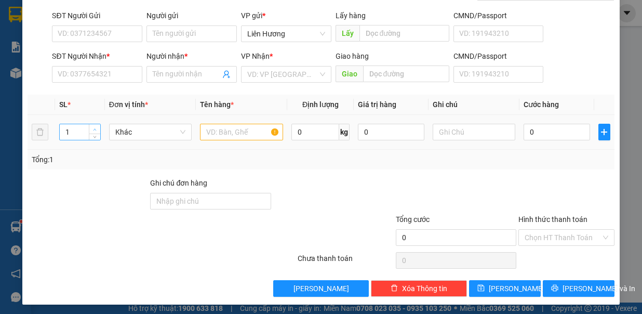
drag, startPoint x: 92, startPoint y: 119, endPoint x: 89, endPoint y: 125, distance: 6.3
click at [89, 125] on td "1" at bounding box center [80, 132] width 50 height 35
click at [92, 126] on span "up" at bounding box center [95, 129] width 6 height 6
type input "2"
click at [244, 129] on input "text" at bounding box center [241, 132] width 83 height 17
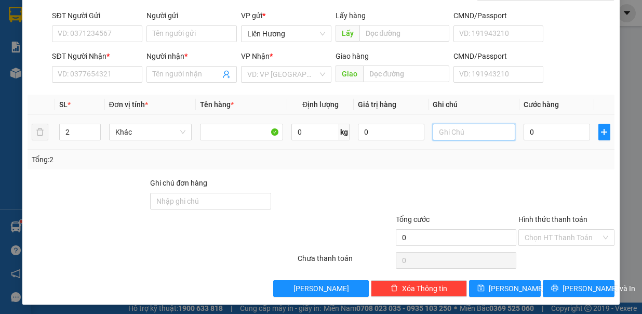
click at [465, 130] on input "text" at bounding box center [474, 132] width 83 height 17
type input "1 BAO, 1 TÚM - DÉP"
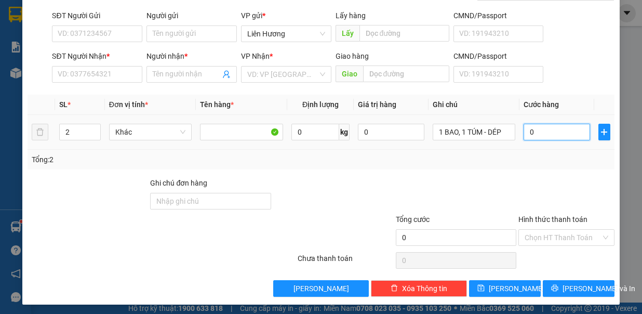
click at [524, 130] on input "0" at bounding box center [557, 132] width 67 height 17
type input "8"
type input "80"
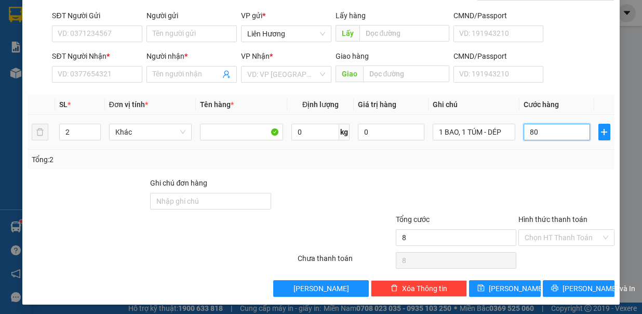
type input "80"
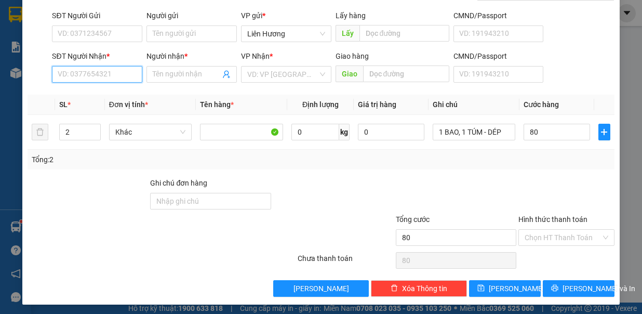
click at [89, 74] on input "SĐT Người Nhận *" at bounding box center [97, 74] width 90 height 17
type input "80.000"
drag, startPoint x: 96, startPoint y: 93, endPoint x: 104, endPoint y: 90, distance: 8.7
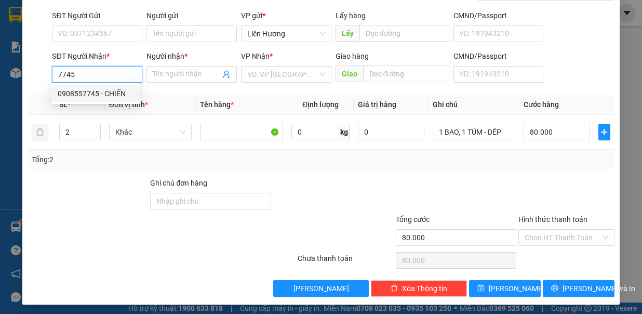
click at [96, 94] on div "0908557745 - CHIẾN" at bounding box center [96, 93] width 76 height 11
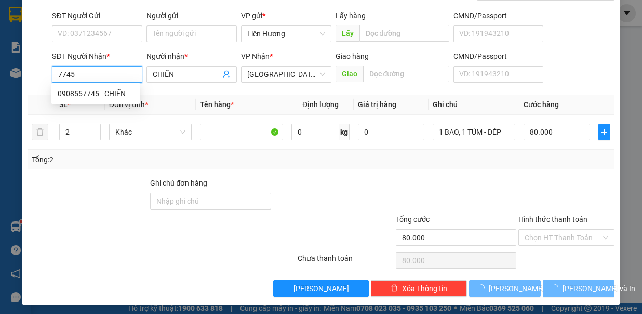
type input "0908557745"
type input "CHIẾN"
type input "0908557745"
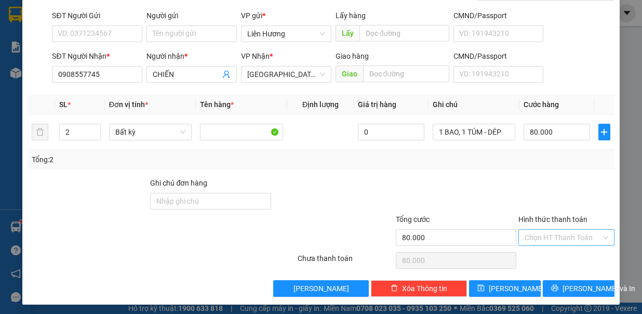
click at [543, 231] on input "Hình thức thanh toán" at bounding box center [563, 238] width 76 height 16
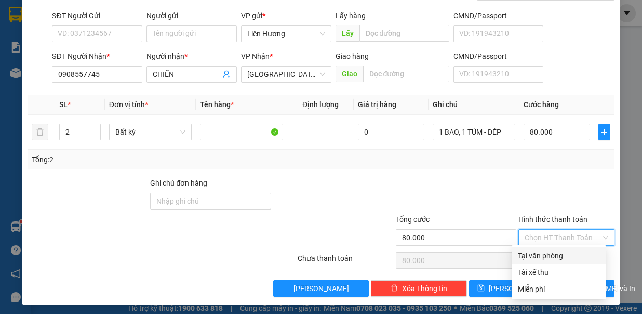
click at [552, 252] on div "Tại văn phòng" at bounding box center [559, 255] width 82 height 11
type input "0"
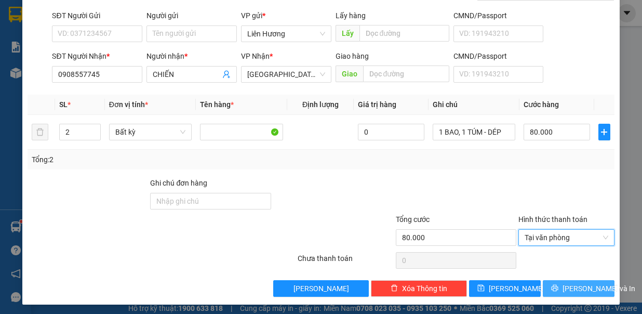
click at [567, 283] on span "Lưu và In" at bounding box center [599, 288] width 73 height 11
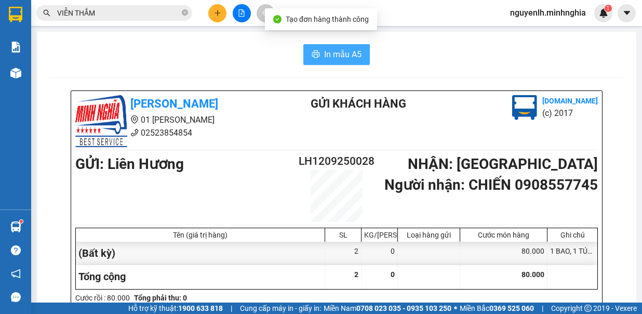
click at [318, 49] on button "In mẫu A5" at bounding box center [336, 54] width 67 height 21
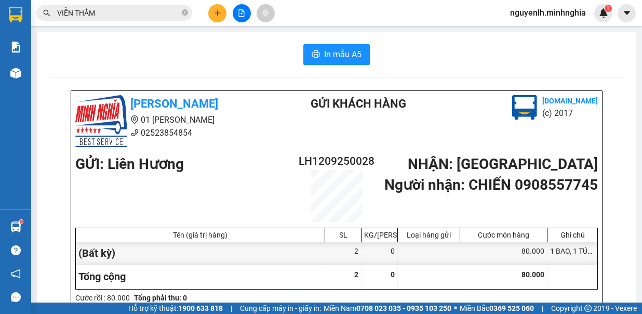
click at [216, 12] on icon "plus" at bounding box center [218, 12] width 6 height 1
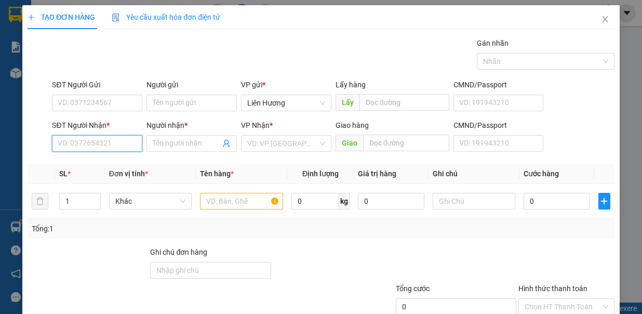
click at [91, 141] on input "SĐT Người Nhận *" at bounding box center [97, 143] width 90 height 17
click at [91, 141] on input "980" at bounding box center [97, 143] width 90 height 17
click at [93, 169] on div "0987352980 - NGỌC" at bounding box center [95, 163] width 89 height 17
type input "0987352980"
type input "NGỌC"
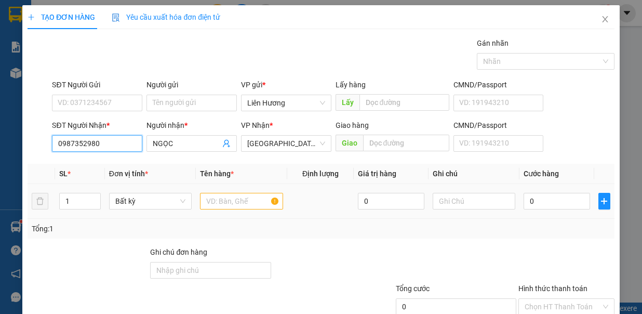
type input "0987352980"
click at [224, 203] on input "text" at bounding box center [241, 201] width 83 height 17
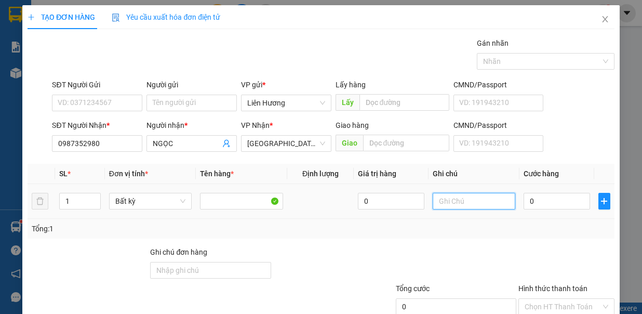
click at [455, 199] on input "text" at bounding box center [474, 201] width 83 height 17
type input "1 TH XỐP HS"
click at [543, 201] on input "0" at bounding box center [557, 201] width 67 height 17
type input "1"
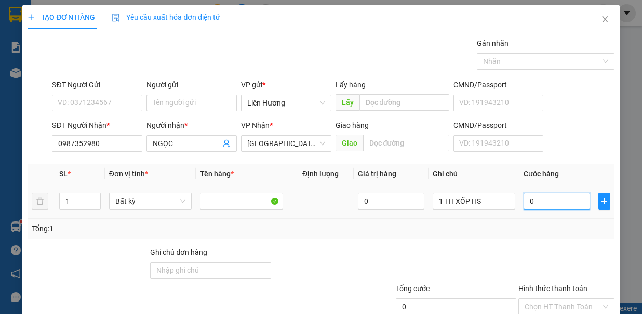
type input "1"
type input "10"
type input "100"
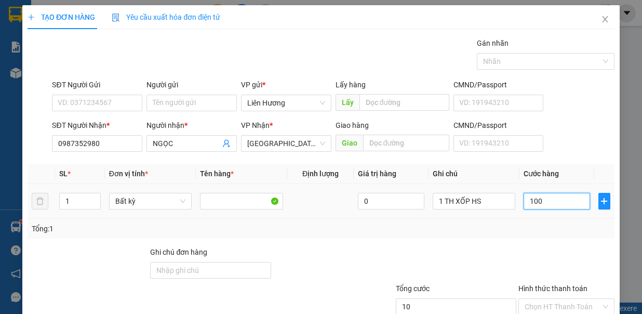
type input "100"
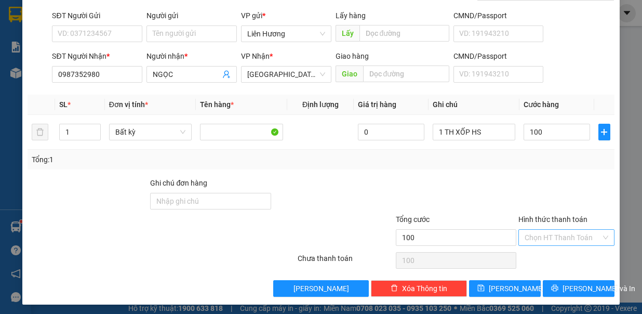
click at [551, 232] on input "Hình thức thanh toán" at bounding box center [563, 238] width 76 height 16
type input "100.000"
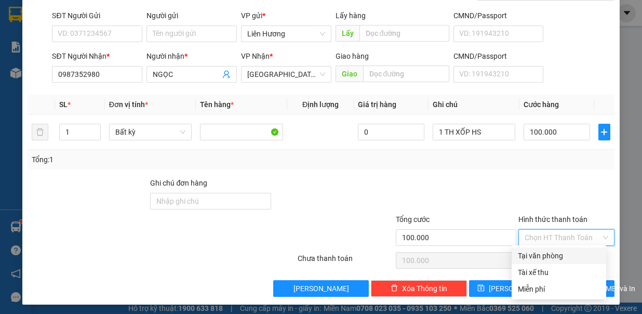
click at [548, 255] on div "Tại văn phòng" at bounding box center [559, 255] width 82 height 11
type input "0"
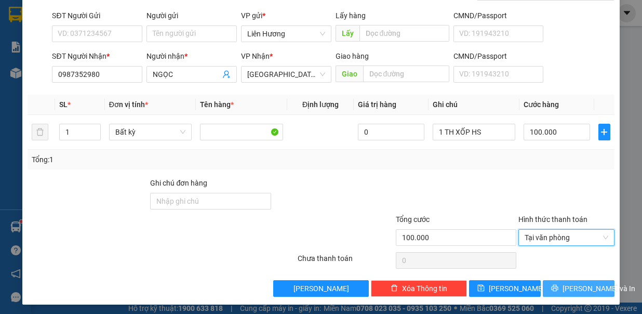
click at [563, 289] on span "Lưu và In" at bounding box center [599, 288] width 73 height 11
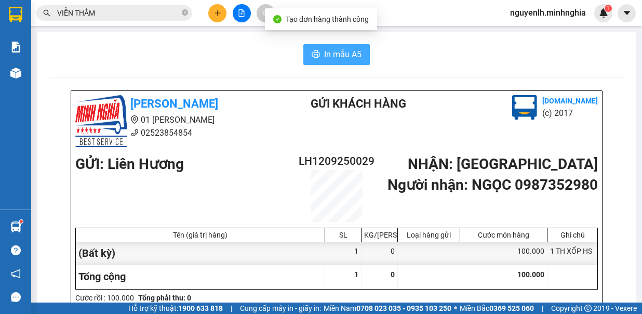
click at [329, 56] on span "In mẫu A5" at bounding box center [342, 54] width 37 height 13
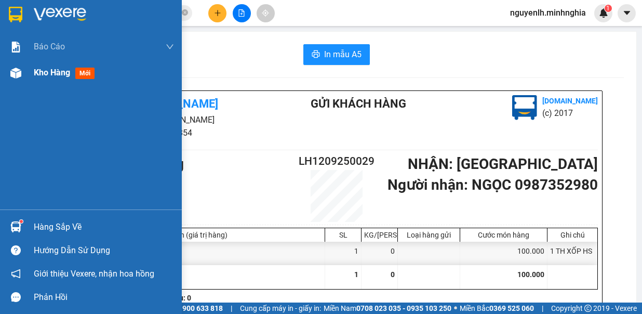
click at [27, 72] on div "Kho hàng mới" at bounding box center [91, 73] width 182 height 26
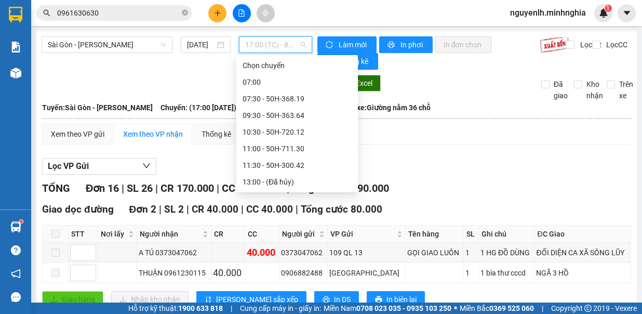
click at [272, 193] on div "14:30 - 86B-009.78" at bounding box center [297, 198] width 109 height 11
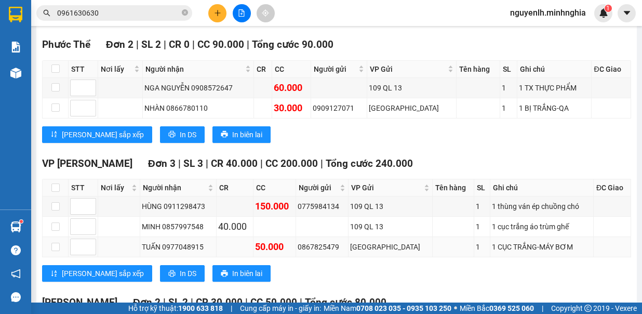
scroll to position [883, 0]
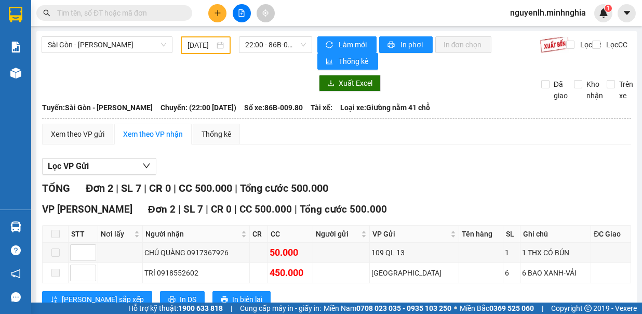
type input "[DATE]"
click at [276, 50] on span "22:00 - 86B-009.80" at bounding box center [275, 45] width 61 height 16
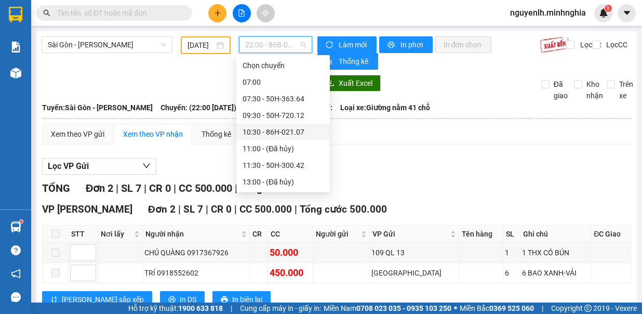
click at [282, 130] on div "10:30 - 86H-021.07" at bounding box center [283, 131] width 81 height 11
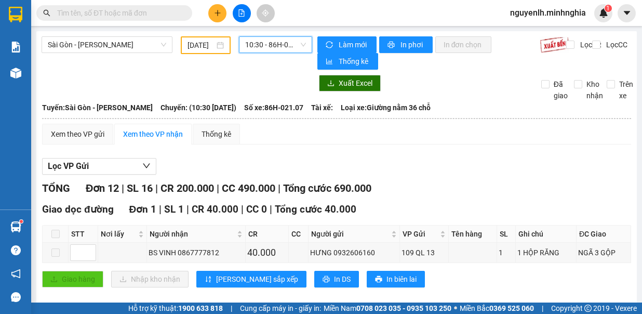
click at [295, 47] on span "10:30 - 86H-021.07" at bounding box center [275, 45] width 61 height 16
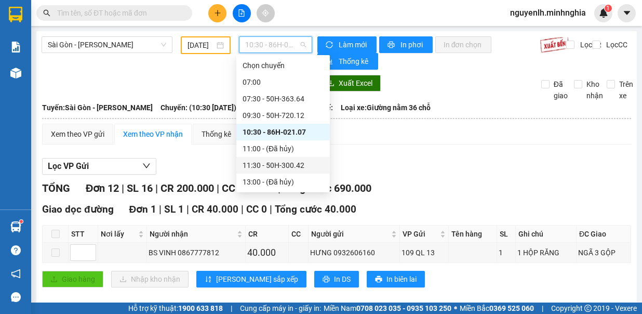
scroll to position [116, 0]
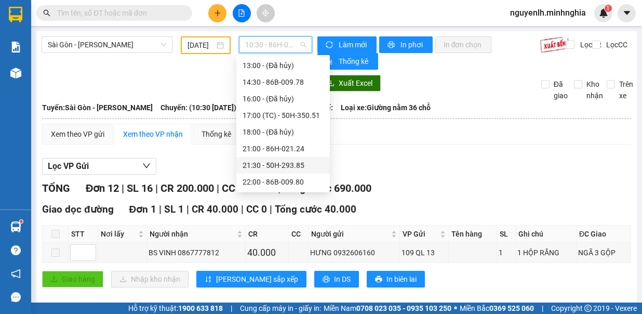
click at [301, 166] on div "21:30 - 50H-293.85" at bounding box center [283, 165] width 81 height 11
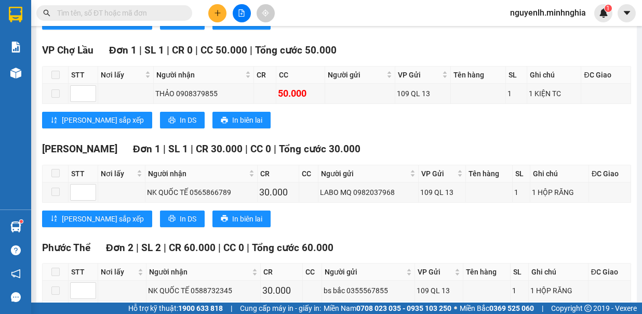
scroll to position [1023, 0]
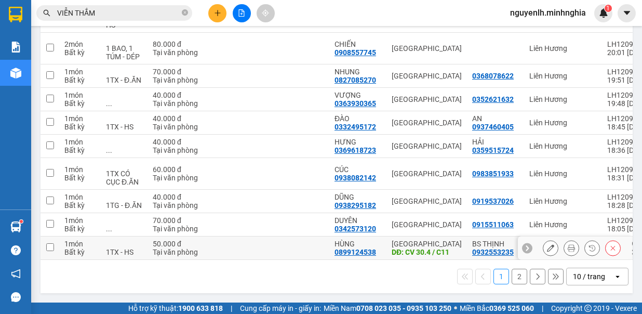
click at [45, 244] on td at bounding box center [50, 247] width 19 height 23
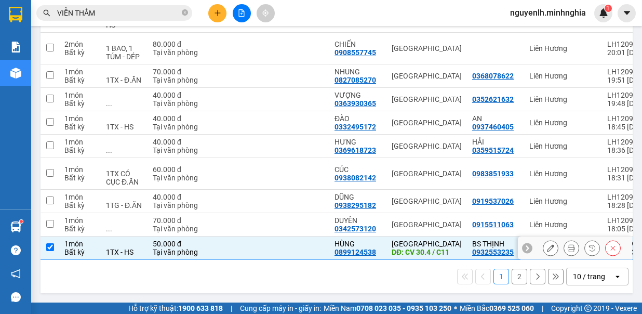
checkbox input "true"
click at [334, 279] on div "1 2 10 / trang open" at bounding box center [337, 277] width 584 height 18
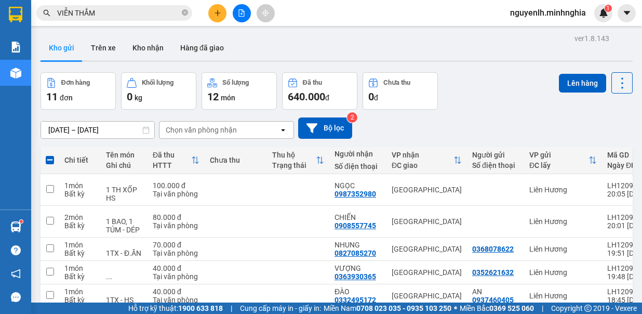
click at [572, 72] on div "Lên hàng" at bounding box center [596, 82] width 74 height 21
click at [566, 84] on button "Lên hàng" at bounding box center [582, 83] width 47 height 19
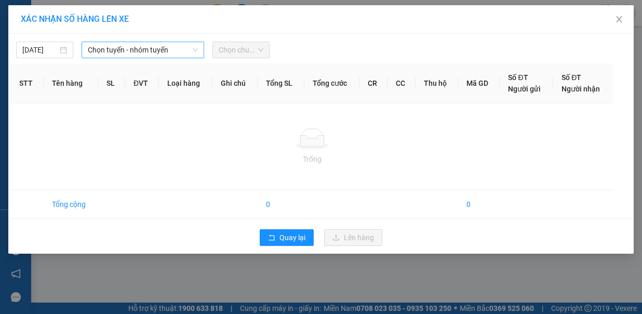
click at [134, 55] on span "Chọn tuyến - nhóm tuyến" at bounding box center [143, 50] width 110 height 16
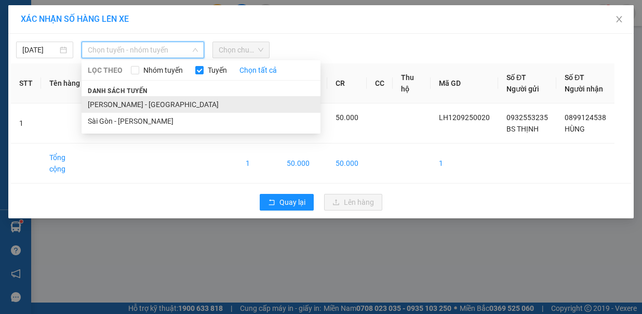
click at [139, 97] on li "[PERSON_NAME] - [GEOGRAPHIC_DATA]" at bounding box center [201, 104] width 239 height 17
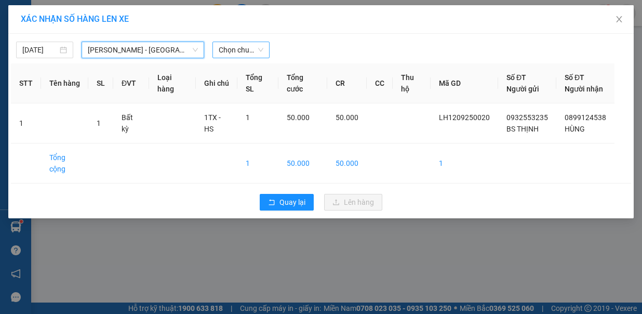
click at [222, 45] on span "Chọn chuyến" at bounding box center [241, 50] width 45 height 16
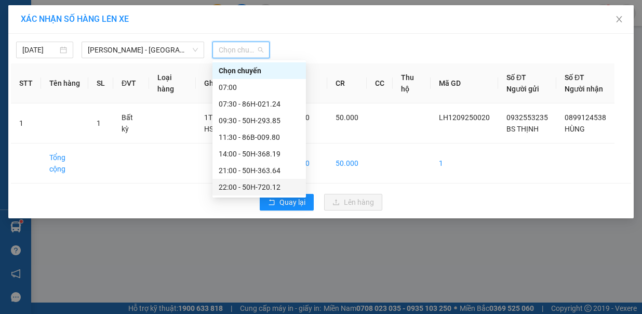
click at [264, 182] on div "22:00 - 50H-720.12" at bounding box center [259, 186] width 81 height 11
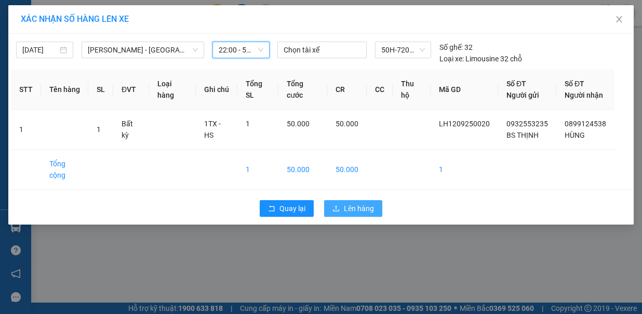
click at [339, 208] on icon "upload" at bounding box center [336, 208] width 6 height 6
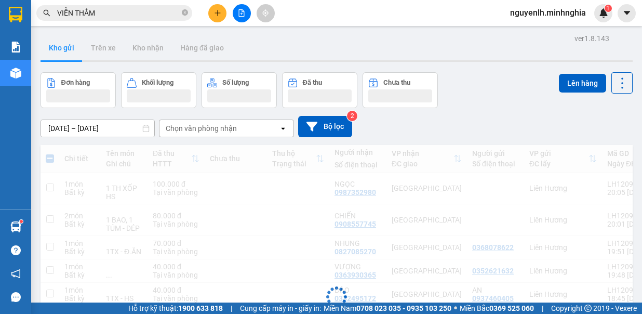
click at [241, 14] on icon "file-add" at bounding box center [242, 12] width 6 height 7
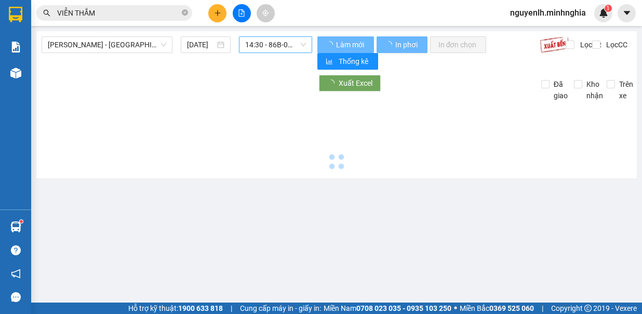
click at [276, 46] on span "14:30 - 86B-009.78" at bounding box center [275, 45] width 61 height 16
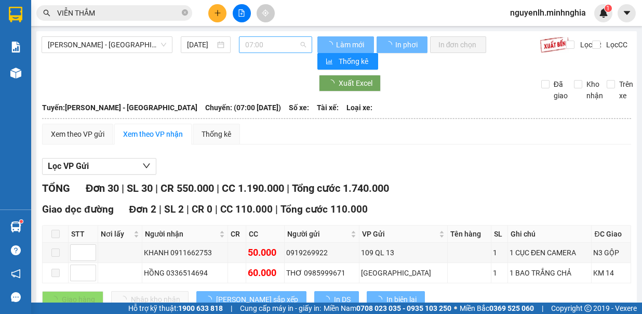
click at [277, 44] on span "07:00" at bounding box center [275, 45] width 61 height 16
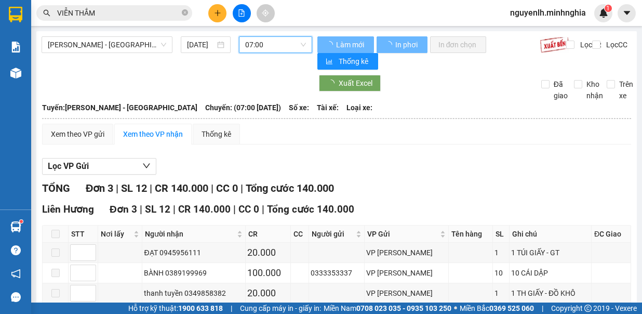
drag, startPoint x: 282, startPoint y: 179, endPoint x: 269, endPoint y: 44, distance: 135.7
click at [281, 180] on div "TỔNG Đơn 3 | SL 12 | CR 140.000 | CC 0 | Tổng cước 140.000" at bounding box center [336, 188] width 589 height 16
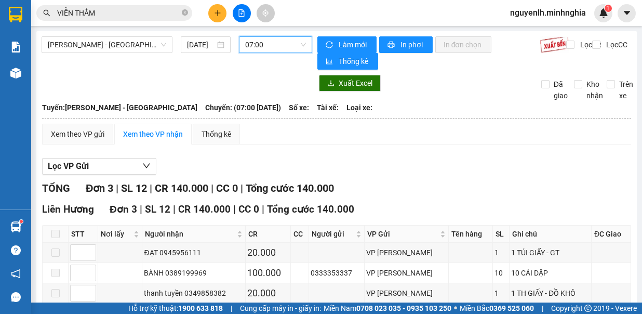
click at [269, 44] on span "07:00" at bounding box center [275, 45] width 61 height 16
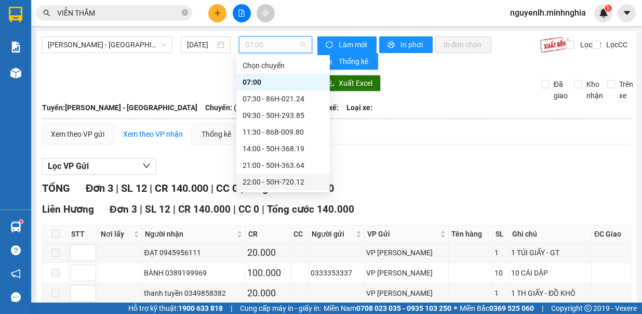
click at [270, 179] on div "22:00 - 50H-720.12" at bounding box center [283, 181] width 81 height 11
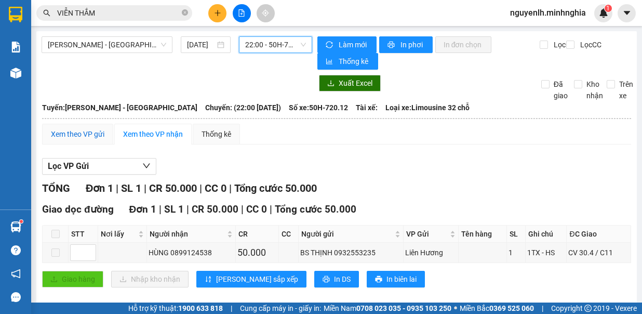
drag, startPoint x: 87, startPoint y: 131, endPoint x: 95, endPoint y: 127, distance: 8.8
click at [87, 130] on div "Xem theo VP gửi" at bounding box center [78, 133] width 54 height 11
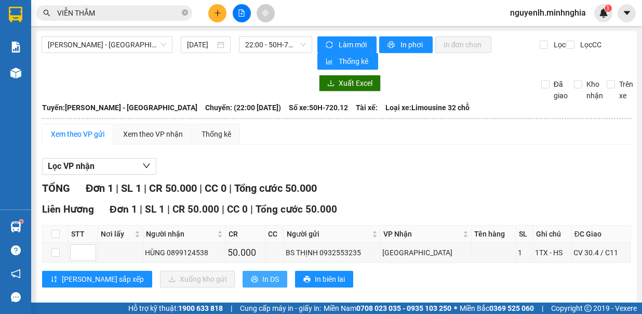
click at [243, 274] on button "In DS" at bounding box center [265, 279] width 45 height 17
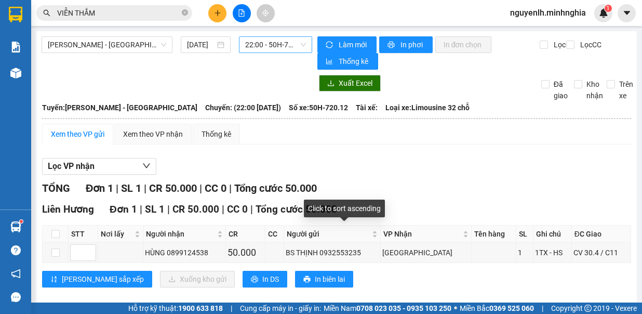
click at [247, 47] on span "22:00 - 50H-720.12" at bounding box center [275, 45] width 61 height 16
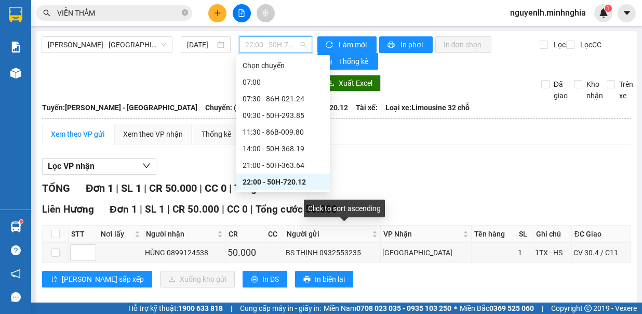
scroll to position [83, 0]
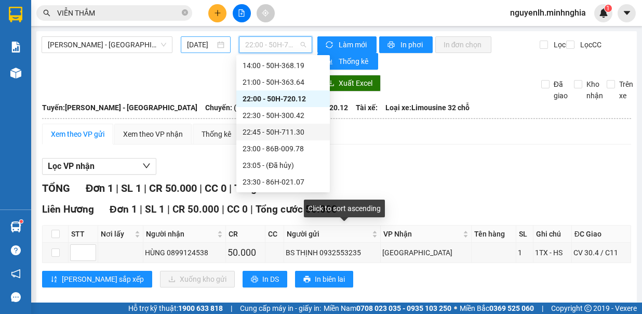
click at [191, 49] on input "[DATE]" at bounding box center [201, 44] width 28 height 11
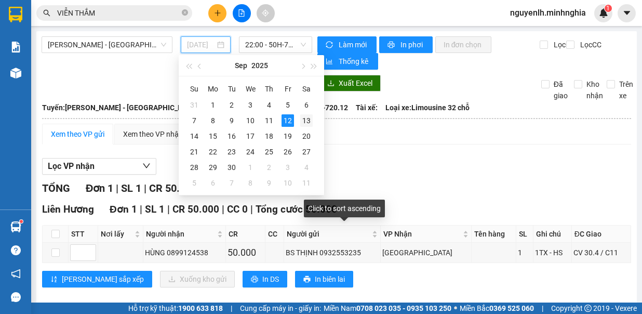
click at [305, 116] on div "13" at bounding box center [306, 120] width 12 height 12
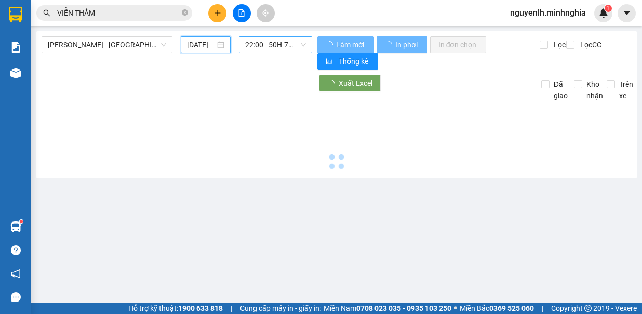
click at [278, 46] on span "22:00 - 50H-720.12" at bounding box center [275, 45] width 61 height 16
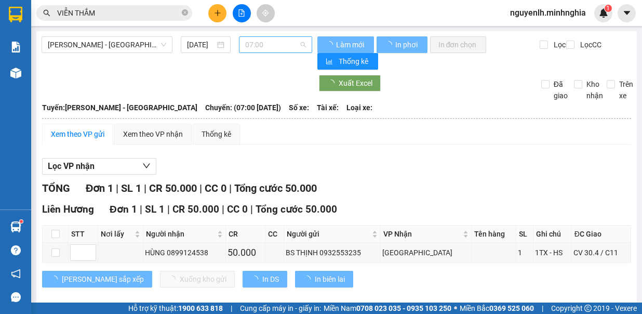
type input "[DATE]"
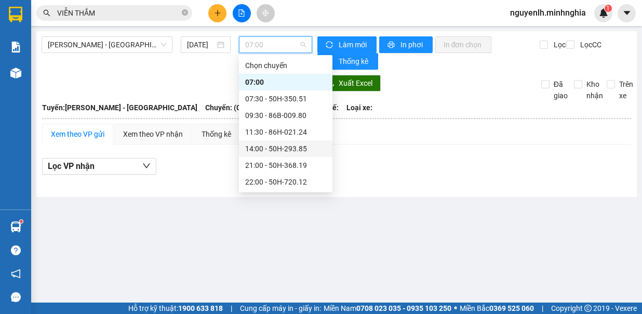
scroll to position [83, 0]
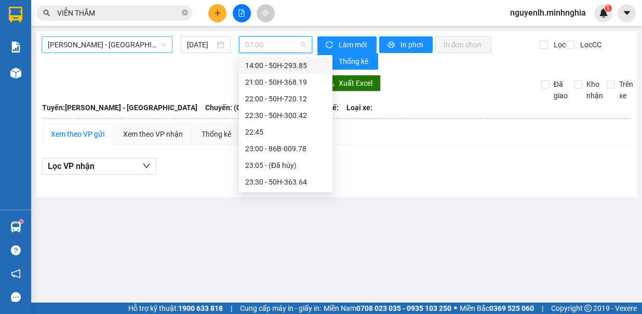
click at [117, 42] on span "[PERSON_NAME] - [GEOGRAPHIC_DATA]" at bounding box center [107, 45] width 118 height 16
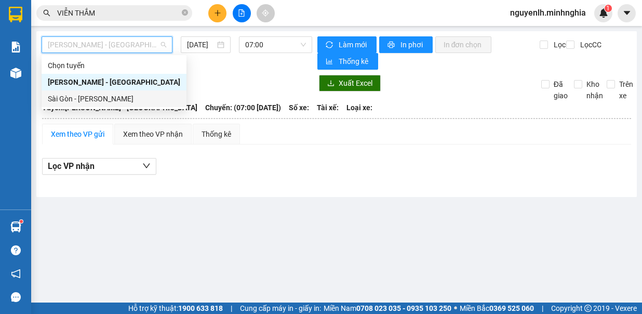
click at [118, 104] on div "Sài Gòn - [PERSON_NAME]" at bounding box center [114, 98] width 133 height 11
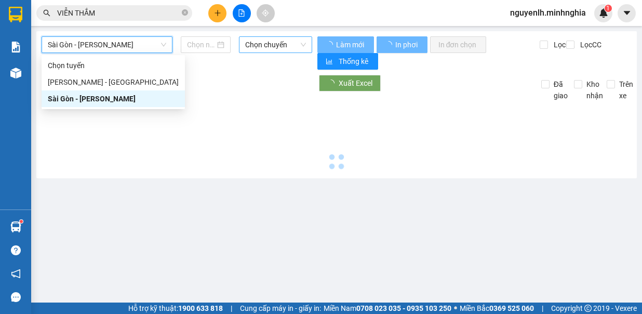
click at [276, 45] on span "Chọn chuyến" at bounding box center [275, 45] width 61 height 16
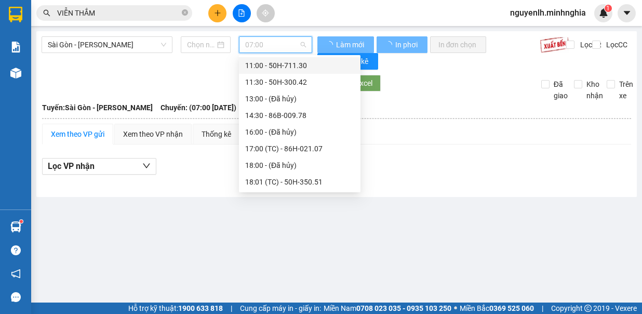
type input "[DATE]"
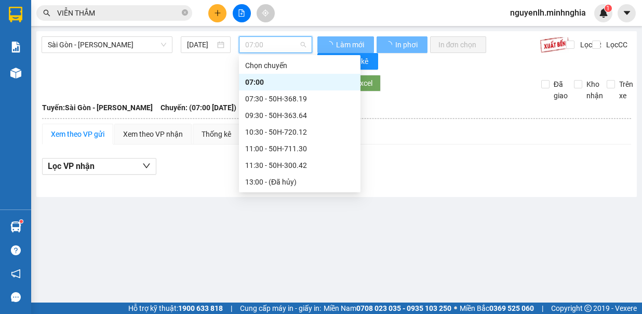
scroll to position [150, 0]
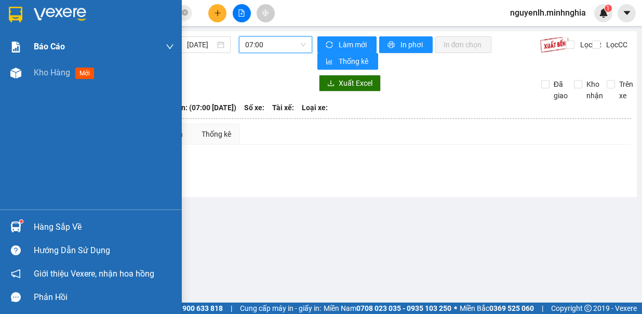
drag, startPoint x: 48, startPoint y: 72, endPoint x: 77, endPoint y: 49, distance: 36.9
click at [48, 74] on span "Kho hàng" at bounding box center [52, 73] width 36 height 10
click at [77, 49] on div "Báo cáo" at bounding box center [104, 47] width 140 height 26
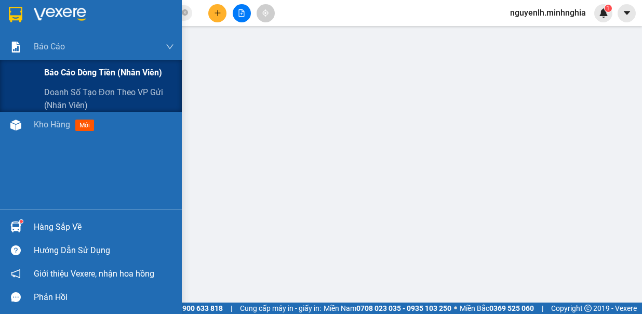
click at [86, 67] on span "Báo cáo dòng tiền (nhân viên)" at bounding box center [103, 72] width 118 height 13
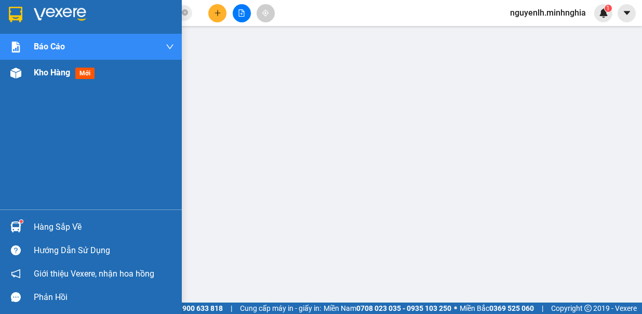
click at [27, 72] on div "Kho hàng mới" at bounding box center [91, 73] width 182 height 26
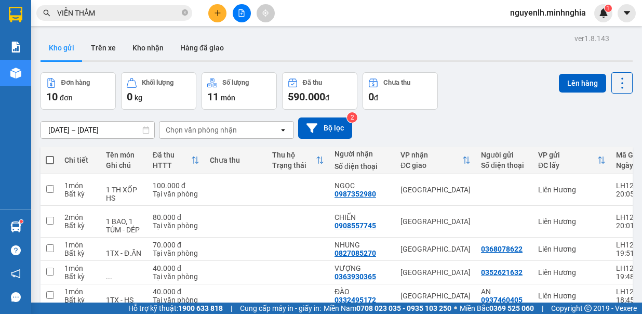
click at [47, 156] on span at bounding box center [50, 160] width 8 height 8
click at [50, 155] on input "checkbox" at bounding box center [50, 155] width 0 height 0
checkbox input "true"
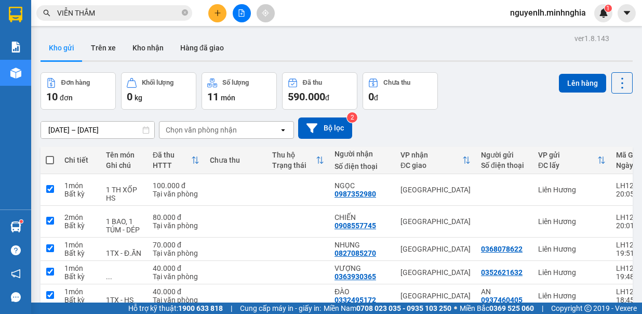
checkbox input "true"
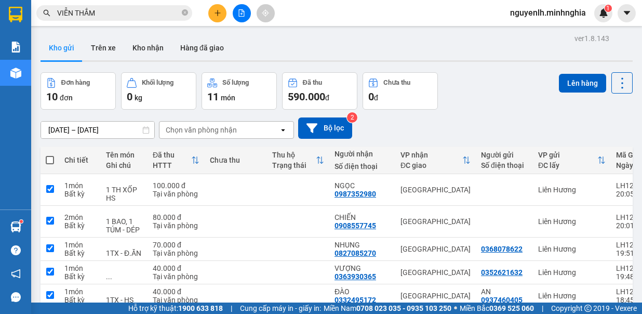
checkbox input "true"
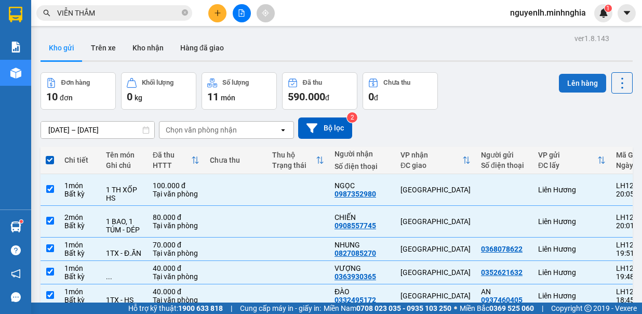
click at [584, 80] on button "Lên hàng" at bounding box center [582, 83] width 47 height 19
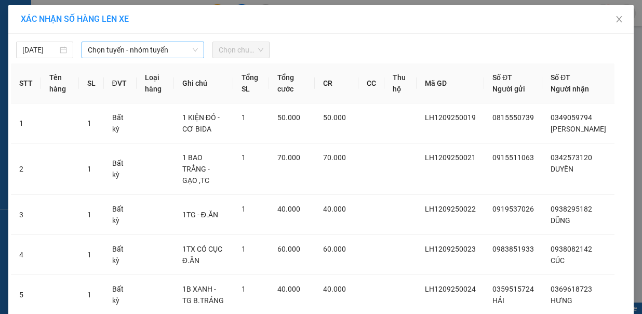
click at [126, 48] on span "Chọn tuyến - nhóm tuyến" at bounding box center [143, 50] width 110 height 16
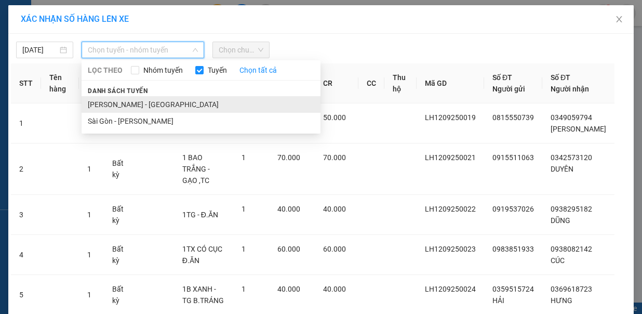
click at [135, 96] on li "[PERSON_NAME] - [GEOGRAPHIC_DATA]" at bounding box center [201, 104] width 239 height 17
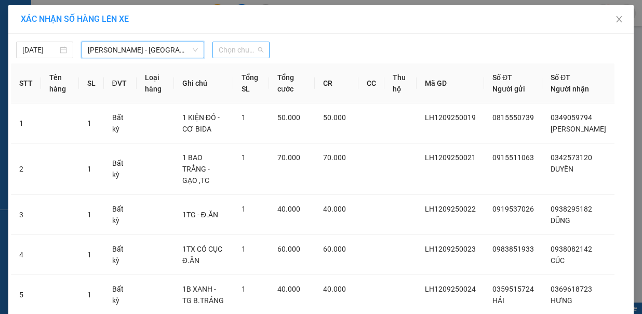
click at [229, 51] on span "Chọn chuyến" at bounding box center [241, 50] width 45 height 16
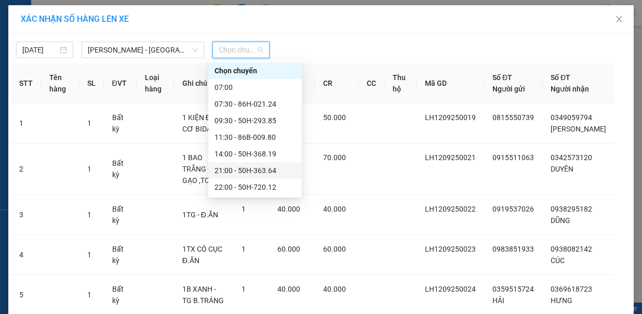
scroll to position [52, 0]
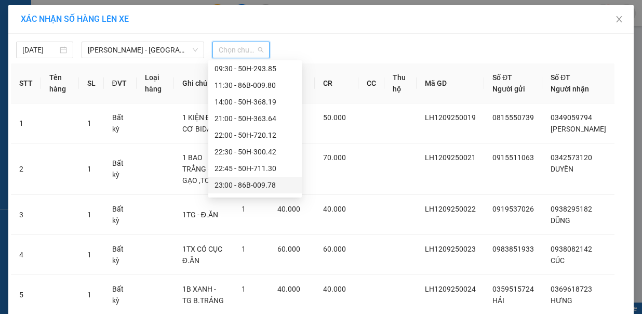
click at [246, 184] on div "23:00 - 86B-009.78" at bounding box center [255, 184] width 81 height 11
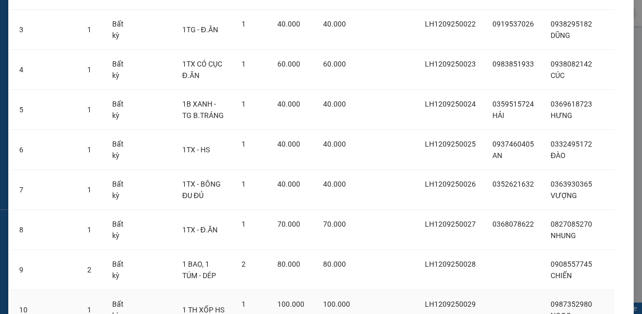
scroll to position [276, 0]
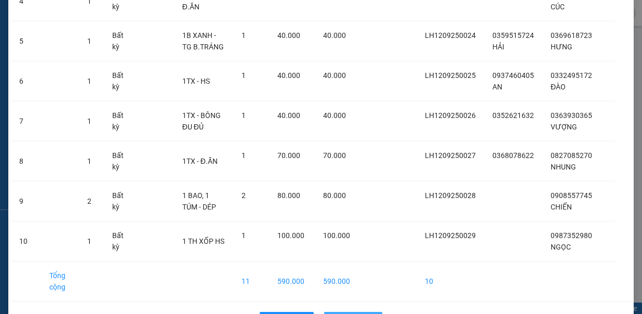
click at [357, 313] on span "Lên hàng" at bounding box center [359, 319] width 30 height 11
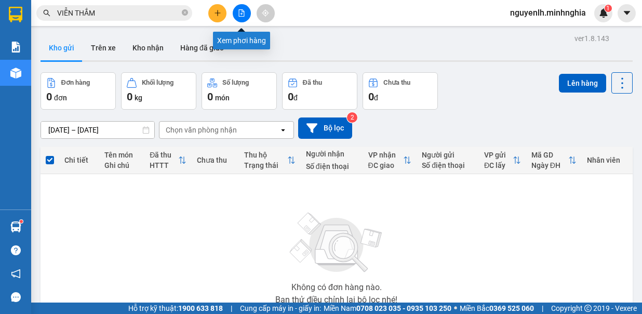
click at [239, 12] on icon "file-add" at bounding box center [242, 12] width 6 height 7
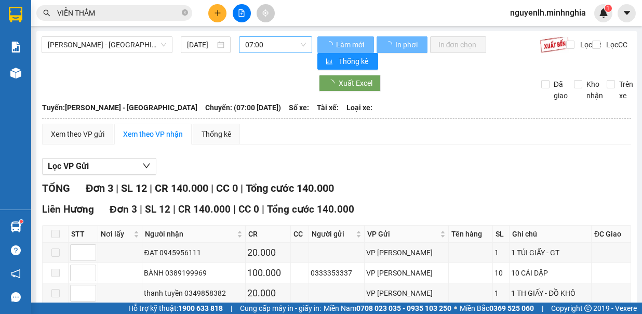
click at [258, 49] on span "07:00" at bounding box center [275, 45] width 61 height 16
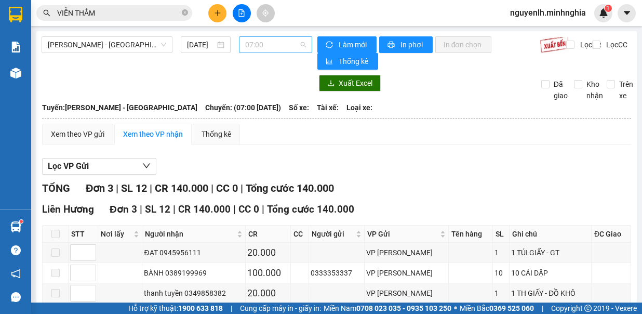
click at [259, 46] on span "07:00" at bounding box center [275, 45] width 61 height 16
click at [272, 47] on span "07:00" at bounding box center [275, 45] width 61 height 16
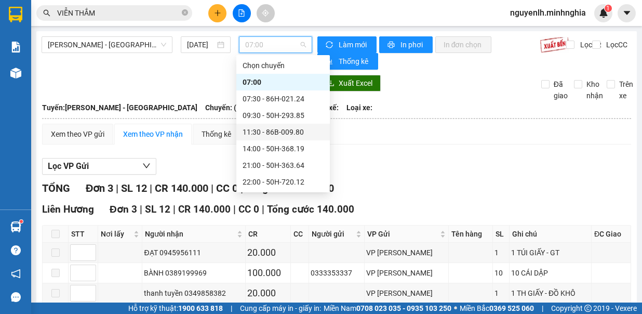
scroll to position [83, 0]
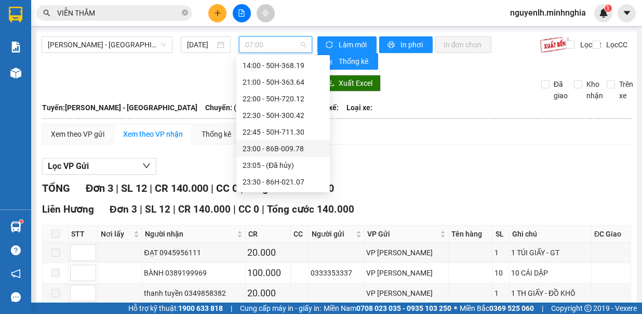
click at [294, 148] on div "23:00 - 86B-009.78" at bounding box center [283, 148] width 81 height 11
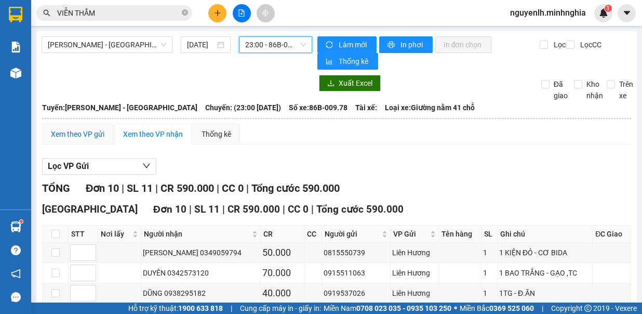
click at [83, 131] on div "Xem theo VP gửi" at bounding box center [78, 133] width 54 height 11
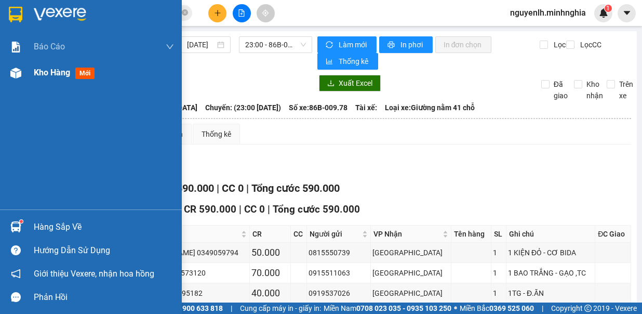
click at [25, 79] on div "Kho hàng mới" at bounding box center [91, 73] width 182 height 26
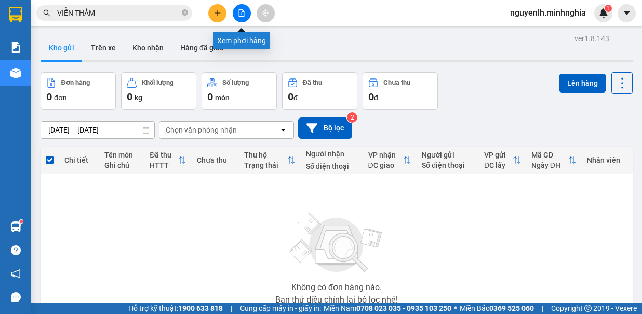
click at [240, 12] on icon "file-add" at bounding box center [241, 12] width 7 height 7
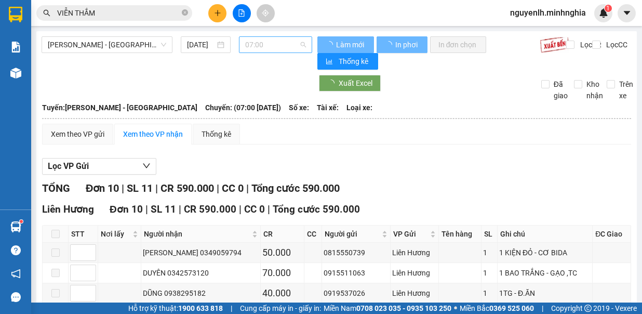
click at [263, 50] on span "07:00" at bounding box center [275, 45] width 61 height 16
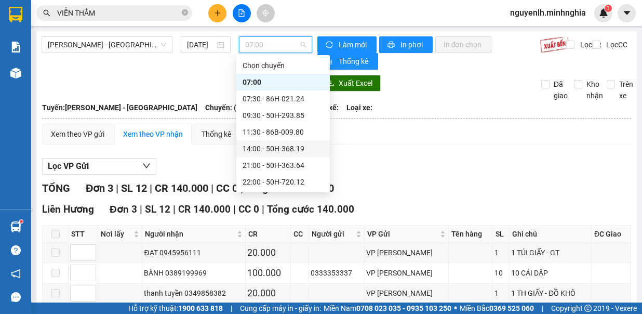
scroll to position [83, 0]
click at [285, 151] on div "23:00 - 86B-009.78" at bounding box center [283, 148] width 81 height 11
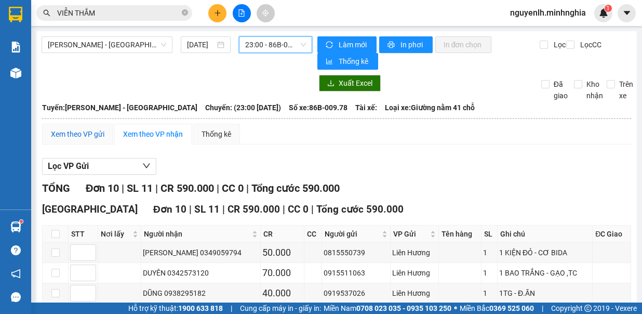
click at [89, 130] on div "Xem theo VP gửi" at bounding box center [78, 133] width 54 height 11
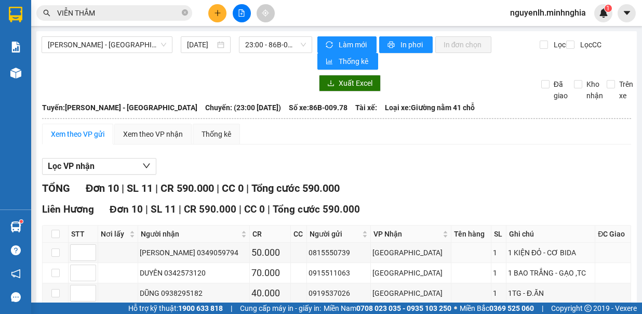
scroll to position [187, 0]
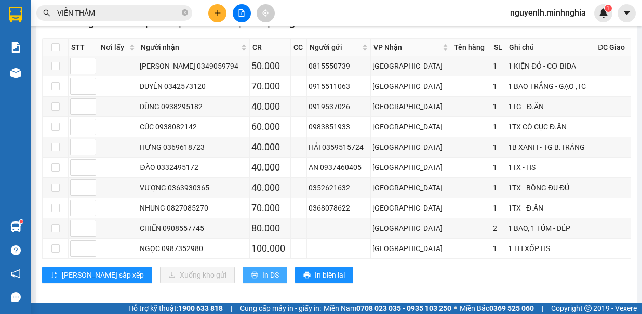
click at [243, 269] on button "In DS" at bounding box center [265, 275] width 45 height 17
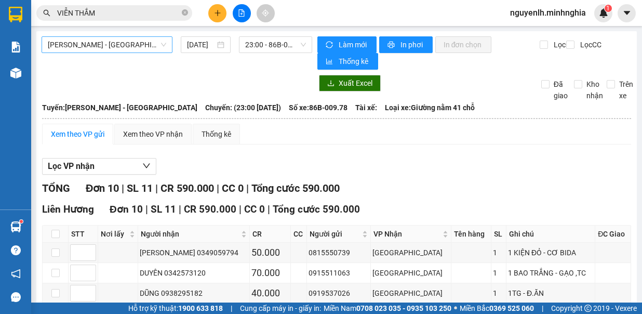
click at [124, 48] on span "[PERSON_NAME] - [GEOGRAPHIC_DATA]" at bounding box center [107, 45] width 118 height 16
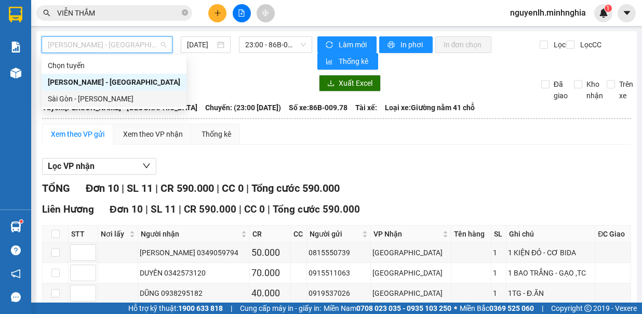
click at [135, 97] on div "Sài Gòn - [PERSON_NAME]" at bounding box center [114, 98] width 133 height 11
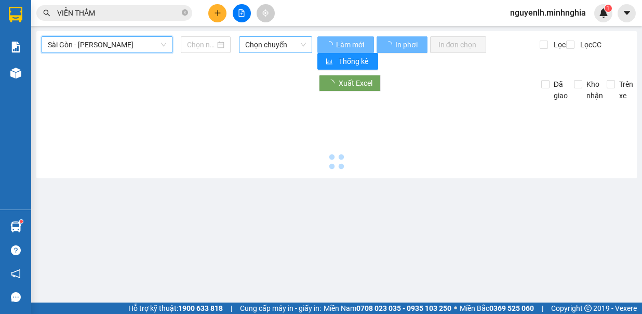
click at [262, 51] on span "Chọn chuyến" at bounding box center [275, 45] width 61 height 16
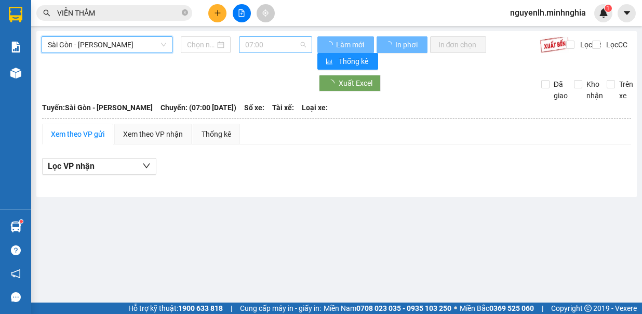
type input "[DATE]"
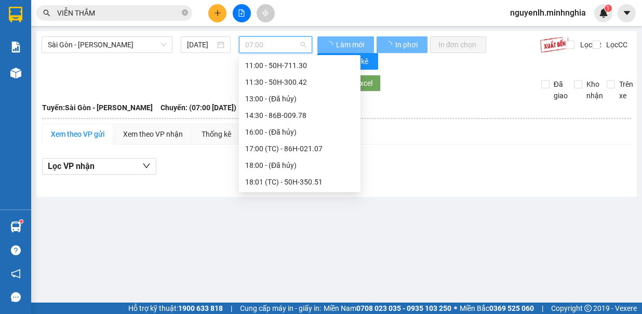
scroll to position [17, 0]
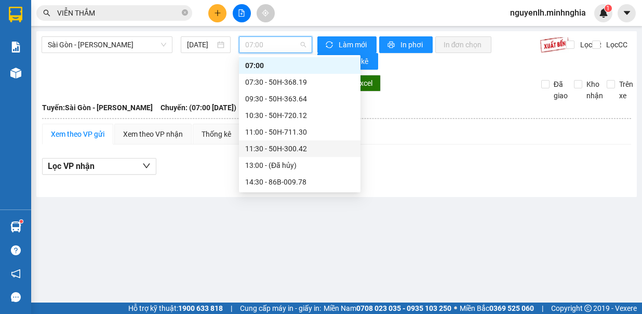
scroll to position [69, 0]
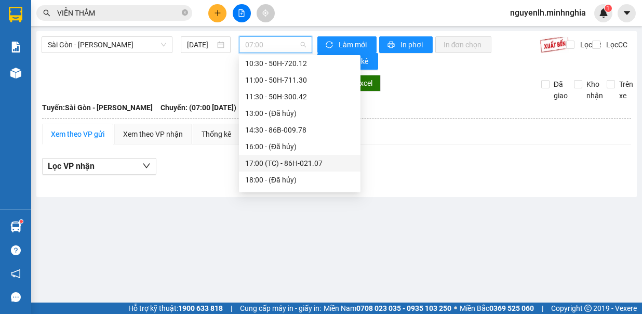
click at [313, 168] on div "17:00 (TC) - 86H-021.07" at bounding box center [299, 162] width 109 height 11
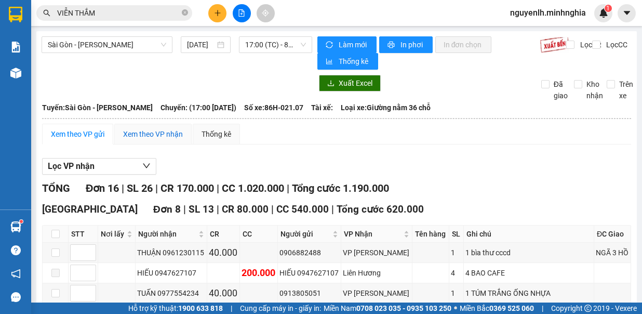
click at [167, 133] on div "Xem theo VP nhận" at bounding box center [153, 133] width 60 height 11
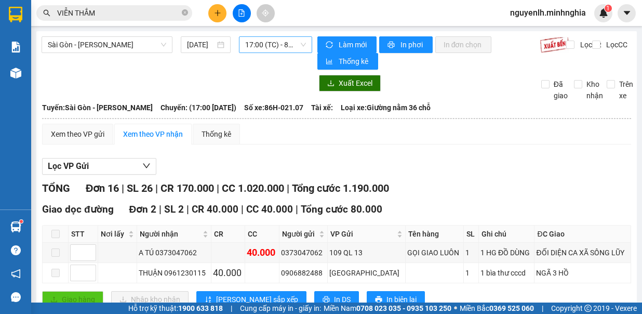
click at [258, 46] on span "17:00 (TC) - 86H-021.07" at bounding box center [275, 45] width 61 height 16
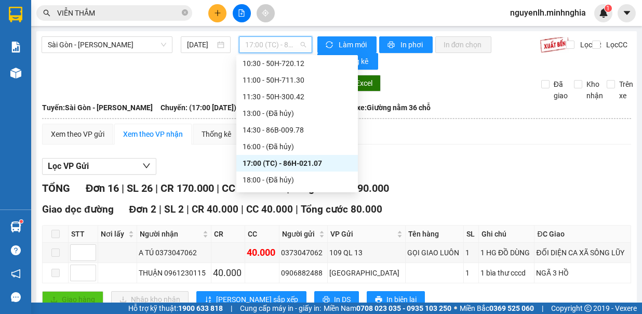
scroll to position [150, 0]
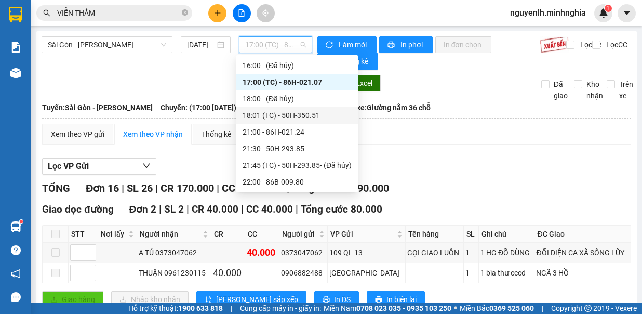
click at [324, 113] on div "18:01 (TC) - 50H-350.51" at bounding box center [297, 115] width 109 height 11
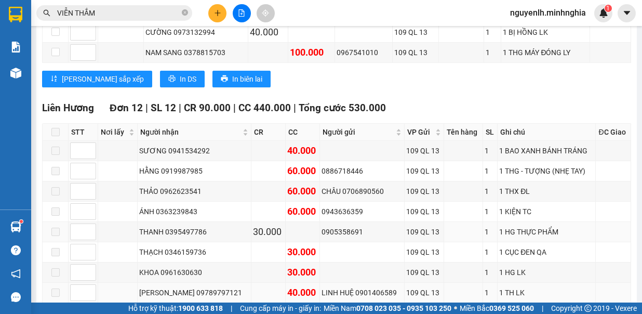
scroll to position [1143, 0]
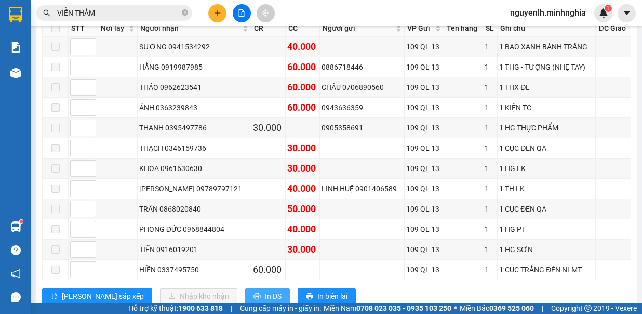
click at [245, 288] on button "In DS" at bounding box center [267, 296] width 45 height 17
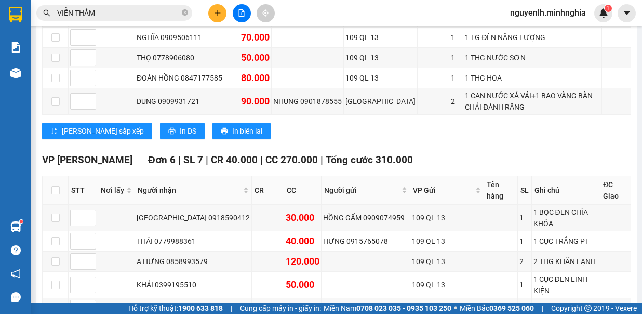
scroll to position [0, 0]
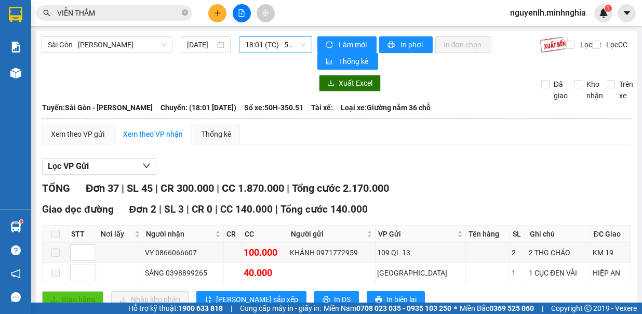
click at [294, 45] on span "18:01 (TC) - 50H-350.51" at bounding box center [275, 45] width 61 height 16
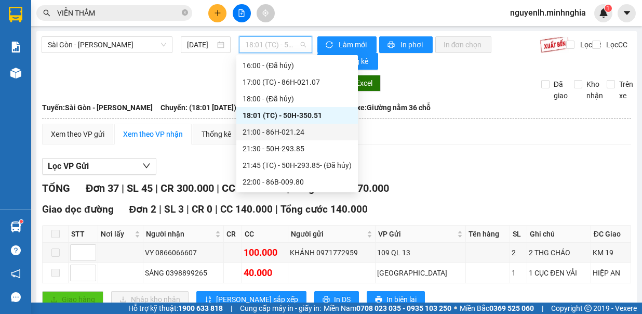
click at [308, 131] on div "21:00 - 86H-021.24" at bounding box center [297, 131] width 109 height 11
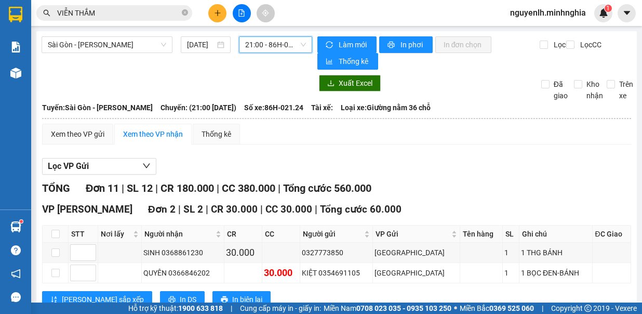
scroll to position [260, 0]
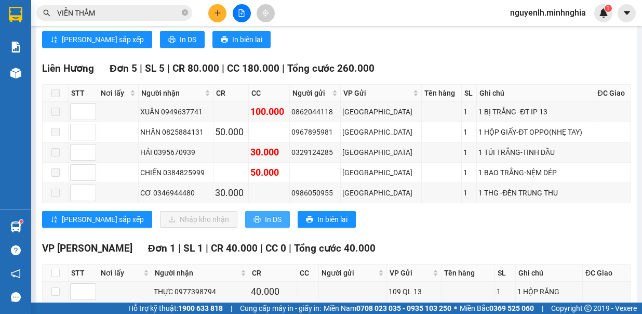
click at [265, 214] on span "In DS" at bounding box center [273, 219] width 17 height 11
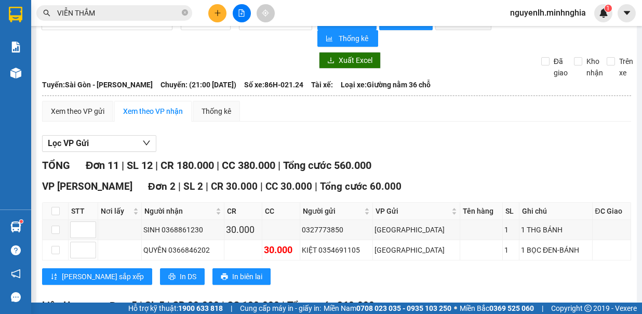
scroll to position [0, 0]
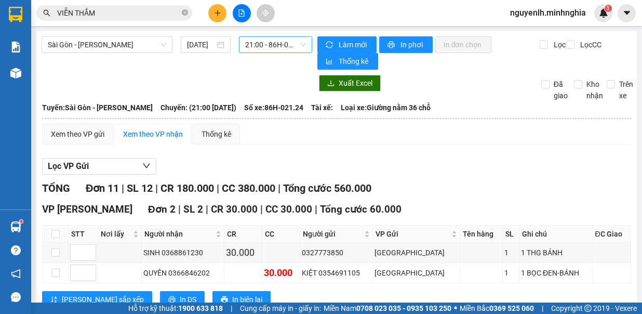
click at [295, 48] on span "21:00 - 86H-021.24" at bounding box center [275, 45] width 61 height 16
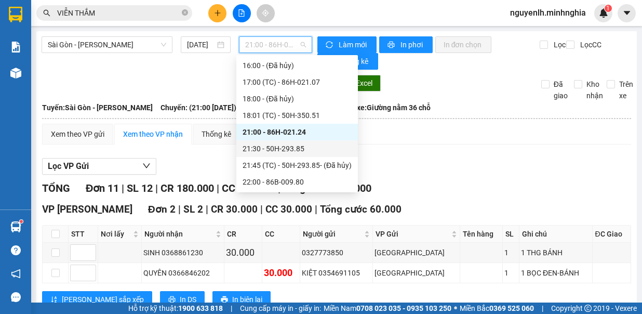
click at [297, 150] on div "21:30 - 50H-293.85" at bounding box center [297, 148] width 109 height 11
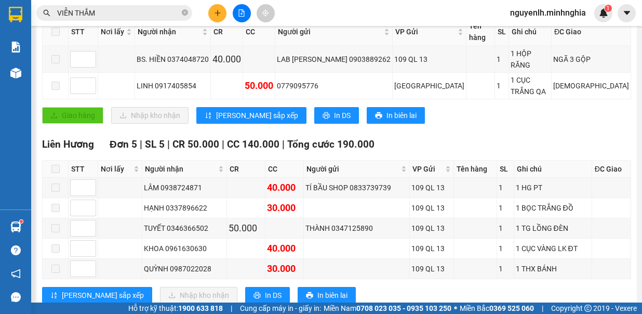
scroll to position [312, 0]
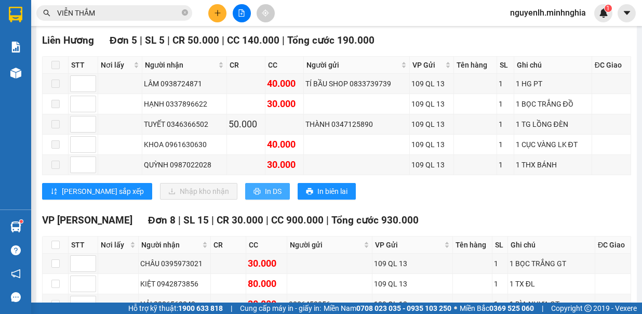
click at [265, 186] on span "In DS" at bounding box center [273, 191] width 17 height 11
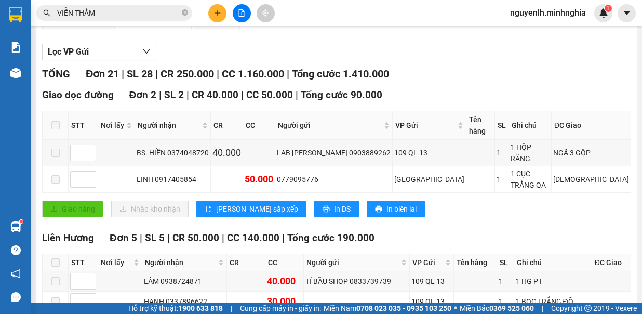
scroll to position [0, 0]
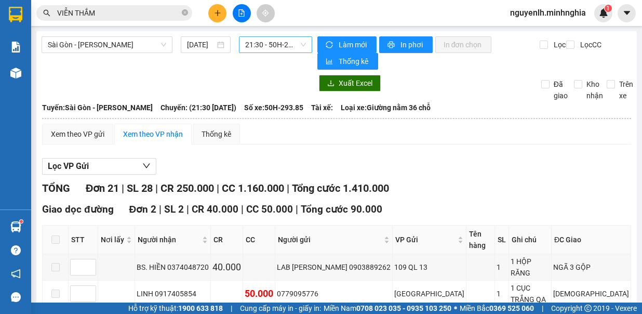
click at [274, 41] on span "21:30 - 50H-293.85" at bounding box center [275, 45] width 61 height 16
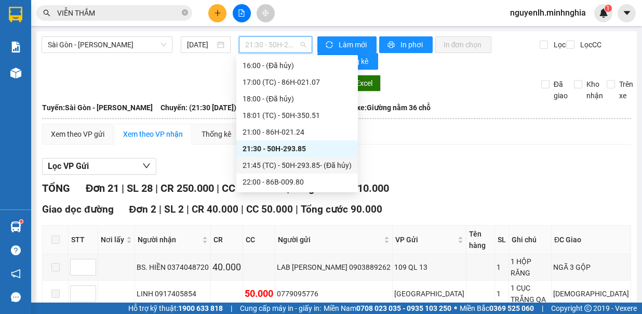
click at [307, 170] on div "21:45 (TC) - 50H-293.85 - (Đã hủy)" at bounding box center [297, 165] width 109 height 11
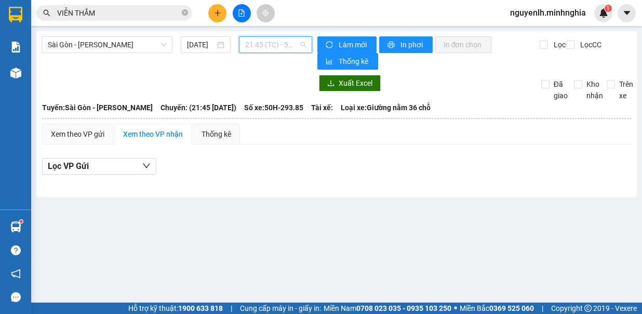
click at [278, 46] on span "21:45 (TC) - 50H-293.85 - (Đã hủy)" at bounding box center [275, 45] width 61 height 16
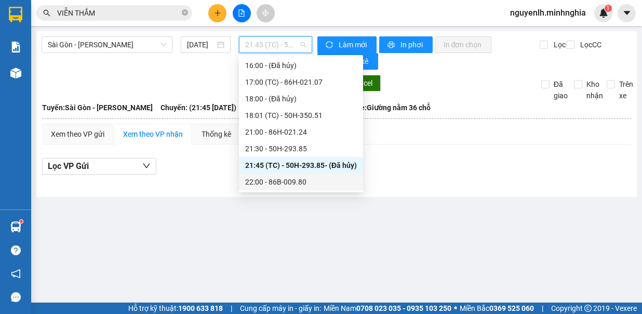
click at [315, 182] on div "22:00 - 86B-009.80" at bounding box center [301, 181] width 112 height 11
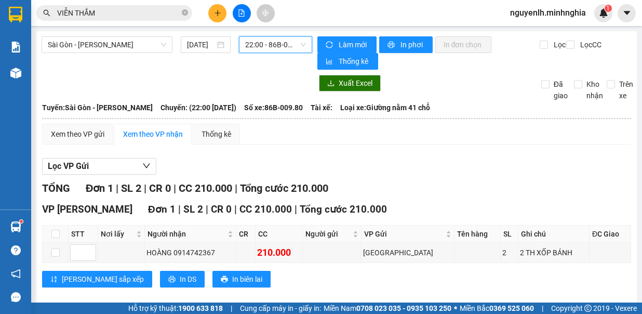
click at [275, 49] on span "22:00 - 86B-009.80" at bounding box center [275, 45] width 61 height 16
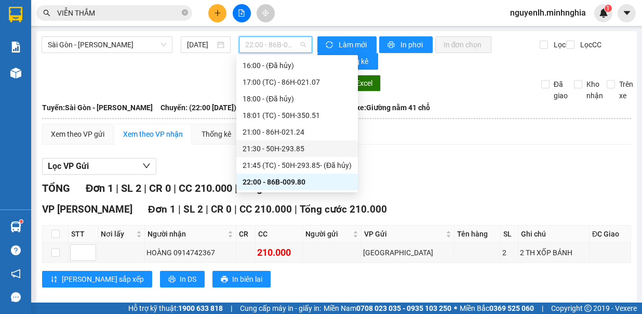
click at [302, 154] on div "21:30 - 50H-293.85" at bounding box center [297, 148] width 109 height 11
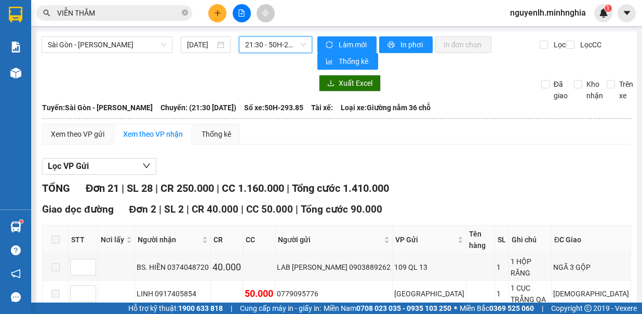
click at [292, 41] on span "21:30 - 50H-293.85" at bounding box center [275, 45] width 61 height 16
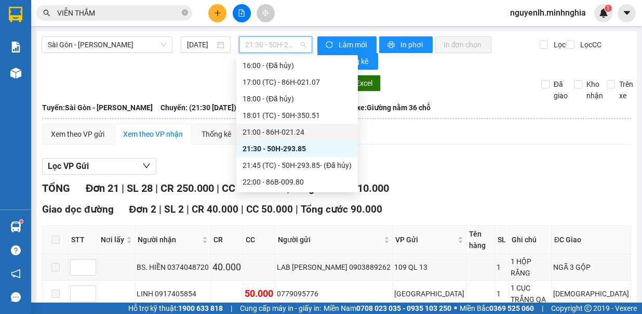
click at [297, 127] on div "21:00 - 86H-021.24" at bounding box center [297, 131] width 109 height 11
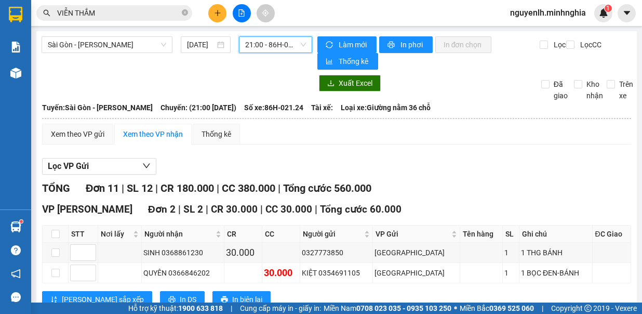
click at [274, 46] on span "21:00 - 86H-021.24" at bounding box center [275, 45] width 61 height 16
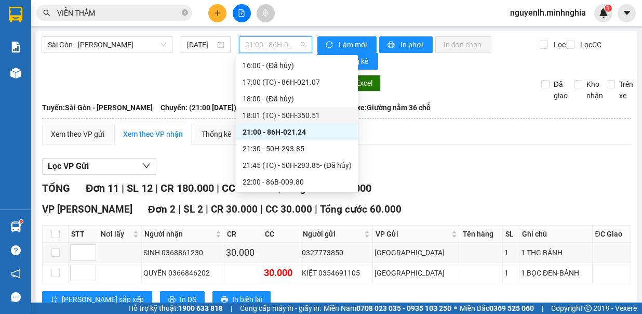
click at [294, 112] on div "18:01 (TC) - 50H-350.51" at bounding box center [297, 115] width 109 height 11
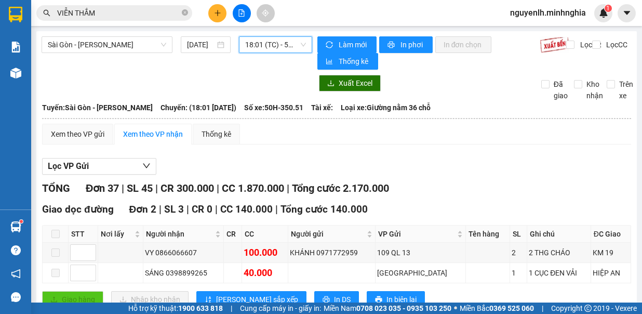
click at [272, 49] on span "18:01 (TC) - 50H-350.51" at bounding box center [275, 45] width 61 height 16
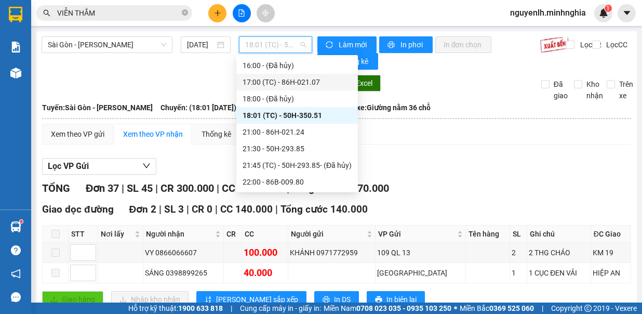
click at [331, 82] on div "17:00 (TC) - 86H-021.07" at bounding box center [297, 81] width 109 height 11
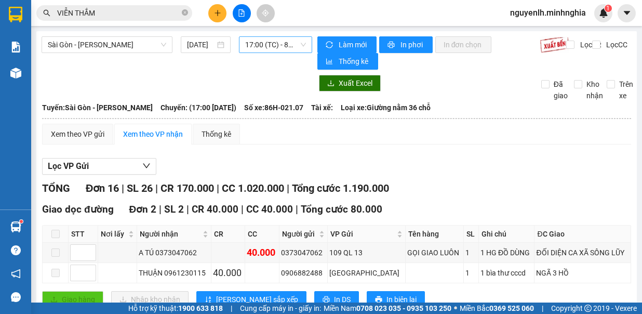
drag, startPoint x: 299, startPoint y: 34, endPoint x: 294, endPoint y: 36, distance: 6.3
click at [301, 46] on span "17:00 (TC) - 86H-021.07" at bounding box center [275, 45] width 61 height 16
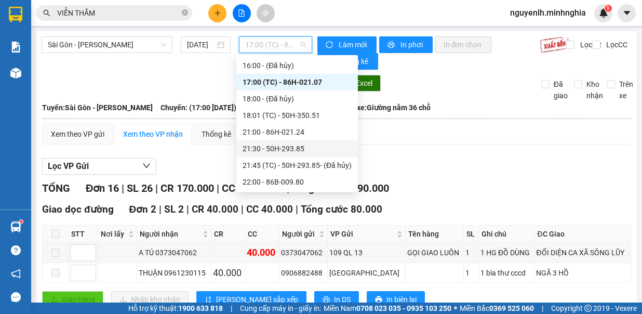
click at [310, 147] on div "21:30 - 50H-293.85" at bounding box center [297, 148] width 109 height 11
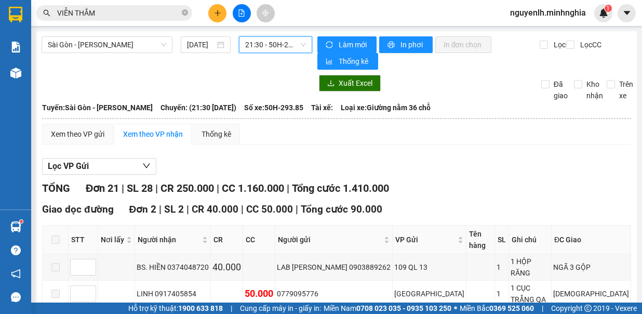
drag, startPoint x: 268, startPoint y: 50, endPoint x: 272, endPoint y: 44, distance: 6.8
click at [268, 50] on span "21:30 - 50H-293.85" at bounding box center [275, 45] width 61 height 16
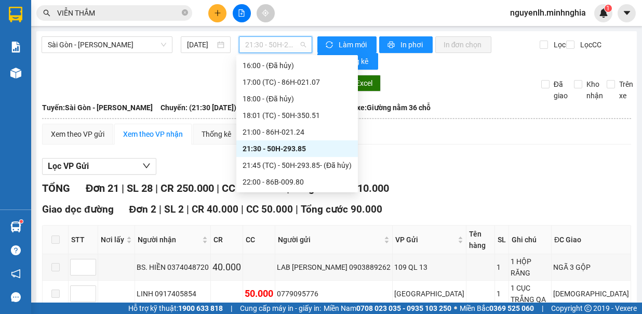
click at [272, 44] on span "21:30 - 50H-293.85" at bounding box center [275, 45] width 61 height 16
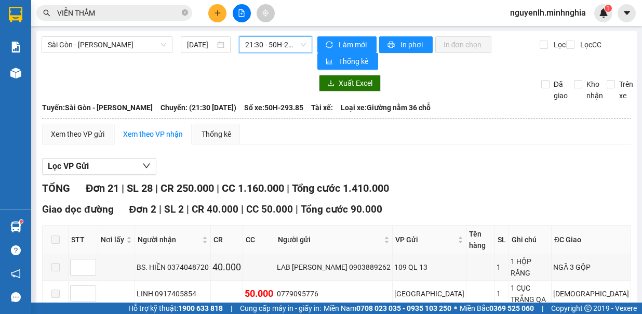
click at [296, 44] on span "21:30 - 50H-293.85" at bounding box center [275, 45] width 61 height 16
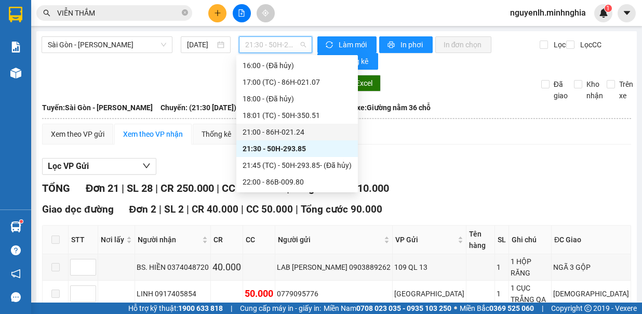
click at [305, 135] on div "21:00 - 86H-021.24" at bounding box center [297, 131] width 109 height 11
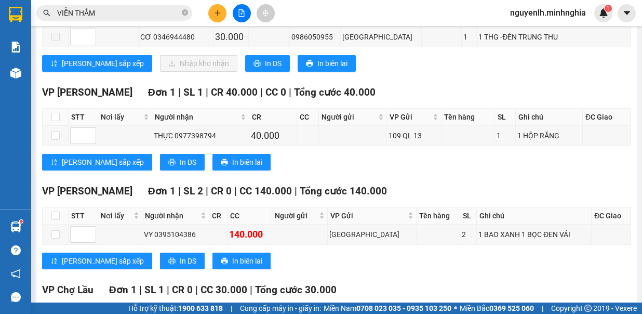
scroll to position [595, 0]
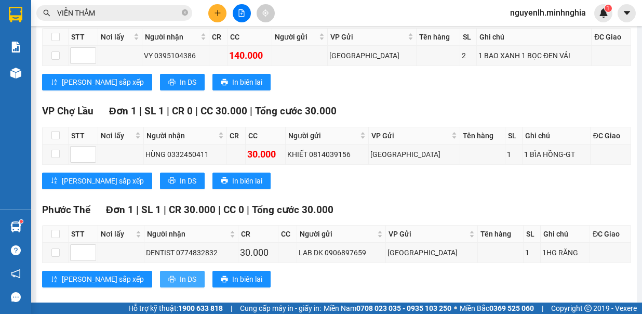
click at [180, 273] on span "In DS" at bounding box center [188, 278] width 17 height 11
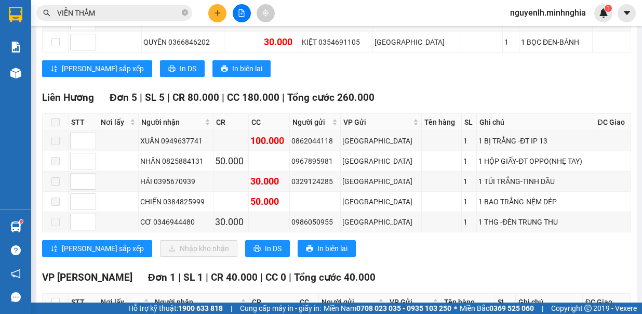
scroll to position [0, 0]
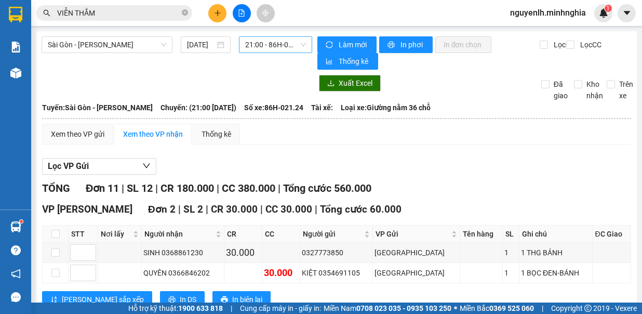
click at [306, 38] on div "21:00 - 86H-021.24" at bounding box center [275, 44] width 73 height 17
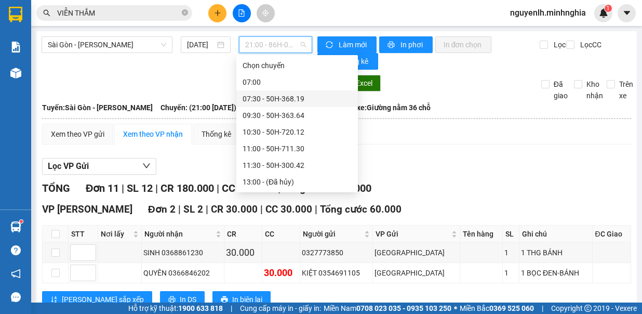
click at [328, 101] on div "07:30 - 50H-368.19" at bounding box center [297, 98] width 109 height 11
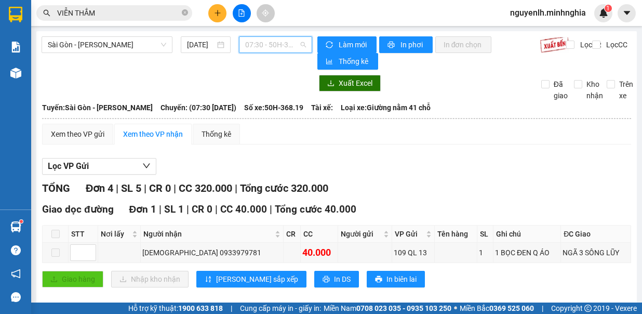
click at [272, 47] on span "07:30 - 50H-368.19" at bounding box center [275, 45] width 61 height 16
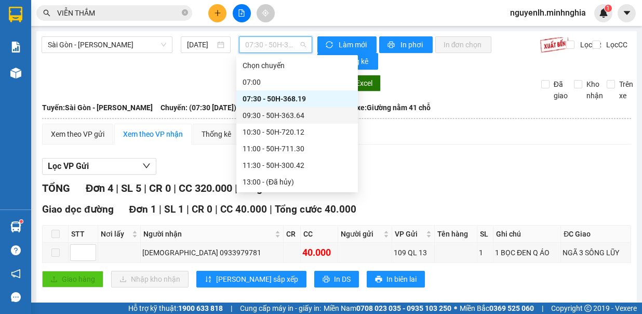
click at [288, 116] on div "09:30 - 50H-363.64" at bounding box center [297, 115] width 109 height 11
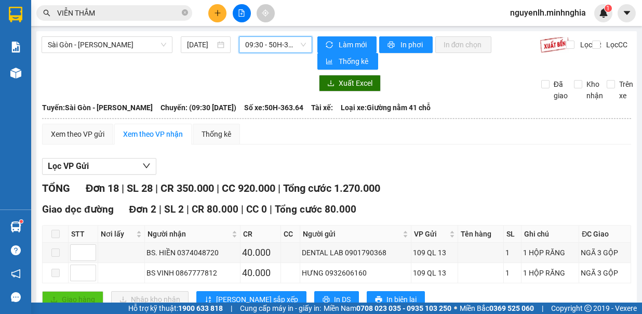
click at [268, 39] on span "09:30 - 50H-363.64" at bounding box center [275, 45] width 61 height 16
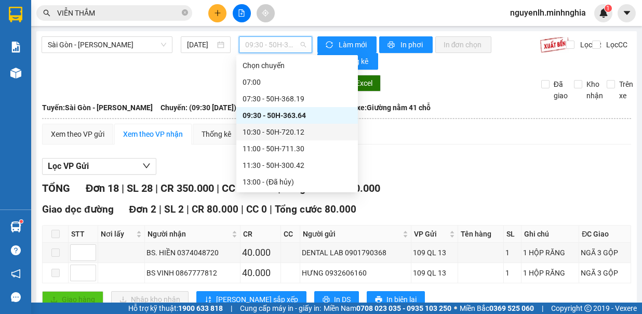
click at [295, 133] on div "10:30 - 50H-720.12" at bounding box center [297, 131] width 109 height 11
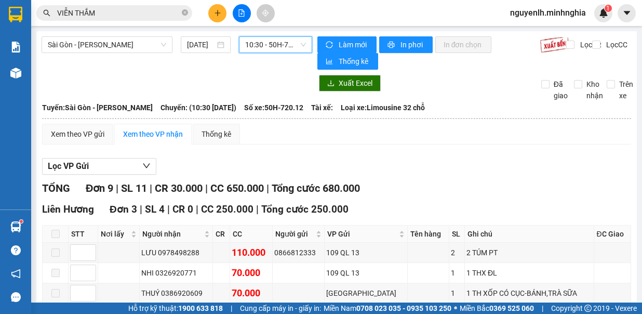
click at [281, 50] on span "10:30 - 50H-720.12" at bounding box center [275, 45] width 61 height 16
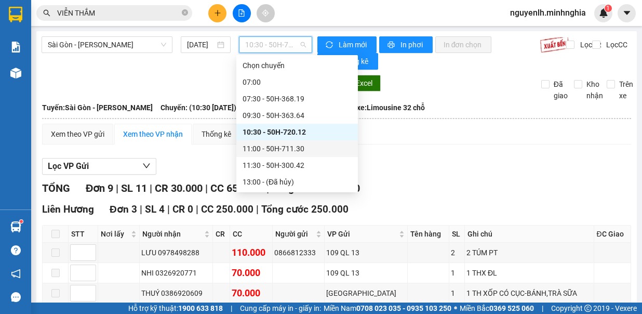
click at [286, 147] on div "11:00 - 50H-711.30" at bounding box center [297, 148] width 109 height 11
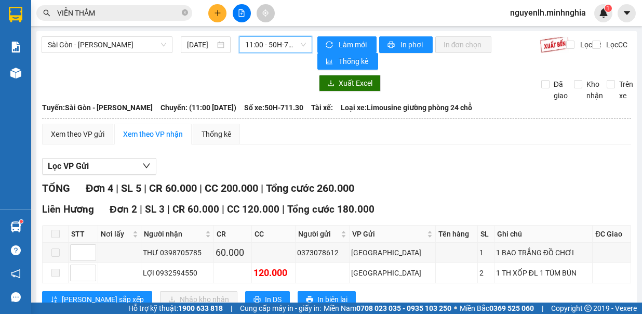
click at [287, 46] on span "11:00 - 50H-711.30" at bounding box center [275, 45] width 61 height 16
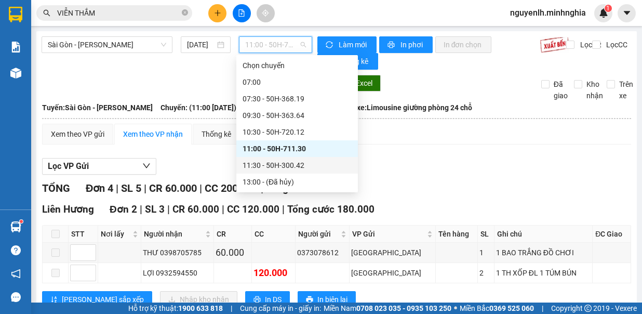
click at [295, 162] on div "11:30 - 50H-300.42" at bounding box center [297, 165] width 109 height 11
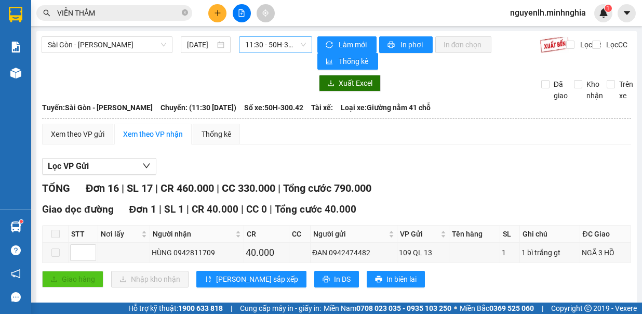
drag, startPoint x: 279, startPoint y: 31, endPoint x: 276, endPoint y: 48, distance: 16.8
click at [276, 50] on span "11:30 - 50H-300.42" at bounding box center [275, 45] width 61 height 16
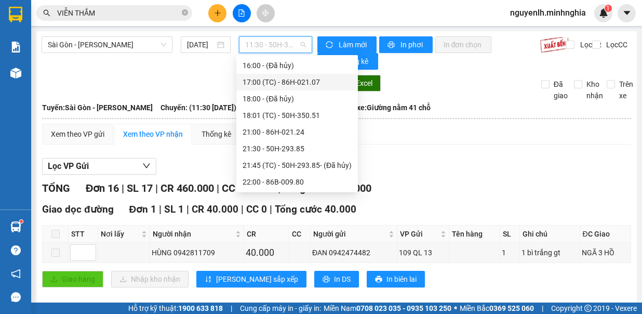
scroll to position [98, 0]
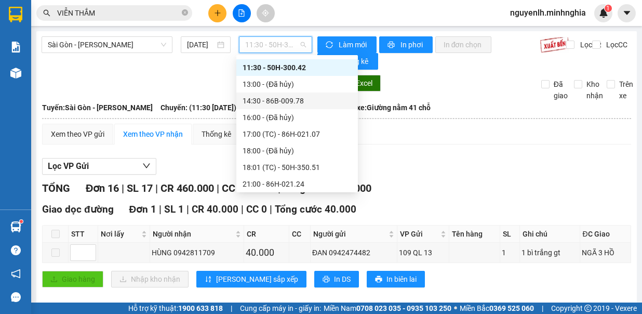
click at [321, 102] on div "14:30 - 86B-009.78" at bounding box center [297, 100] width 109 height 11
